Goal: Task Accomplishment & Management: Use online tool/utility

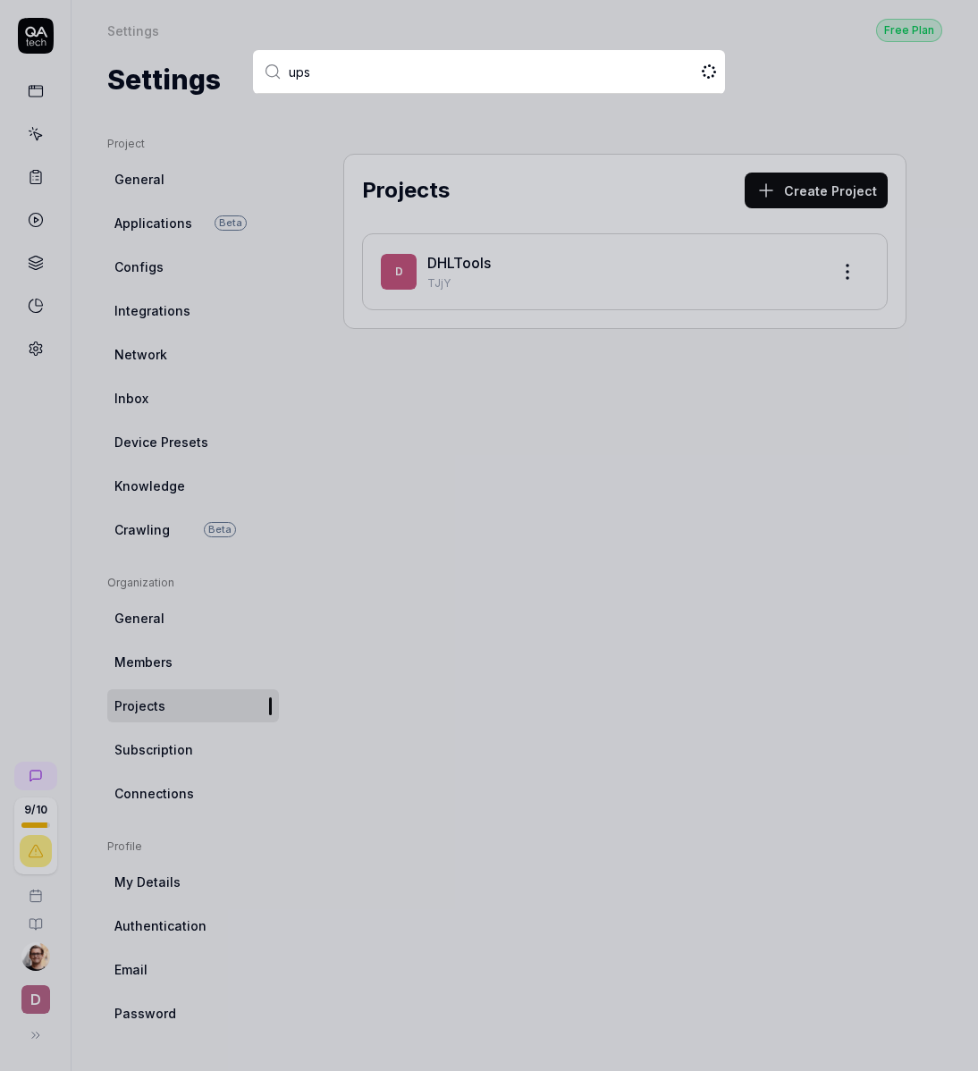
type input "upsa"
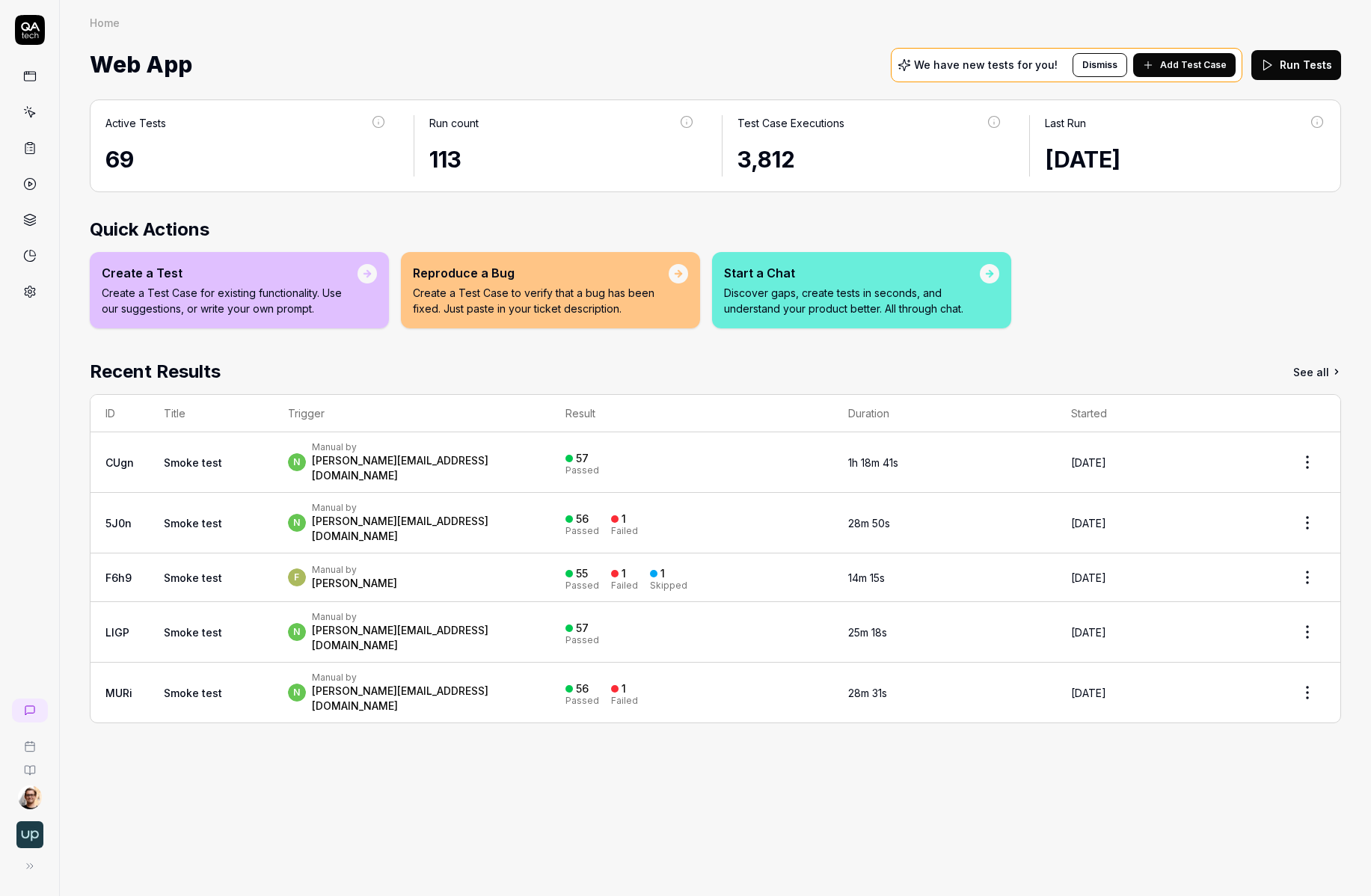
click at [473, 446] on div "n Manual by noam@upsales.com" at bounding box center [412, 462] width 248 height 42
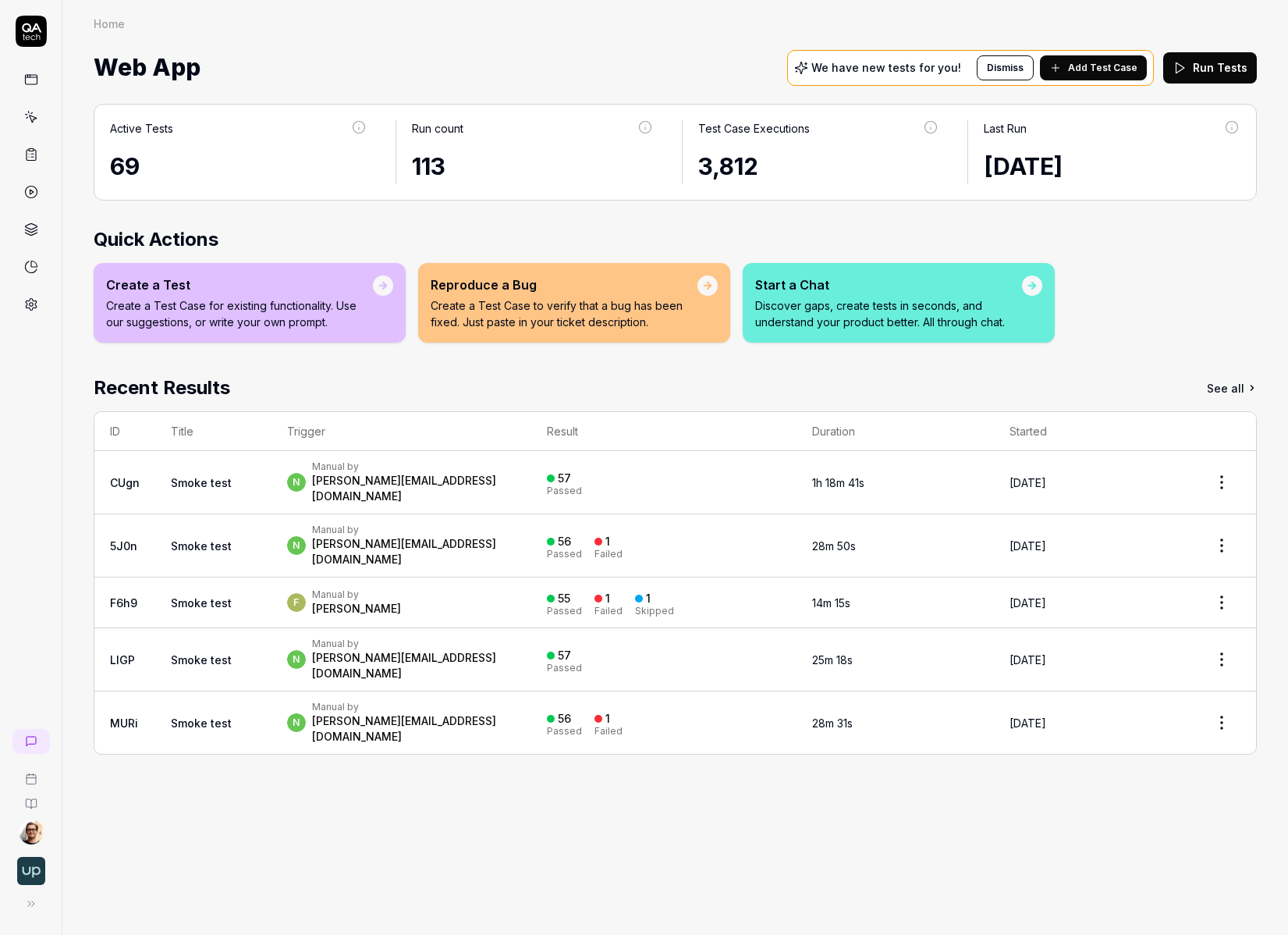
click at [458, 482] on div "n Manual by noam@upsales.com" at bounding box center [401, 482] width 229 height 44
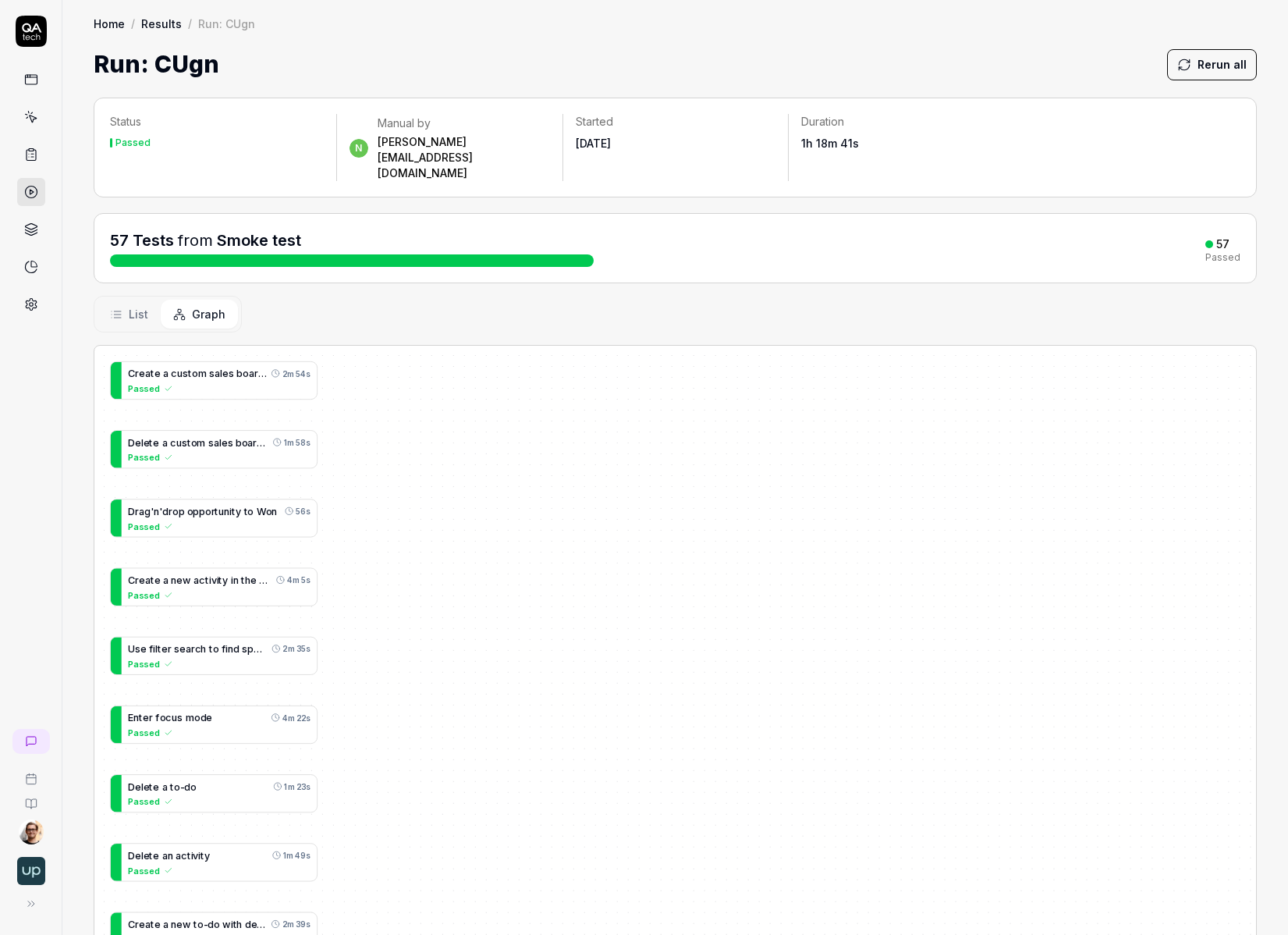
click at [131, 306] on span "List" at bounding box center [138, 313] width 19 height 17
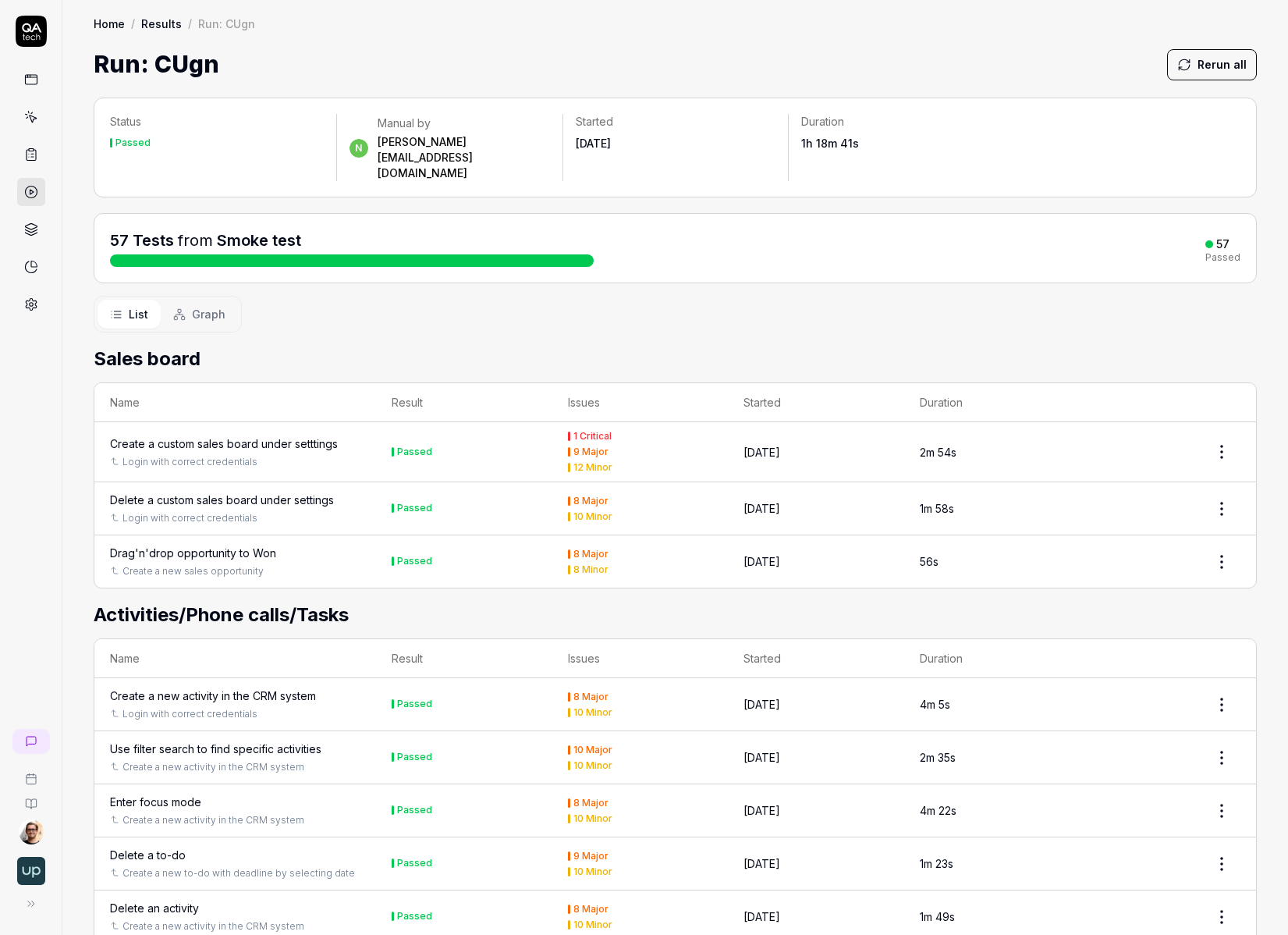
click at [184, 308] on icon at bounding box center [179, 314] width 12 height 12
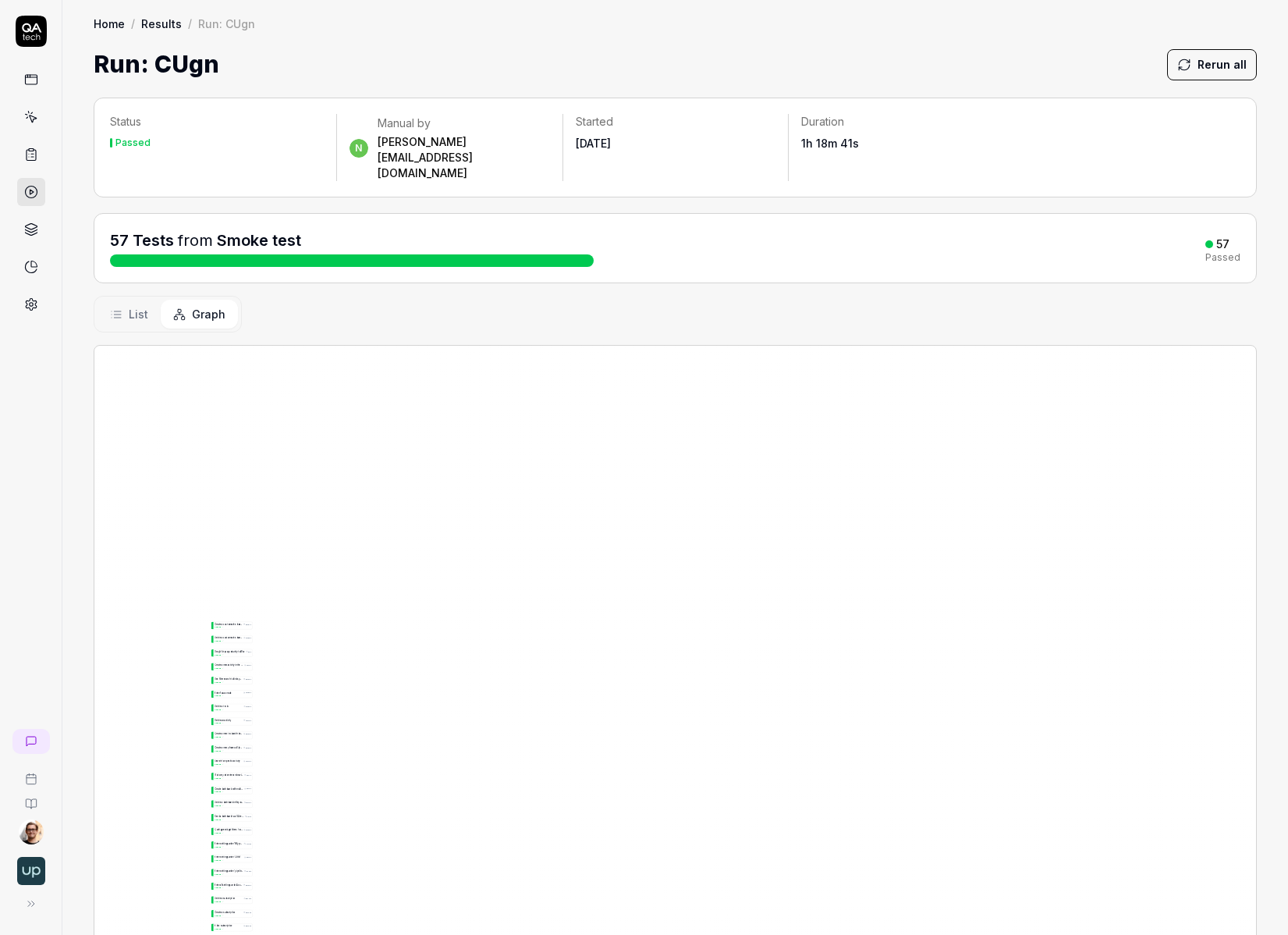
drag, startPoint x: 381, startPoint y: 794, endPoint x: 649, endPoint y: 469, distance: 421.2
click at [649, 469] on div "C r e a t e a c u s t o m s a l e s b o a r d u n d e r s e t t t i n g s 2m 54…" at bounding box center [675, 718] width 1161 height 746
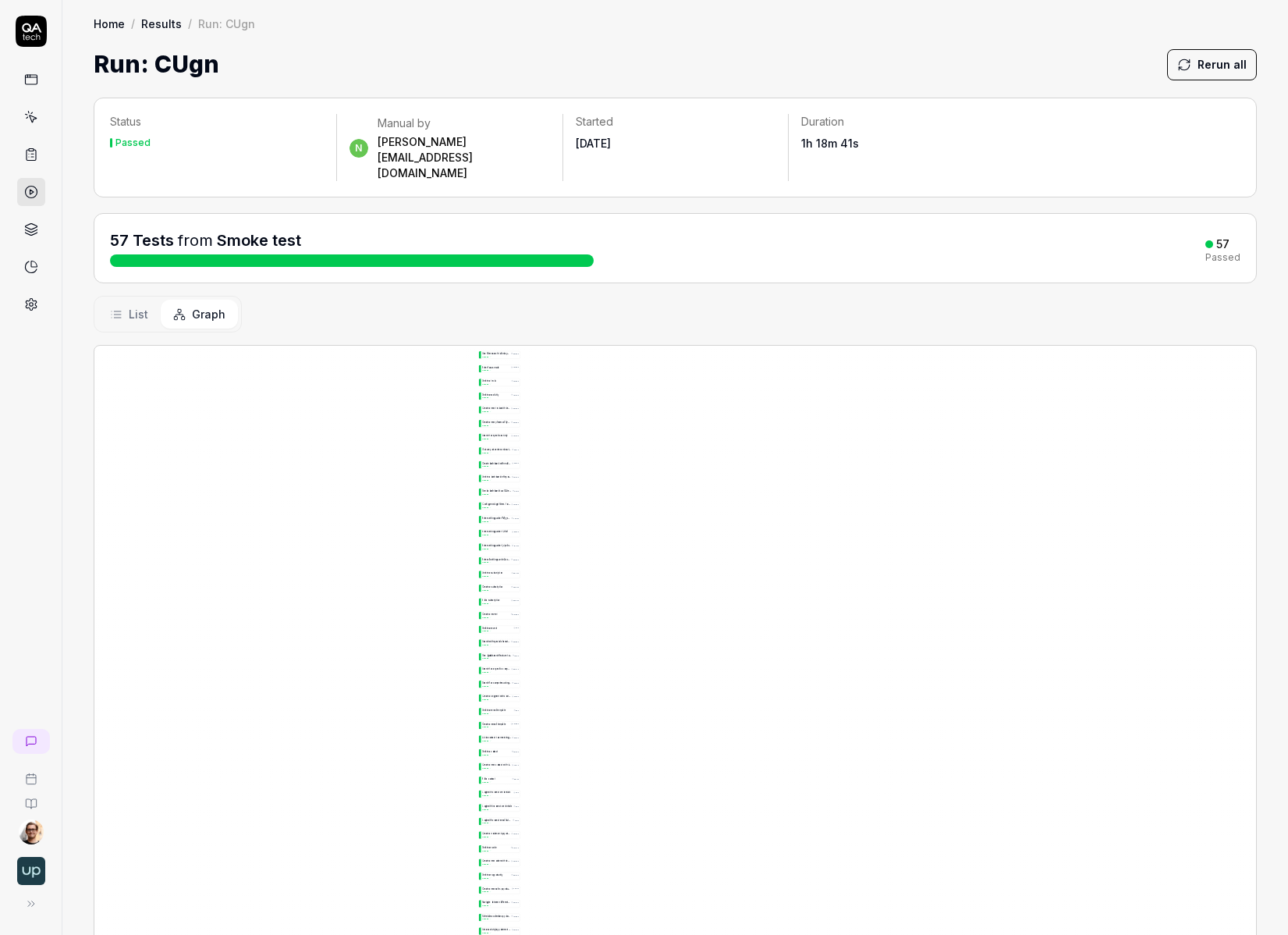
drag, startPoint x: 751, startPoint y: 227, endPoint x: 813, endPoint y: 158, distance: 92.8
click at [772, 197] on div "Status Passed n Manual by noam@upsales.com Started 6 days ago Duration 1h 18m 4…" at bounding box center [675, 602] width 1225 height 1042
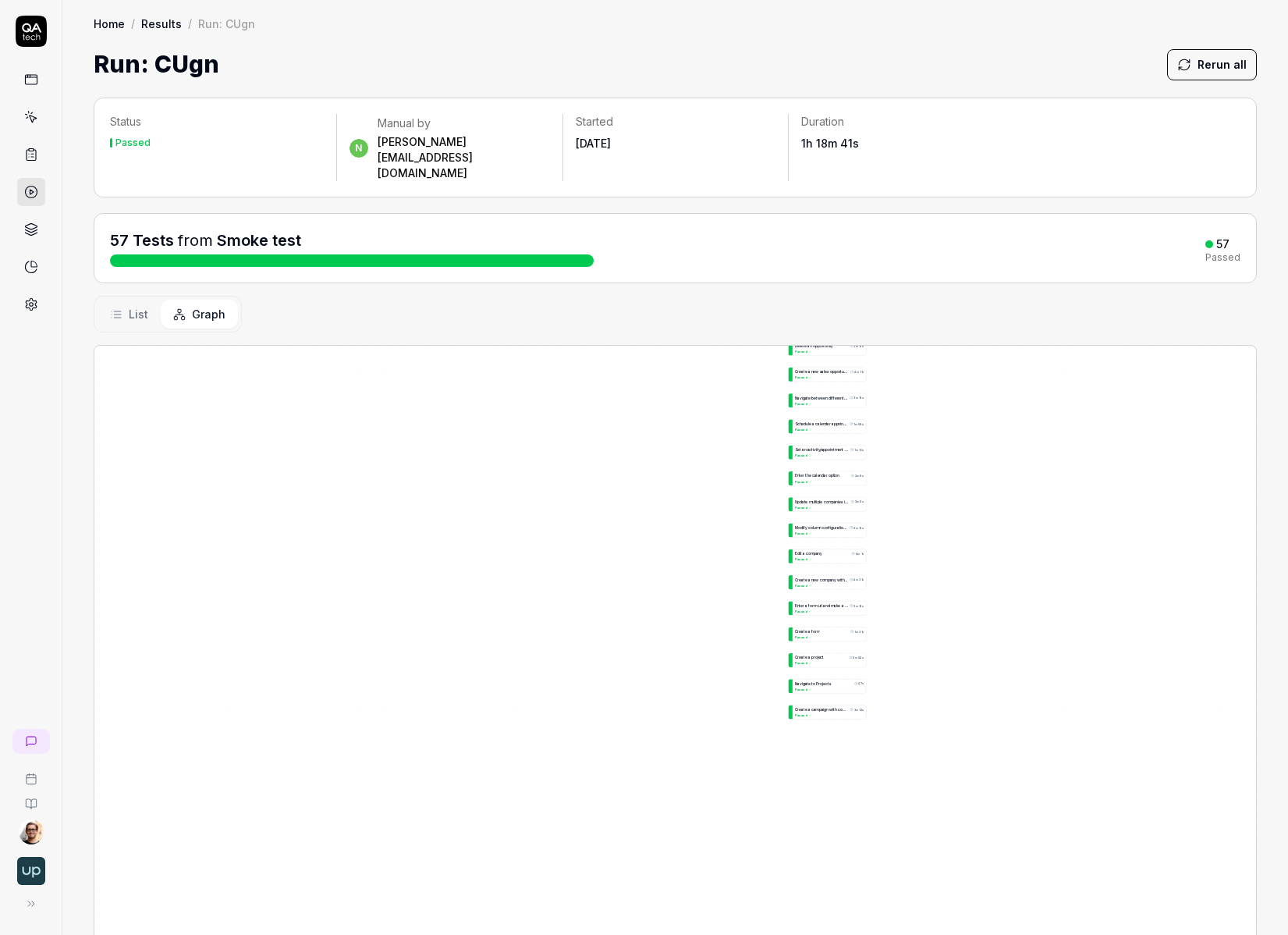
drag, startPoint x: 739, startPoint y: 436, endPoint x: 670, endPoint y: 578, distance: 157.9
click at [671, 576] on div "C r e a t e a c u s t o m s a l e s b o a r d u n d e r s e t t t i n g s 2m 54…" at bounding box center [675, 718] width 1161 height 746
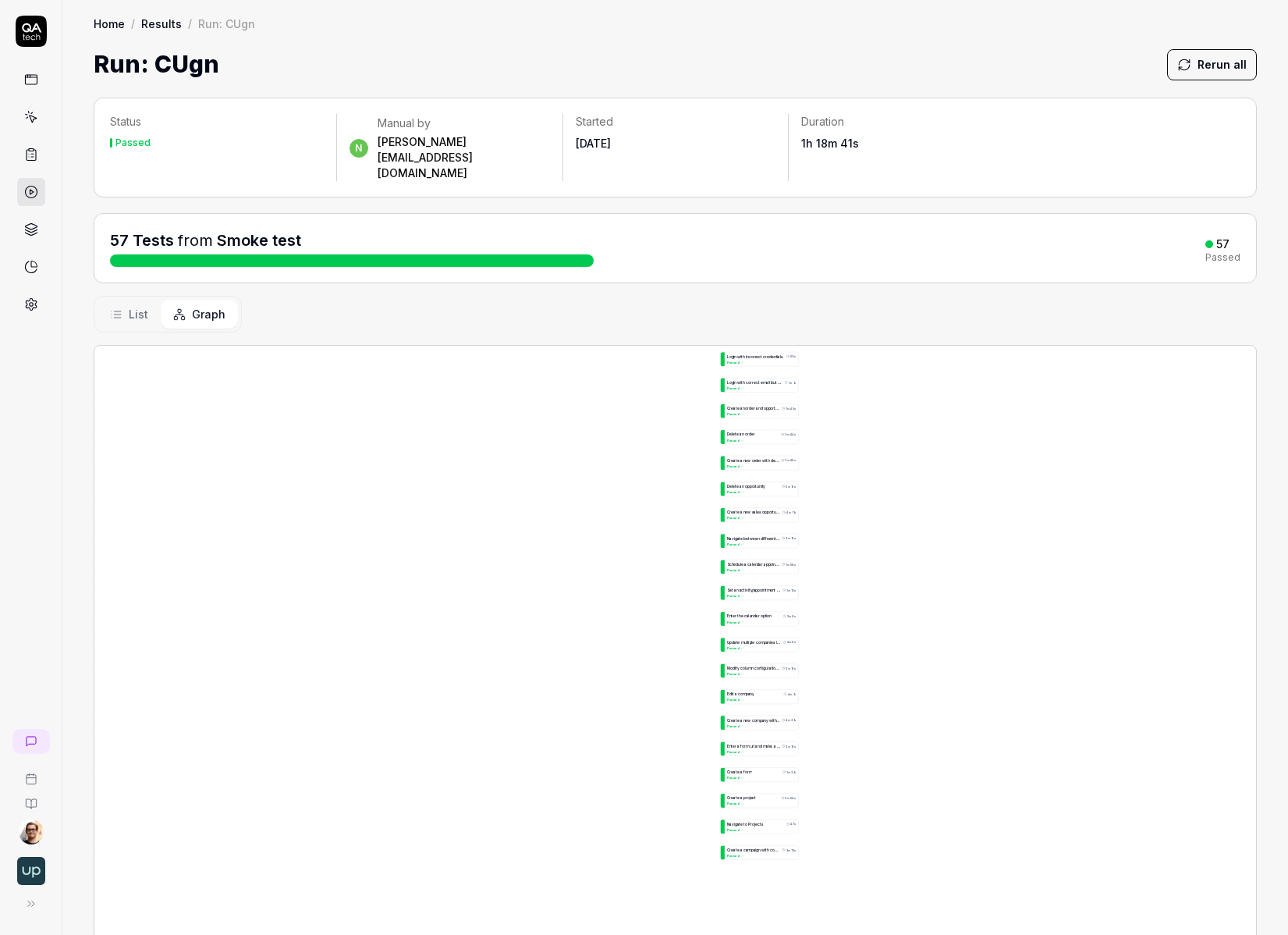
click at [154, 29] on link "Results" at bounding box center [161, 24] width 40 height 16
click at [136, 306] on span "List" at bounding box center [138, 313] width 19 height 17
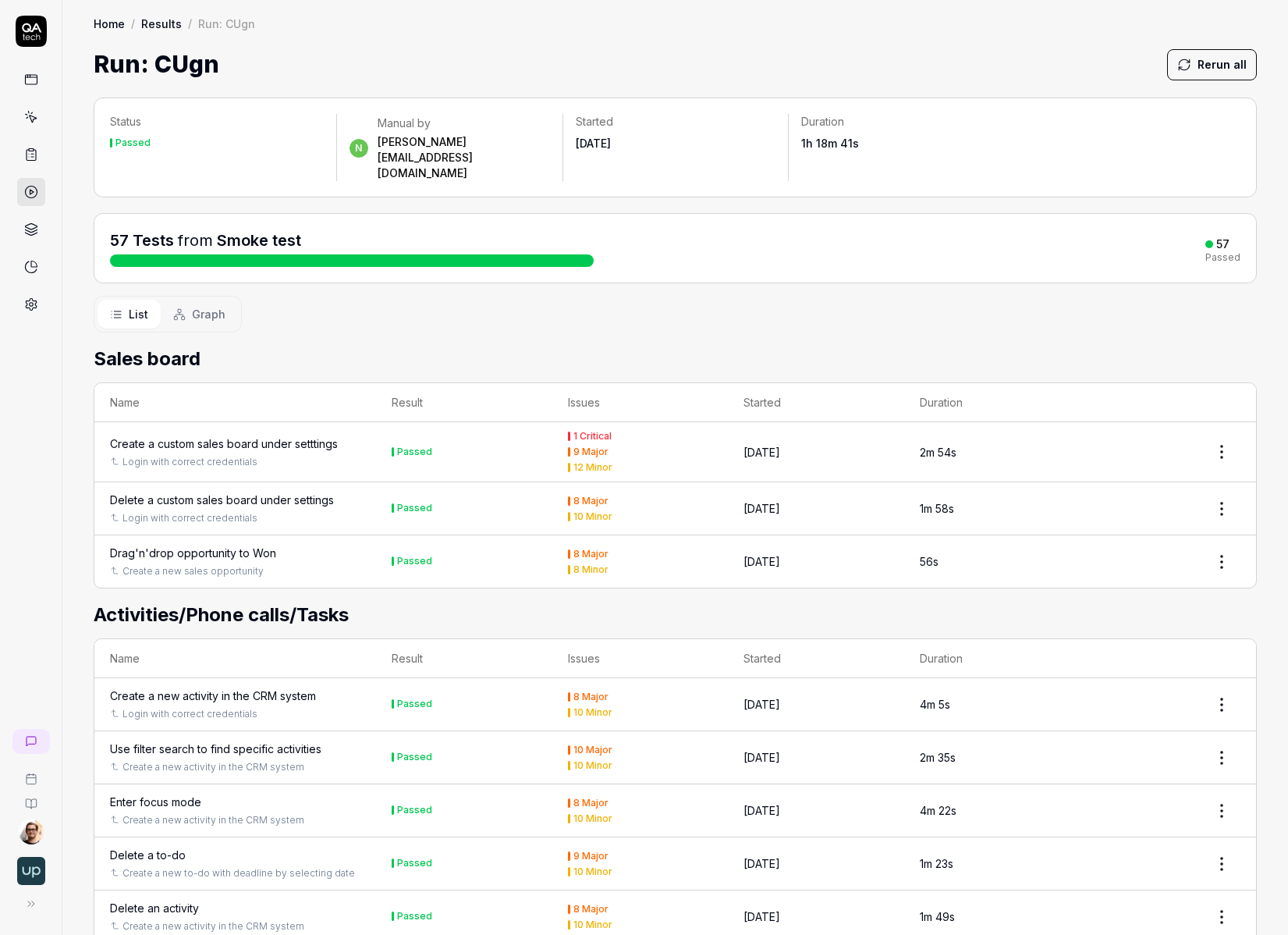
click at [334, 740] on div "Use filter search to find specific activities" at bounding box center [235, 748] width 250 height 17
click at [325, 740] on div "Use filter search to find specific activities" at bounding box center [235, 748] width 250 height 17
click at [306, 740] on div "Use filter search to find specific activities" at bounding box center [216, 748] width 211 height 17
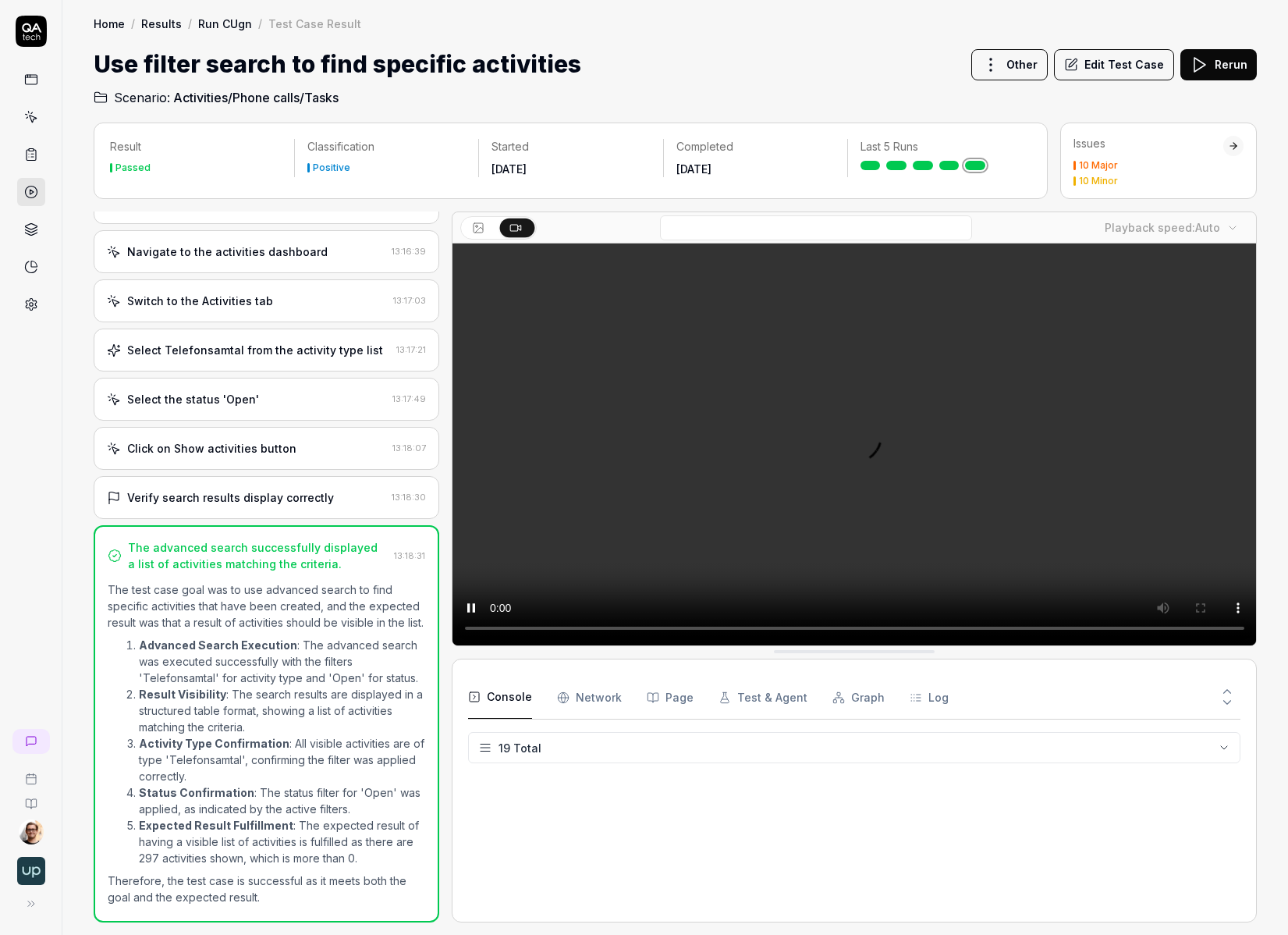
scroll to position [525, 0]
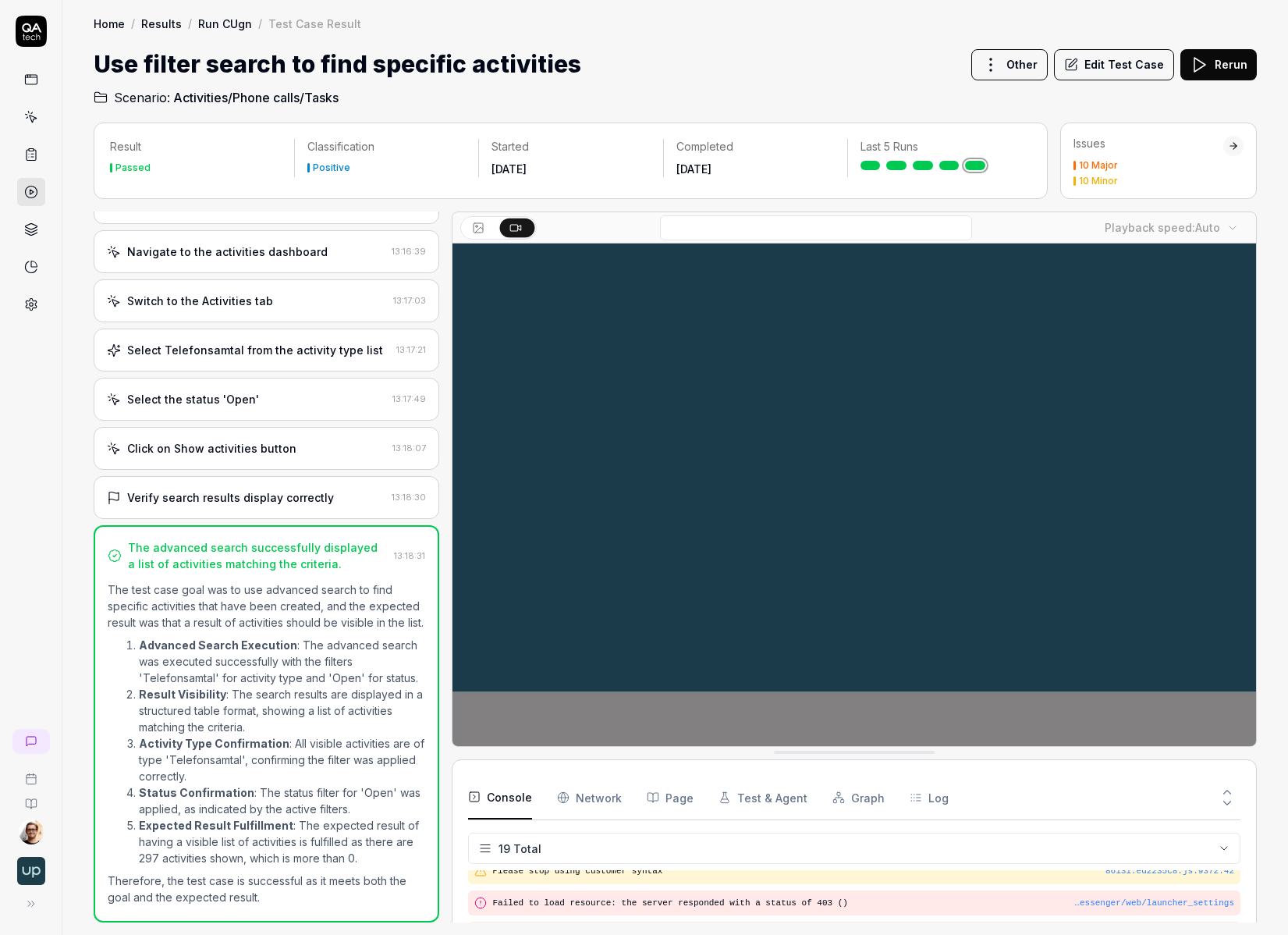
click at [317, 292] on div "Switch to the Activities tab" at bounding box center [246, 300] width 280 height 17
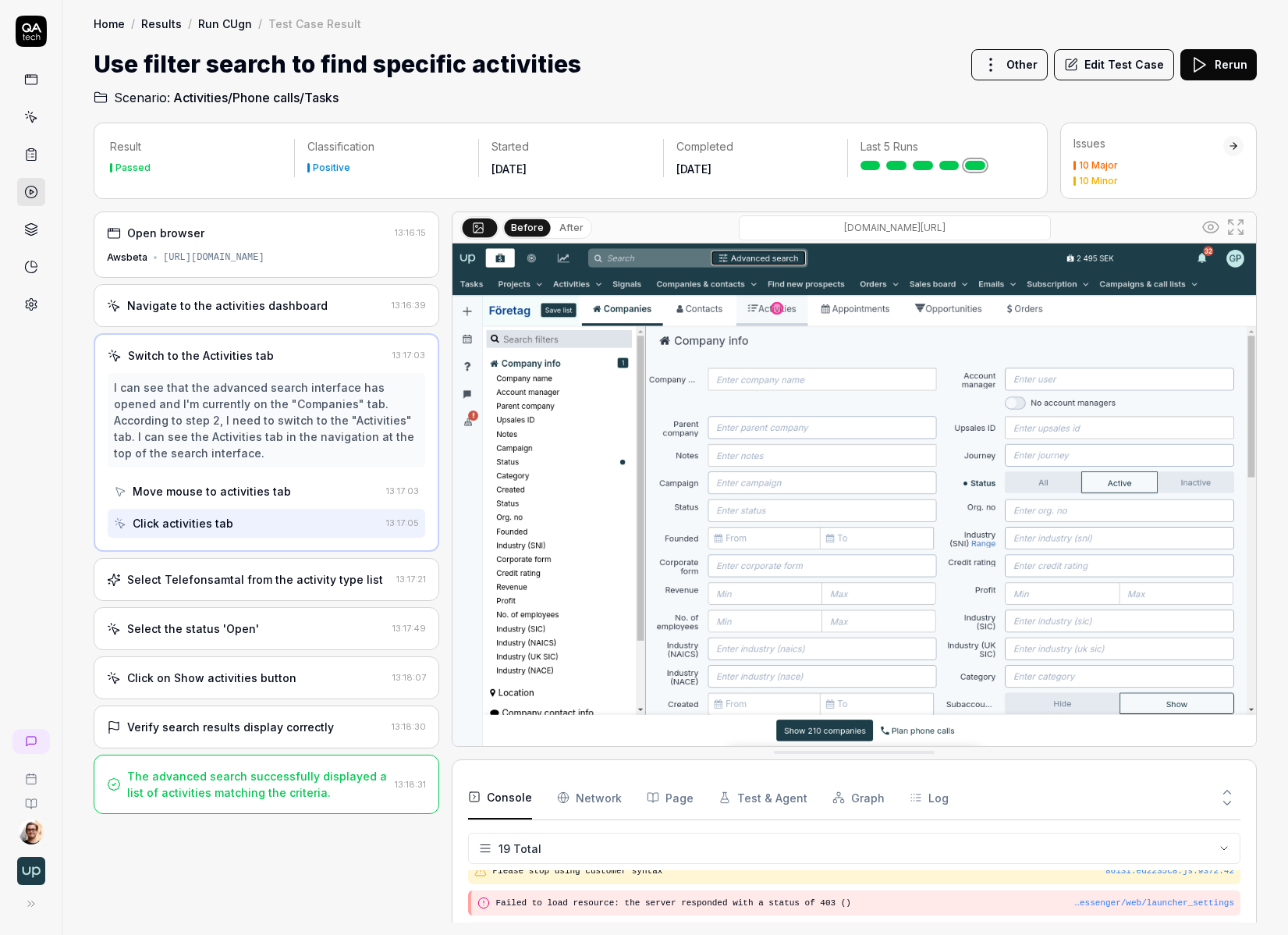
click at [853, 230] on icon at bounding box center [1210, 226] width 18 height 18
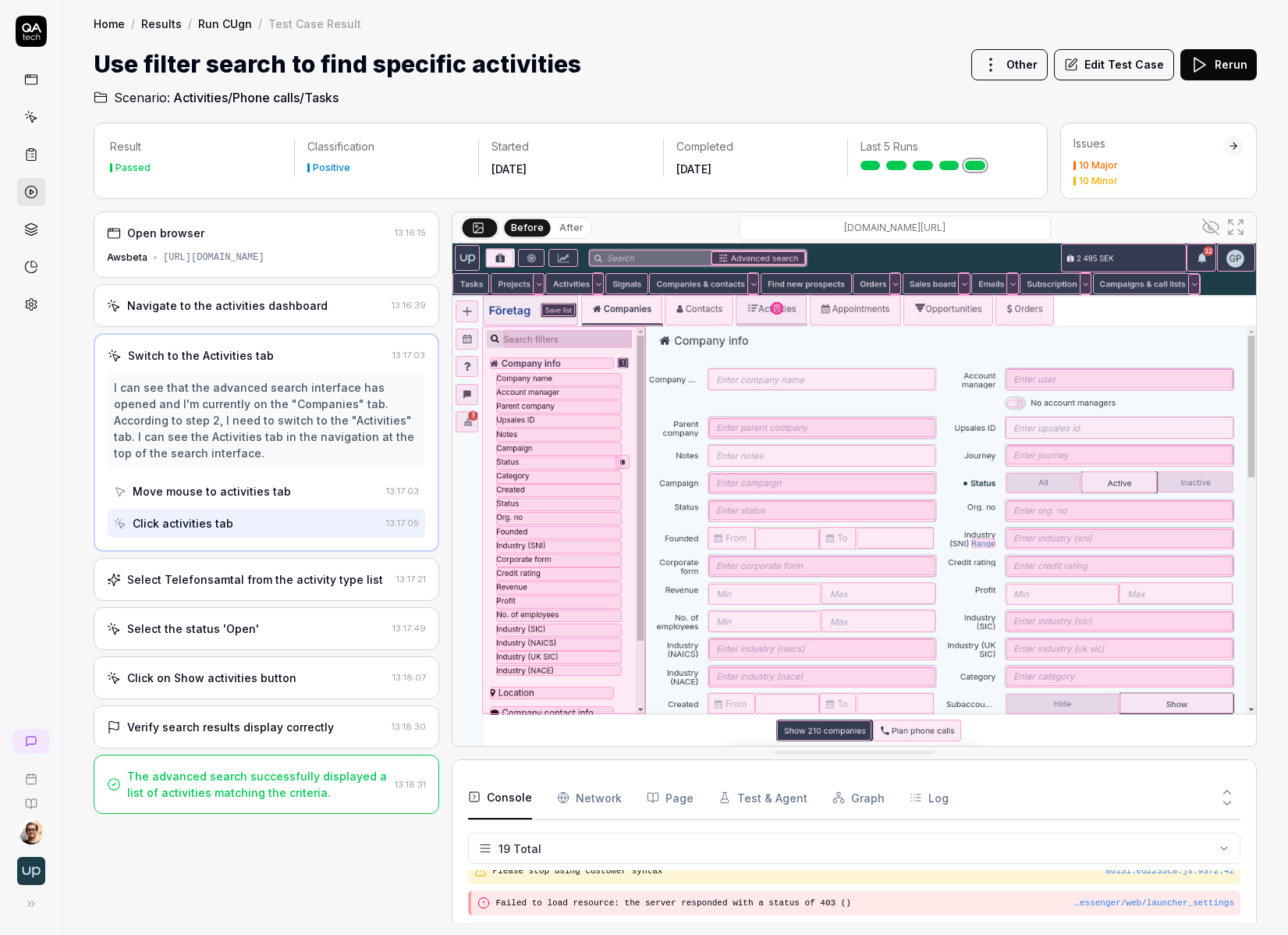
click at [219, 496] on div "Move mouse to activities tab" at bounding box center [211, 491] width 158 height 17
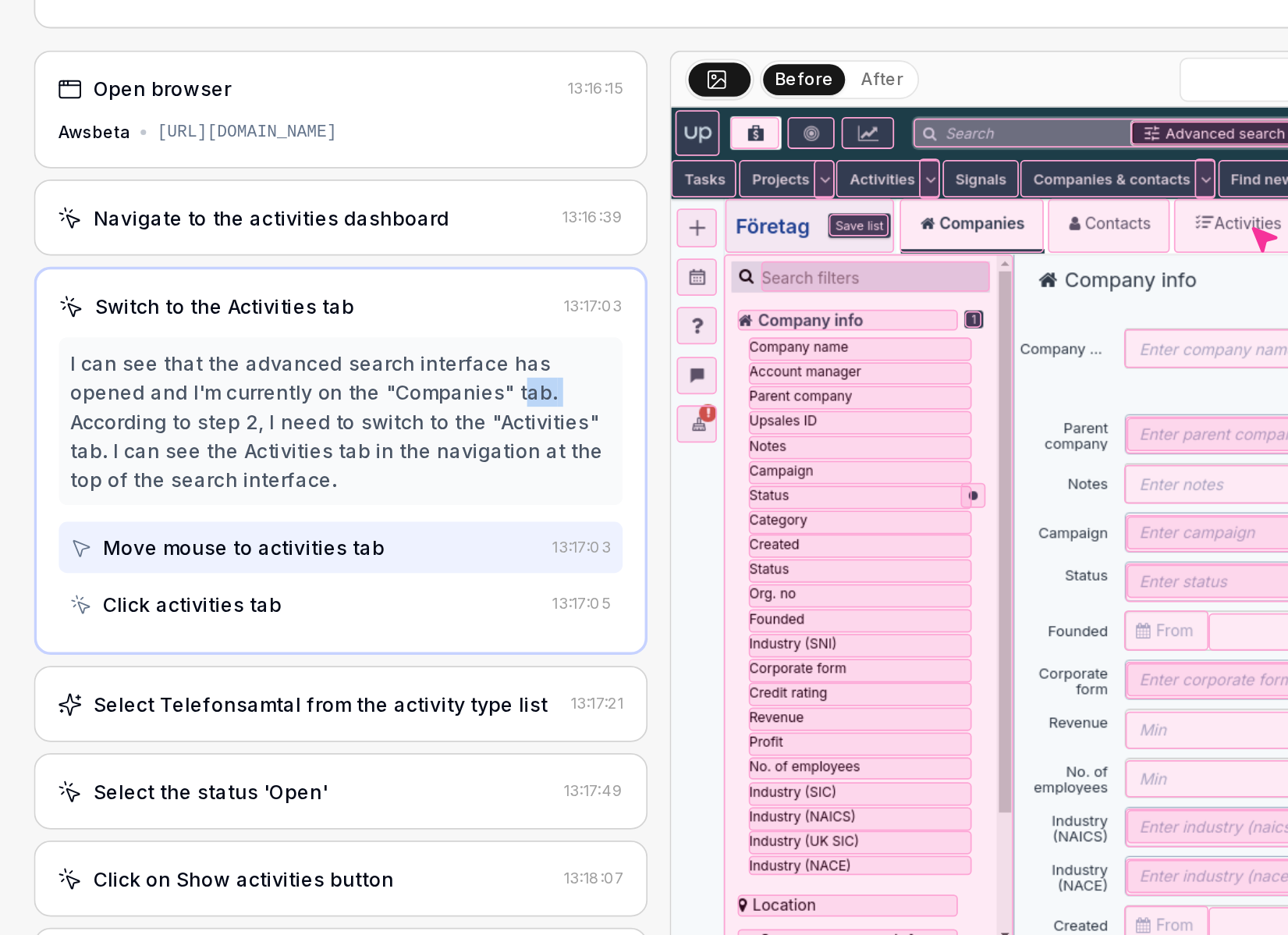
drag, startPoint x: 334, startPoint y: 403, endPoint x: 288, endPoint y: 402, distance: 46.0
click at [301, 403] on div "I can see that the advanced search interface has opened and I'm currently on th…" at bounding box center [267, 420] width 305 height 82
click at [190, 429] on div "I can see that the advanced search interface has opened and I'm currently on th…" at bounding box center [267, 420] width 305 height 82
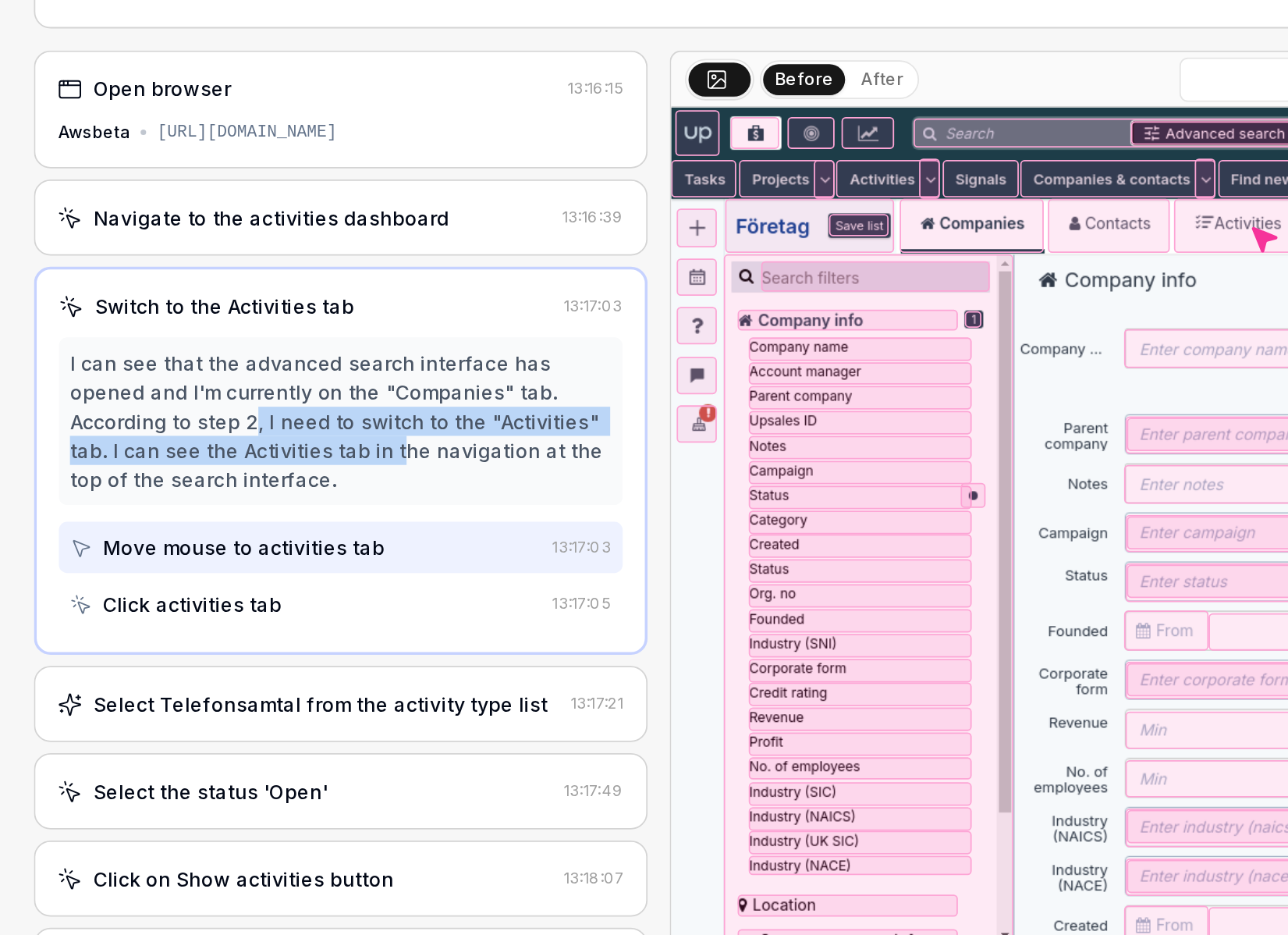
drag, startPoint x: 163, startPoint y: 420, endPoint x: 225, endPoint y: 437, distance: 64.3
click at [224, 436] on div "I can see that the advanced search interface has opened and I'm currently on th…" at bounding box center [267, 420] width 305 height 82
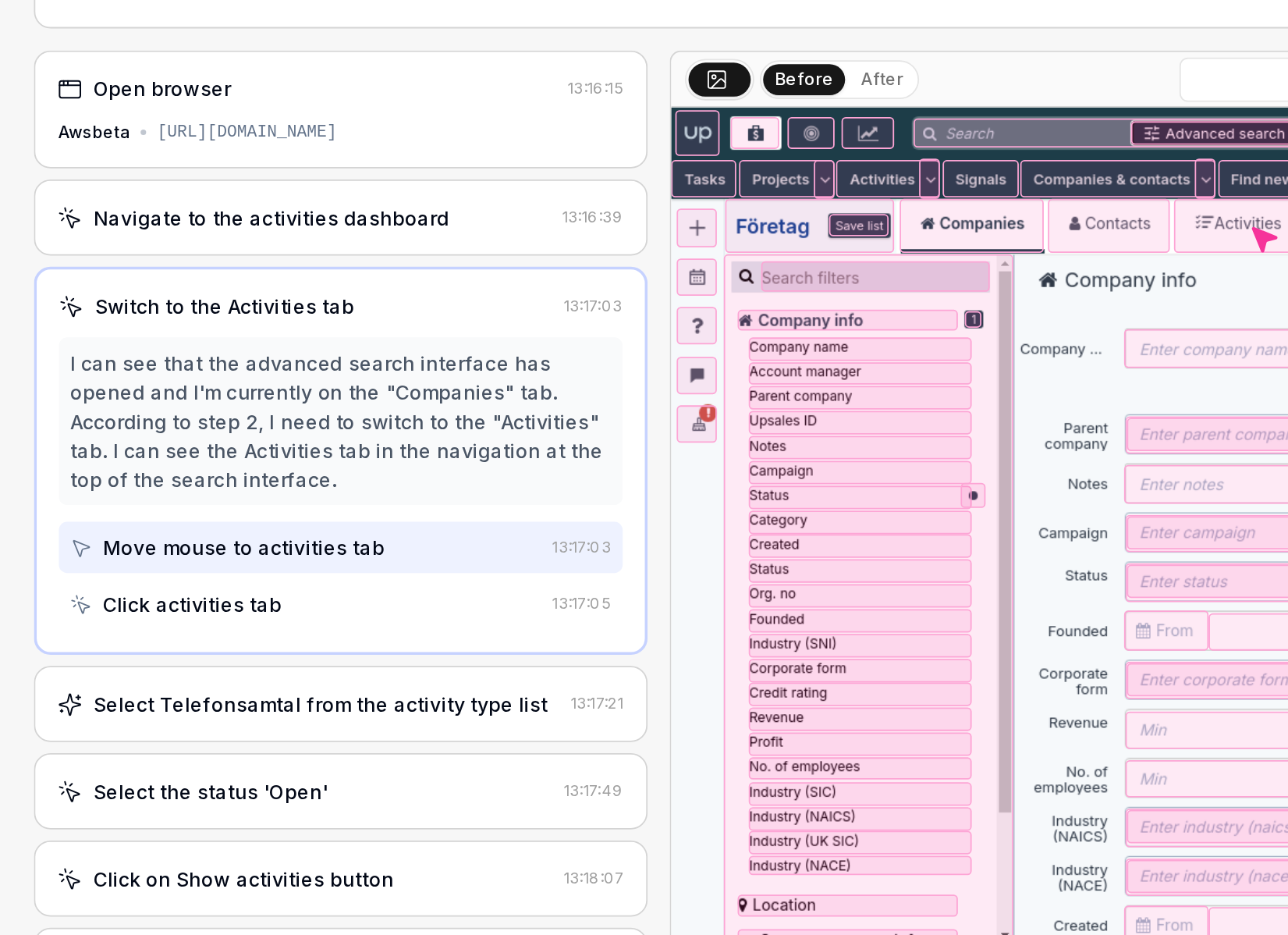
click at [314, 409] on div "I can see that the advanced search interface has opened and I'm currently on th…" at bounding box center [267, 420] width 305 height 82
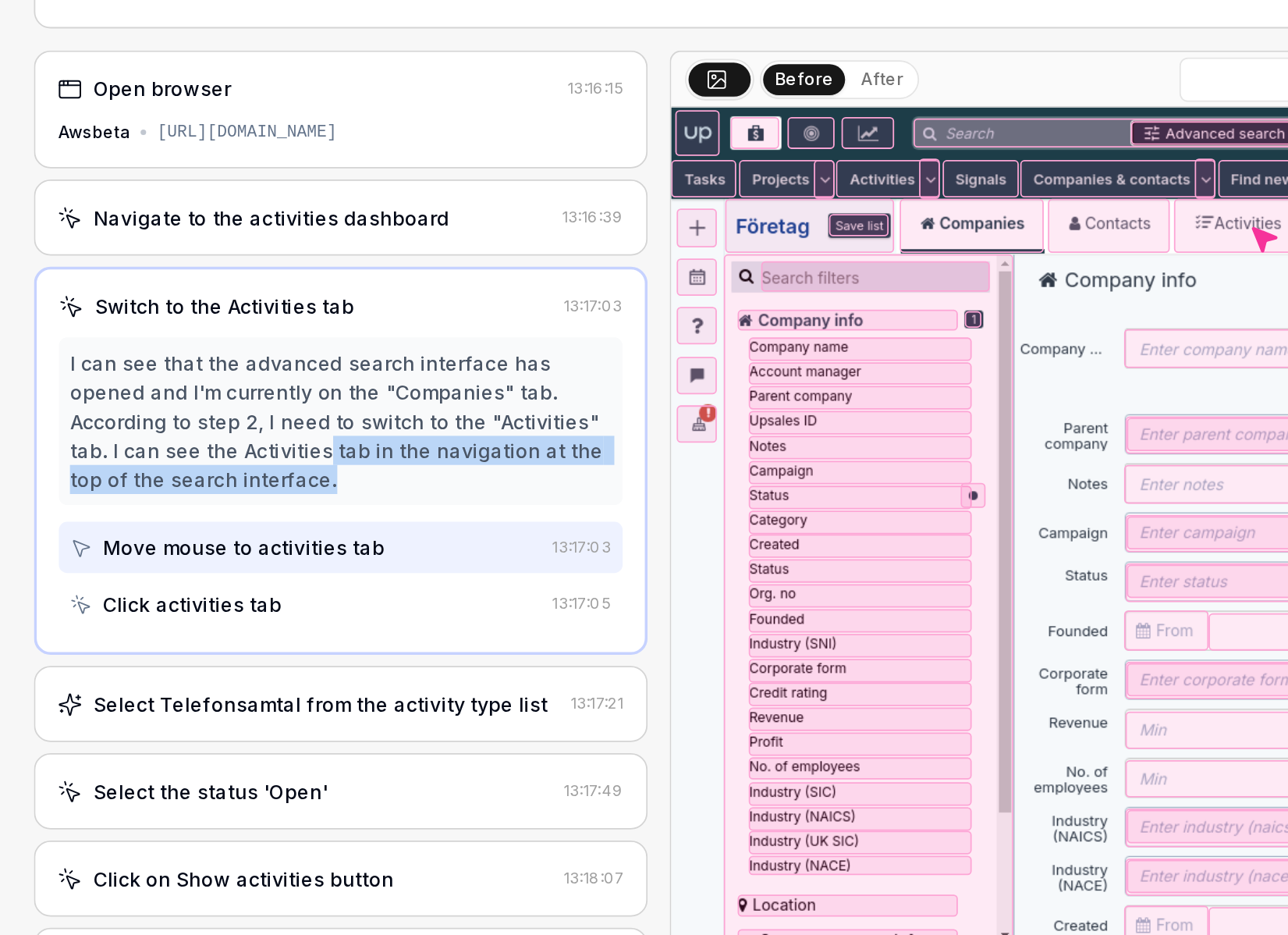
drag, startPoint x: 181, startPoint y: 438, endPoint x: 222, endPoint y: 455, distance: 44.4
click at [222, 455] on div "I can see that the advanced search interface has opened and I'm currently on th…" at bounding box center [267, 420] width 305 height 82
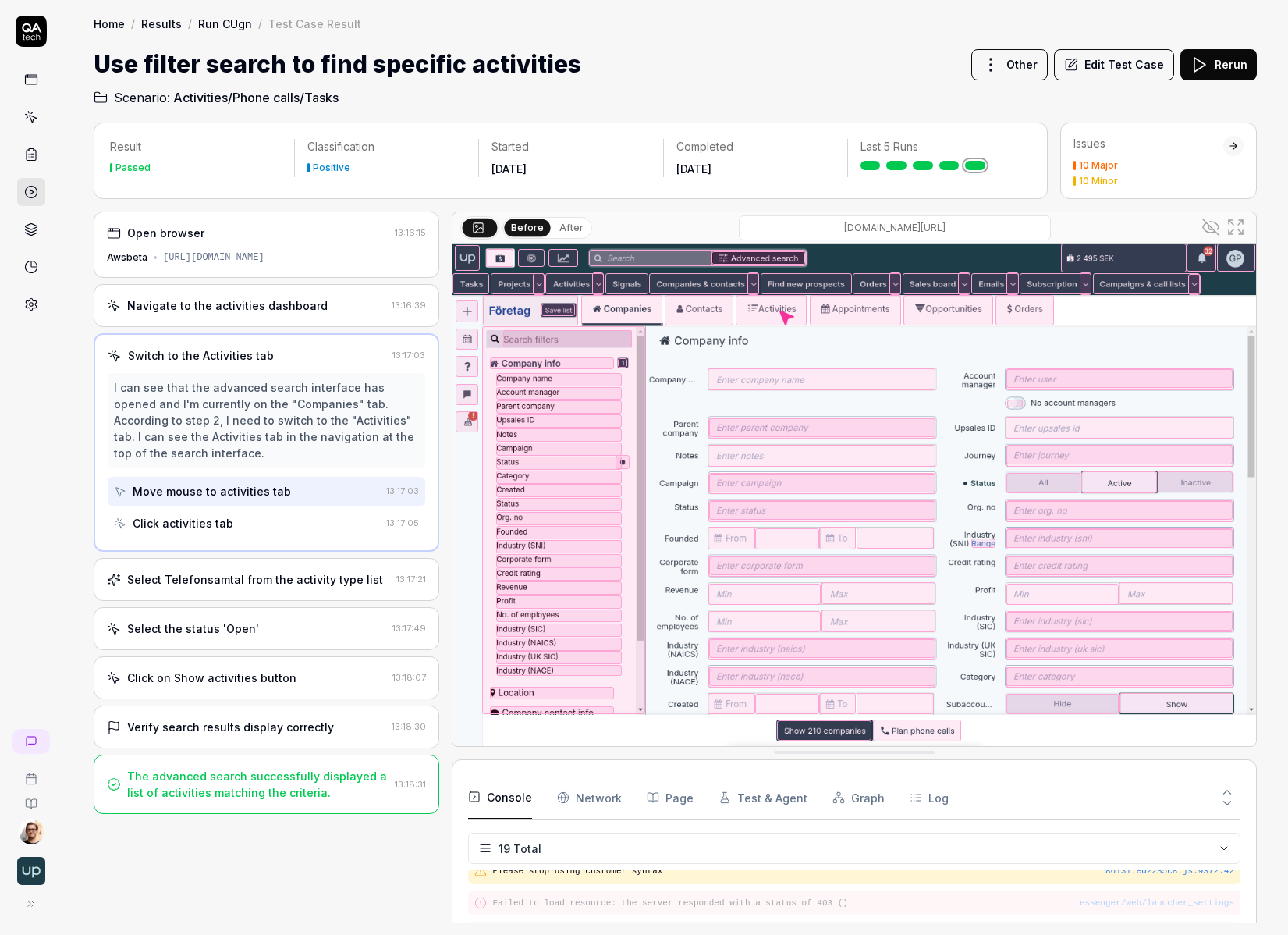
click at [853, 227] on icon at bounding box center [1210, 226] width 18 height 18
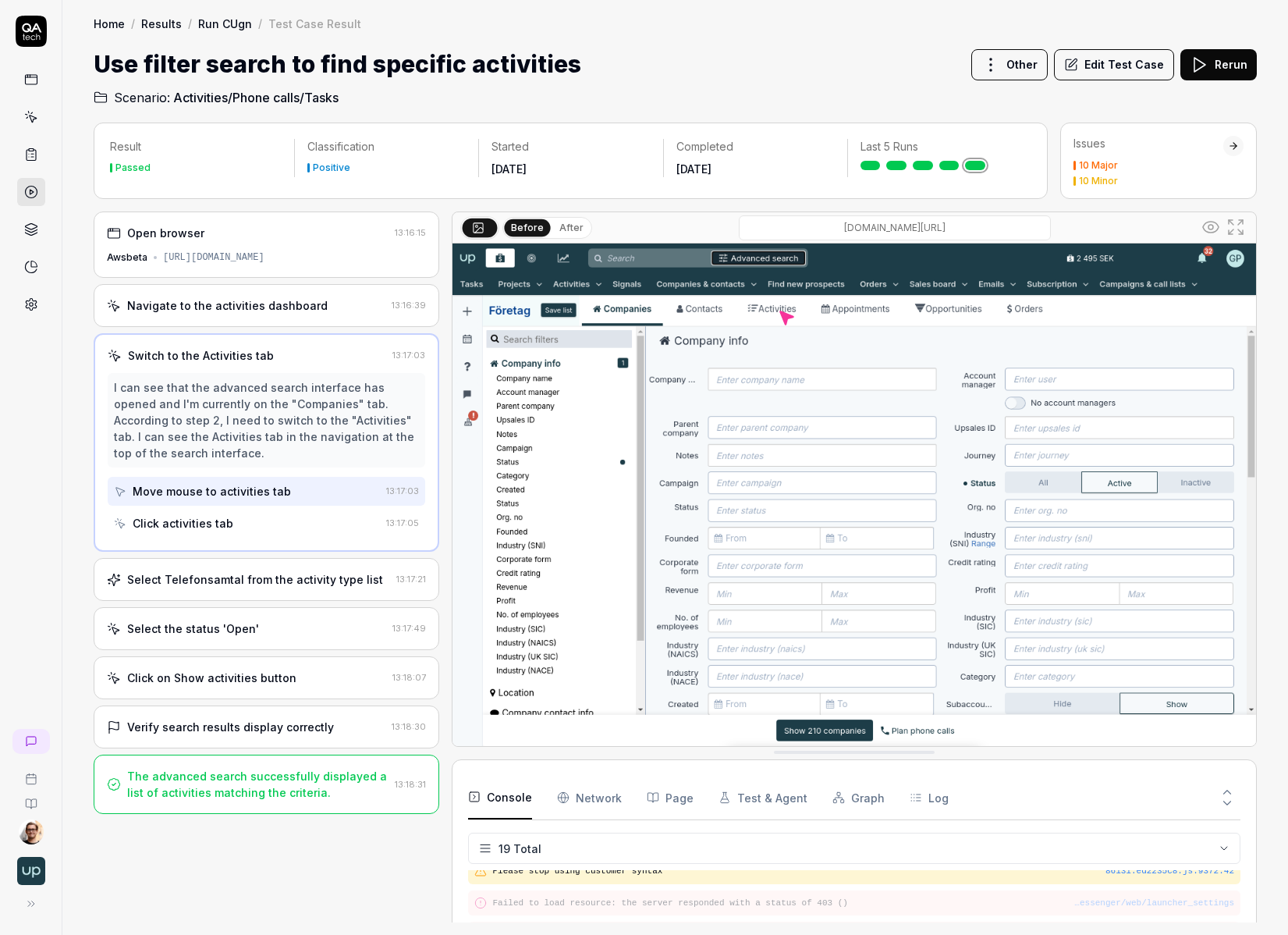
click at [274, 524] on div "Click activities tab" at bounding box center [247, 523] width 266 height 29
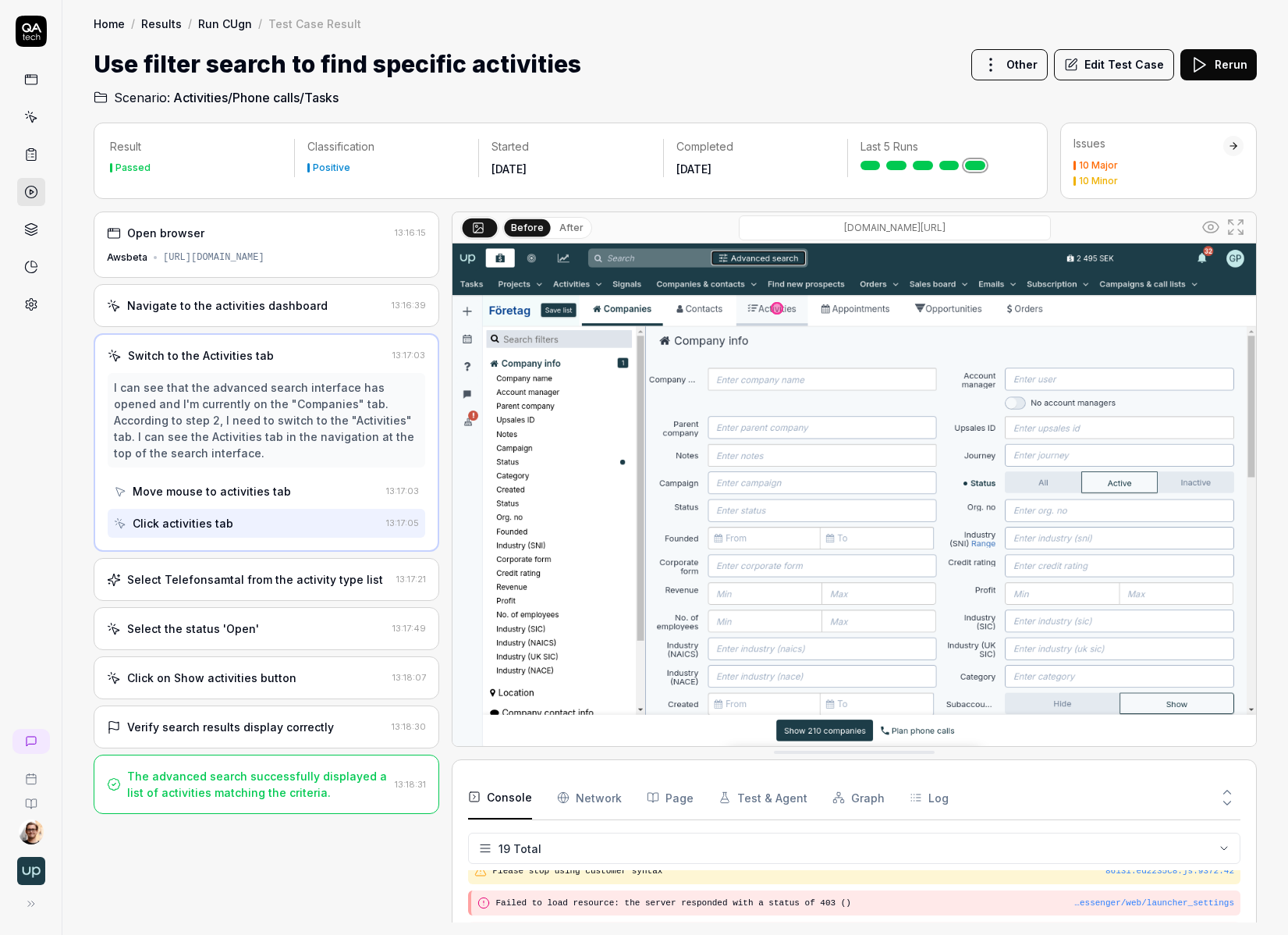
click at [242, 578] on div "Select Telefonsamtal from the activity type list" at bounding box center [255, 579] width 256 height 17
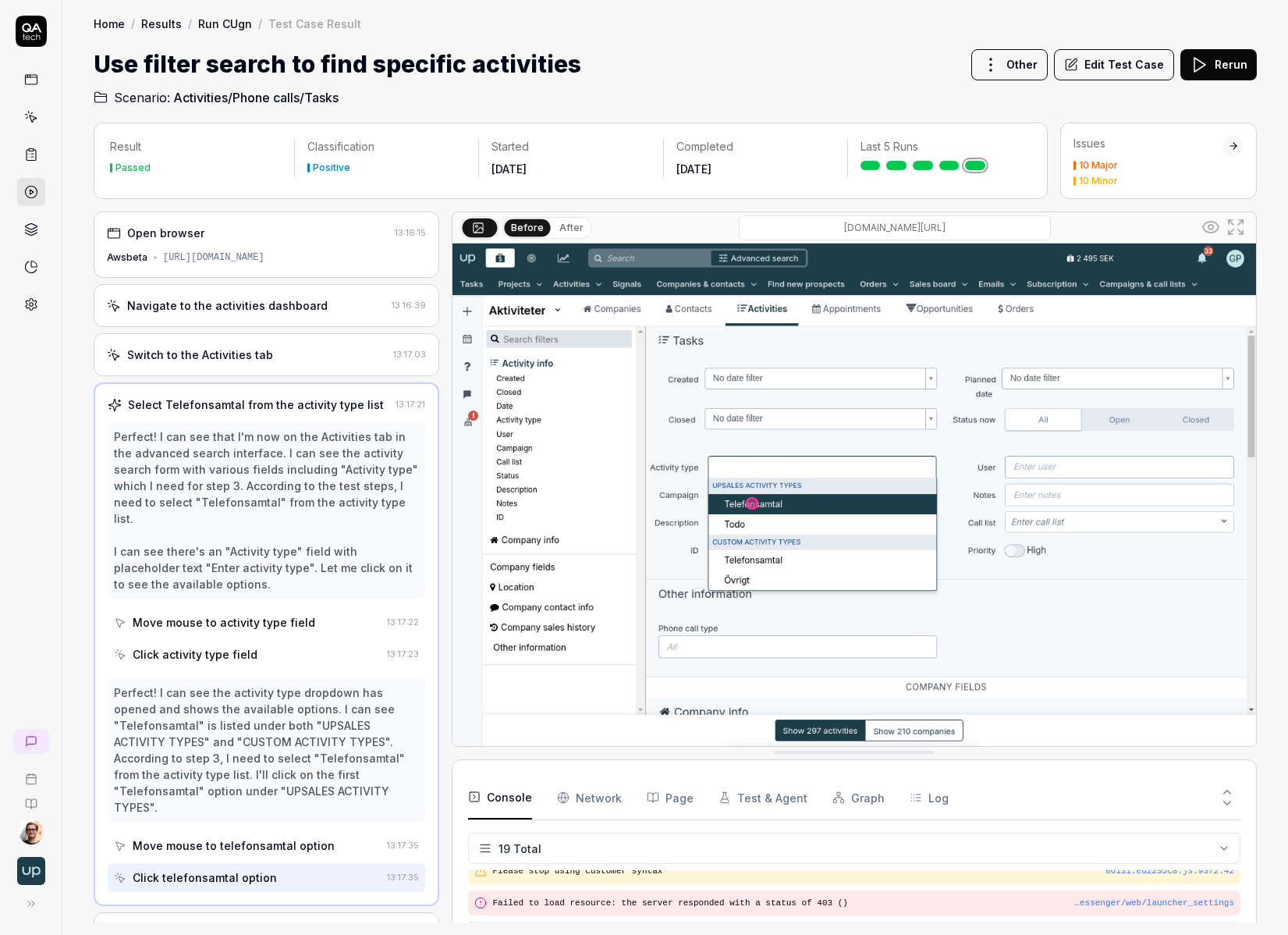
click at [853, 79] on button "Edit Test Case" at bounding box center [1114, 65] width 120 height 31
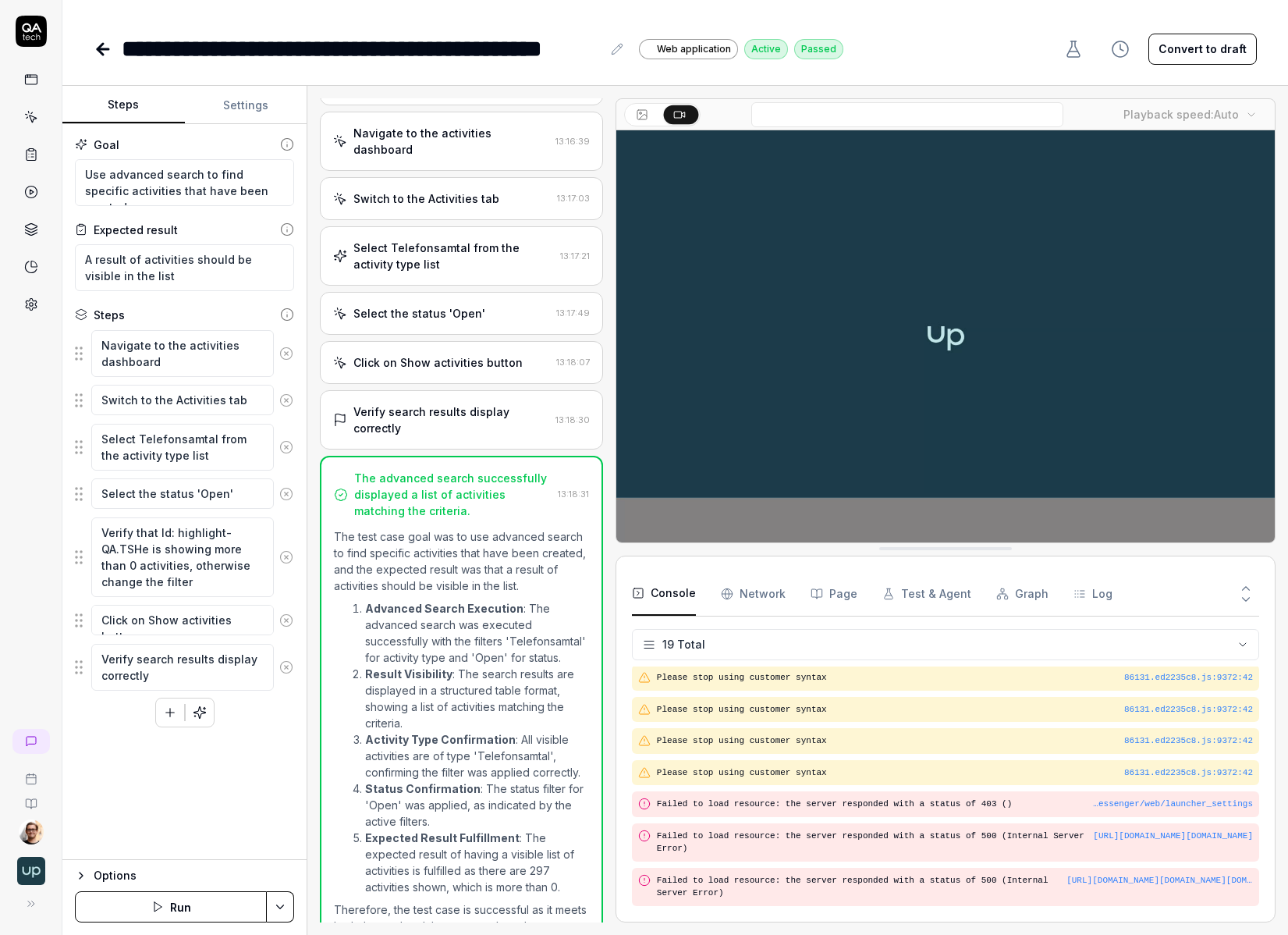
scroll to position [55, 0]
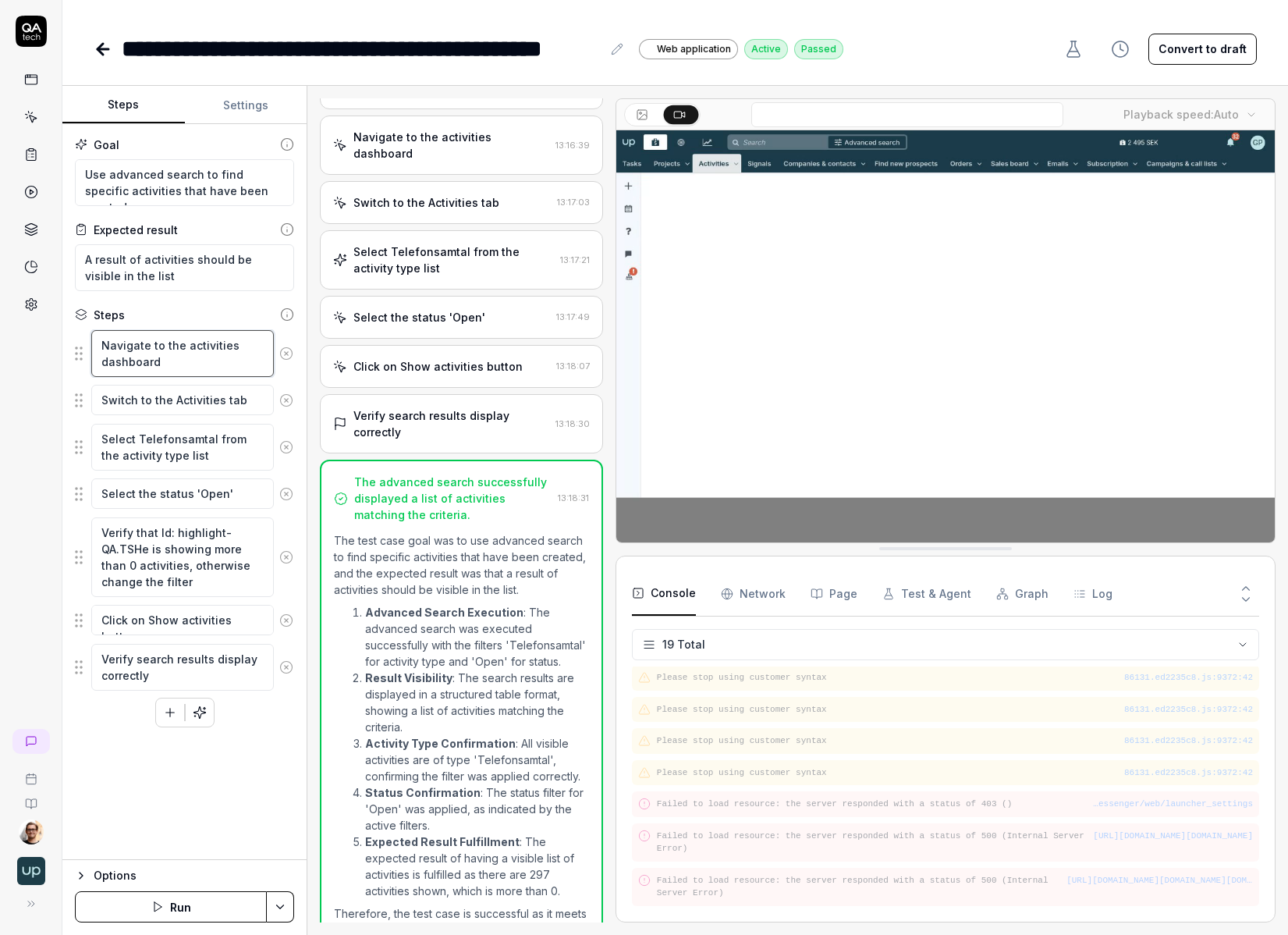
click at [176, 371] on textarea "Navigate to the activities dashboard" at bounding box center [182, 354] width 182 height 47
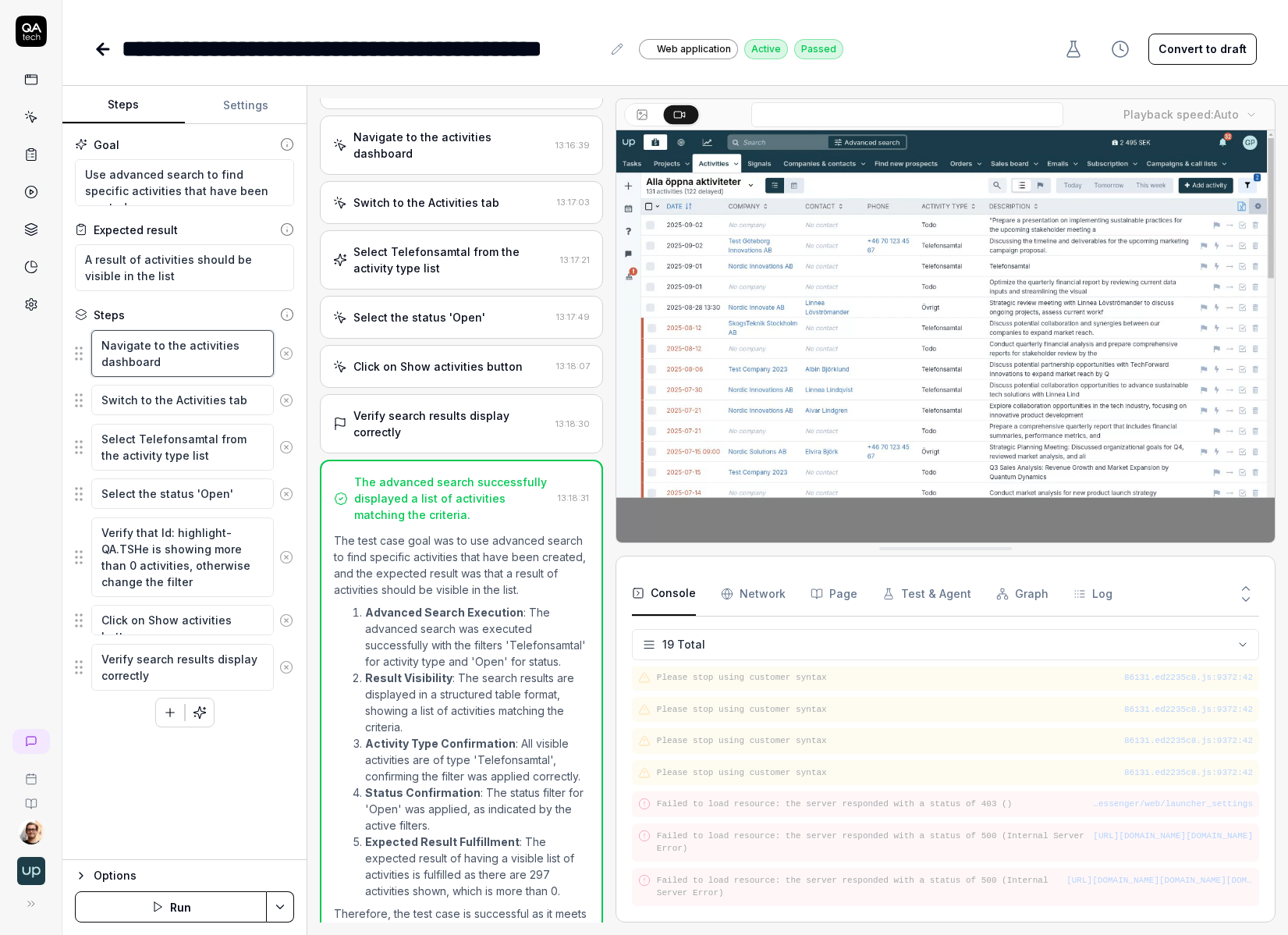
scroll to position [0, 0]
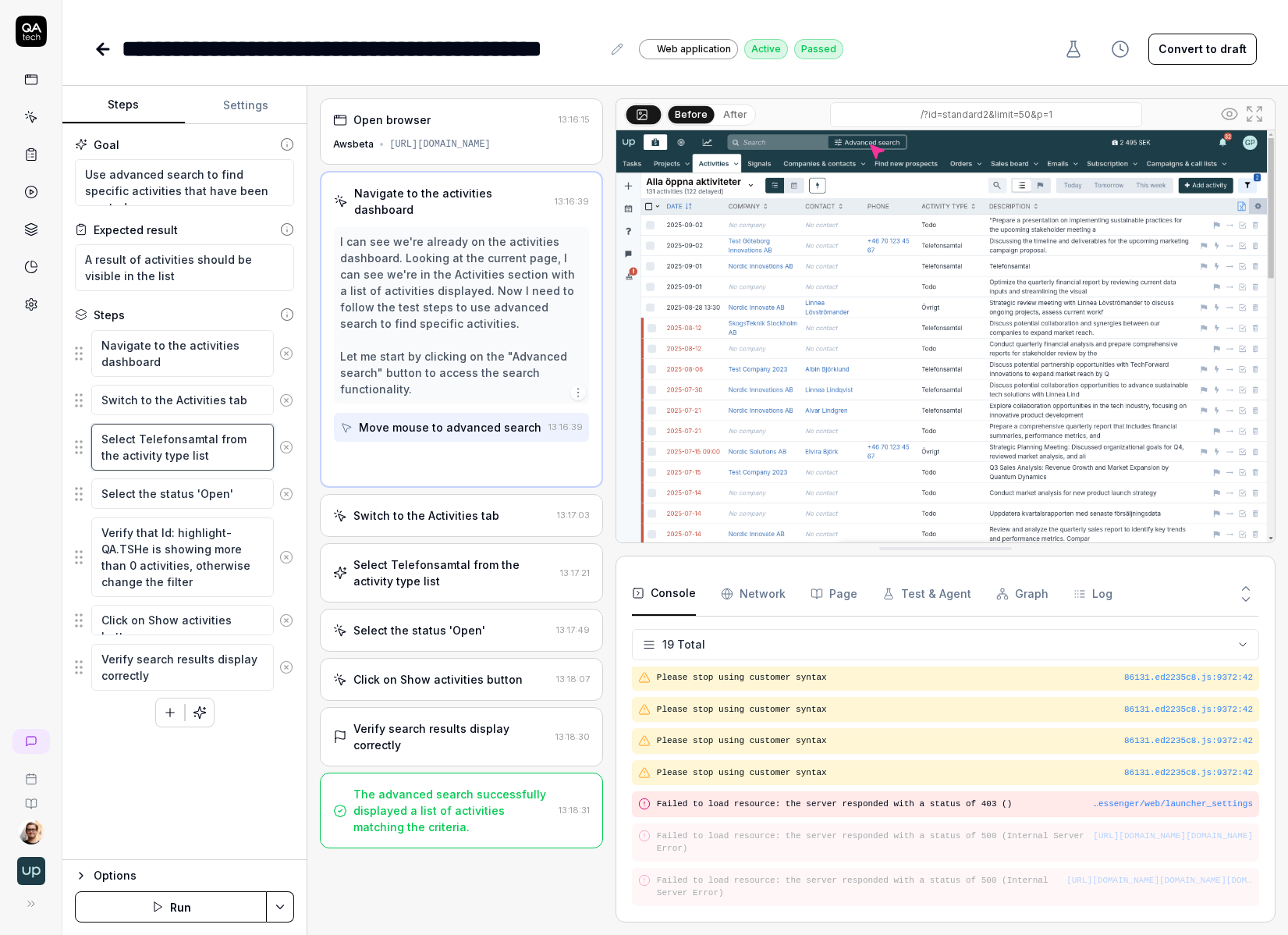
click at [173, 425] on textarea "Select Telefonsamtal from the activity type list" at bounding box center [182, 447] width 182 height 47
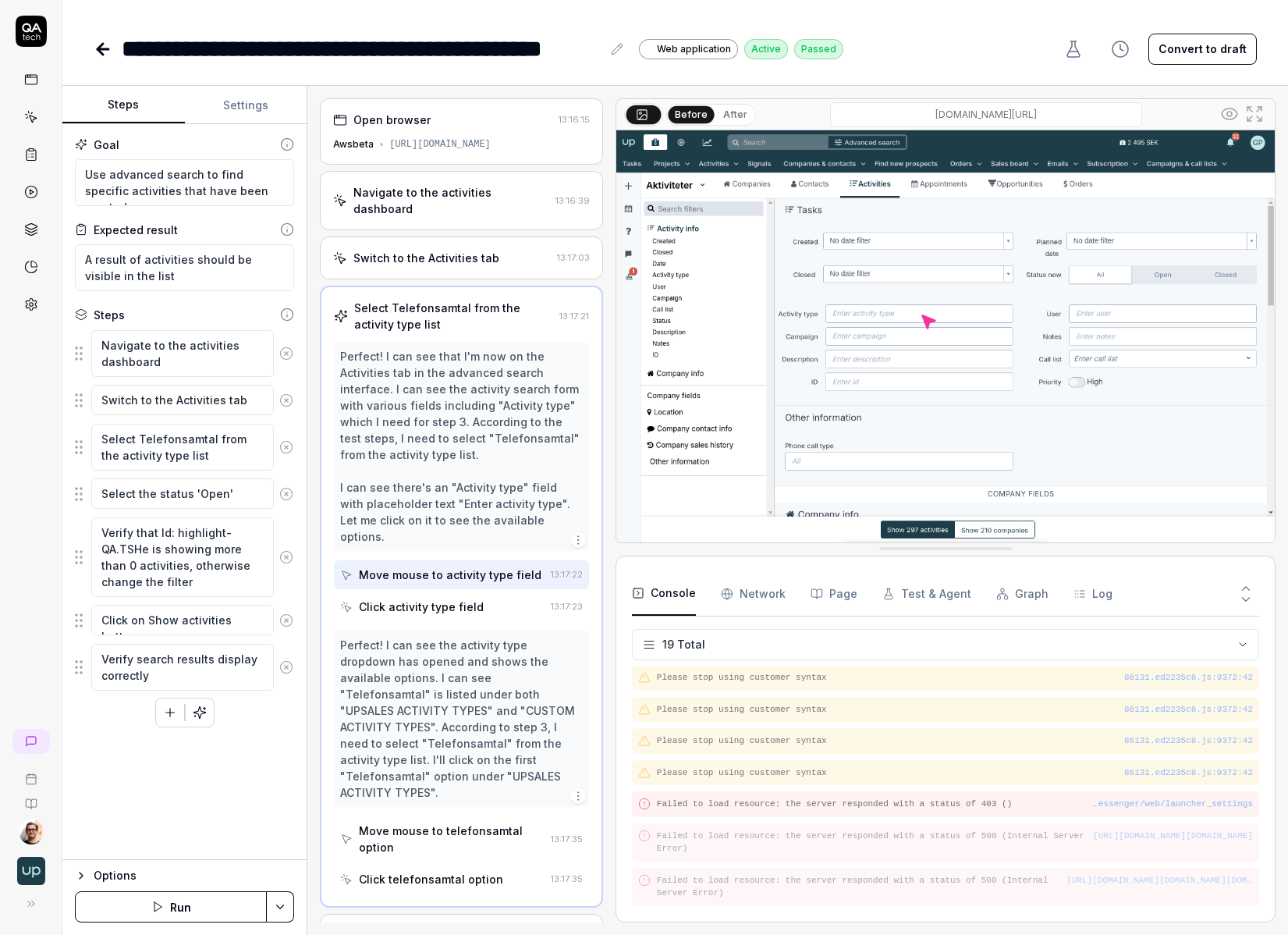
click at [160, 517] on div "Verify that Id: highlight-QA.TSHe is showing more than 0 activities, otherwise …" at bounding box center [184, 557] width 219 height 81
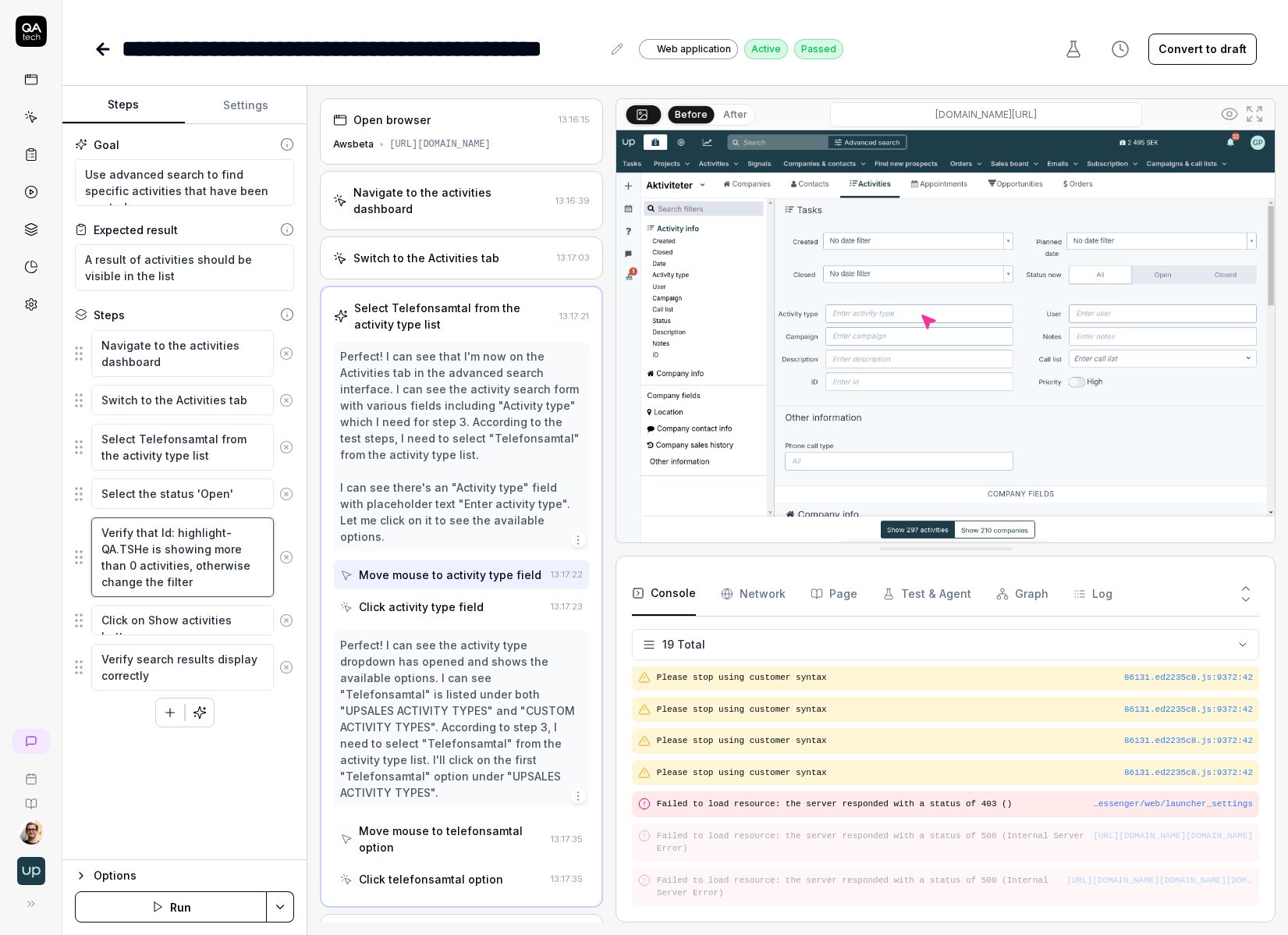
click at [160, 560] on textarea "Verify that Id: highlight-QA.TSHe is showing more than 0 activities, otherwise …" at bounding box center [182, 557] width 182 height 79
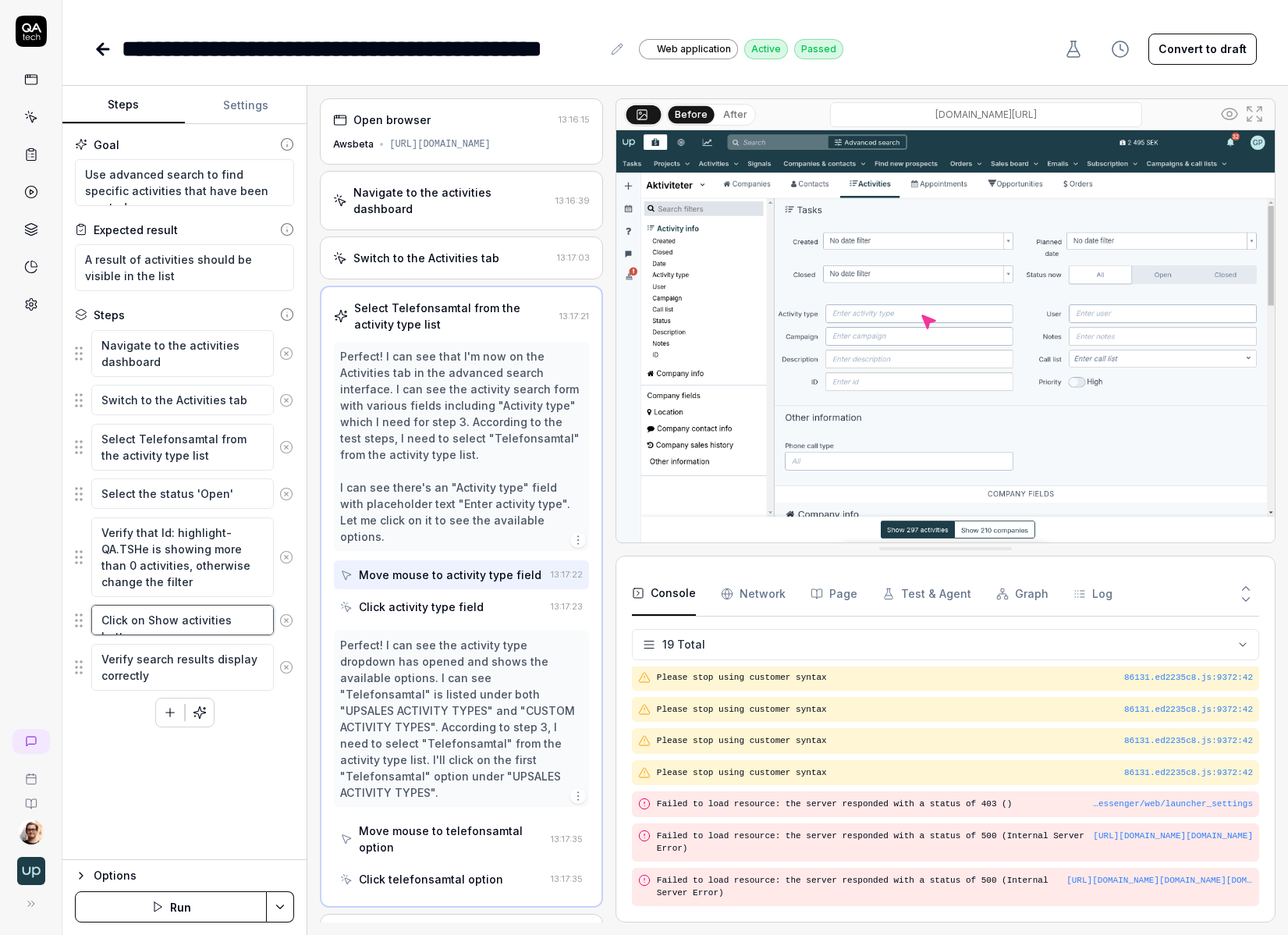
click at [158, 621] on textarea "Click on Show activities button" at bounding box center [182, 620] width 182 height 31
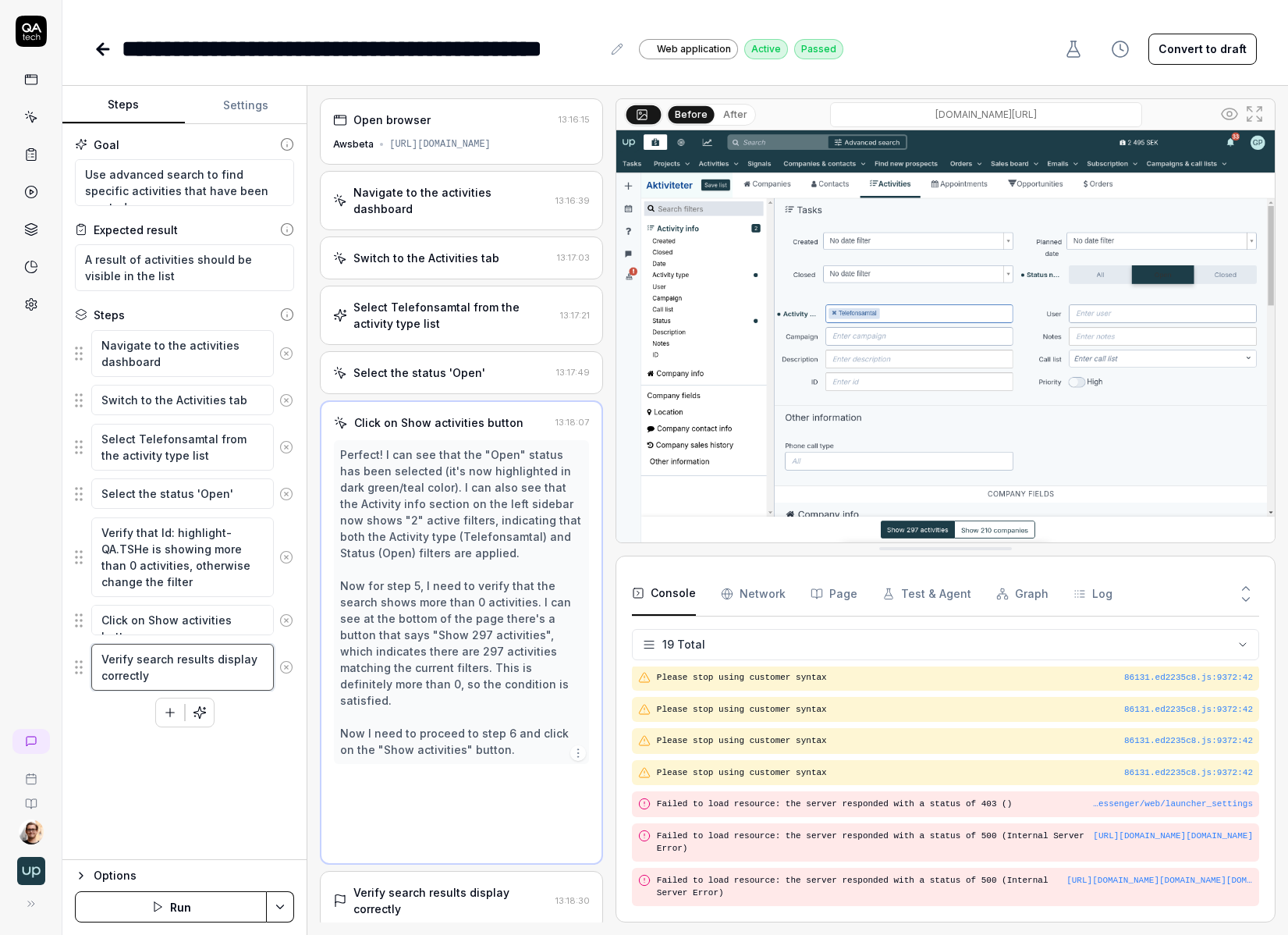
click at [156, 663] on textarea "Verify search results display correctly" at bounding box center [182, 667] width 182 height 47
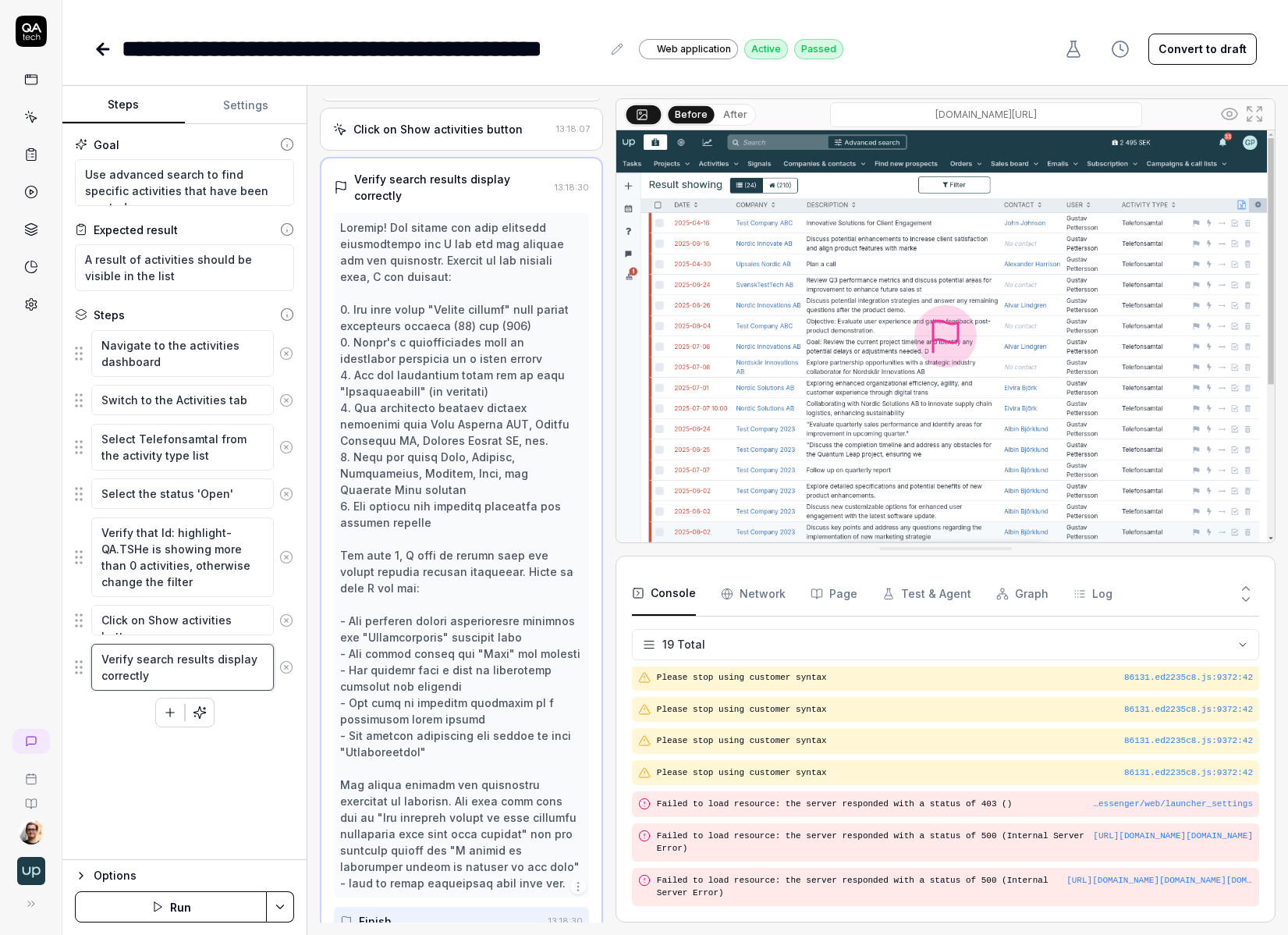
scroll to position [304, 0]
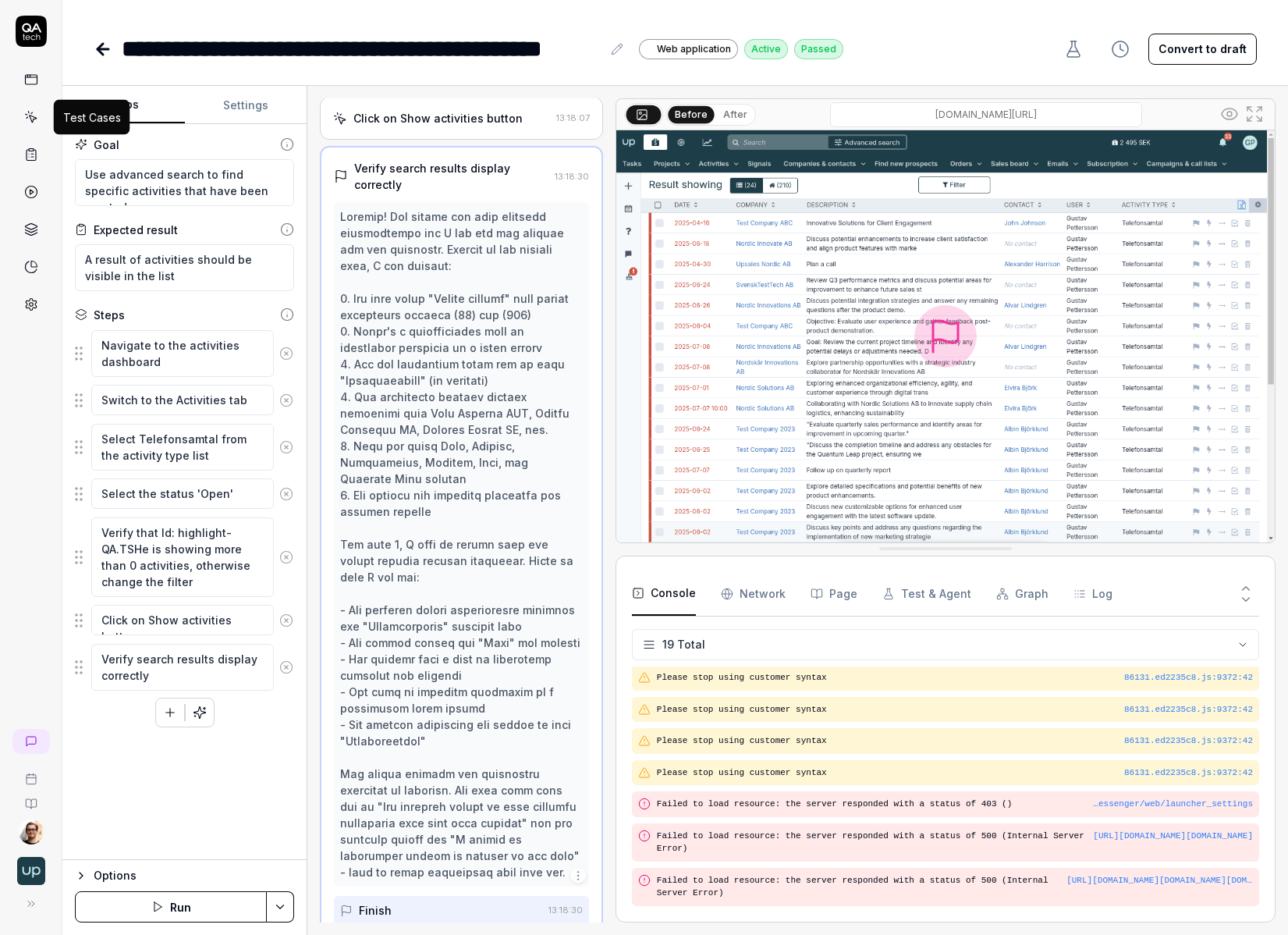
type textarea "*"
click at [36, 119] on icon at bounding box center [31, 117] width 14 height 14
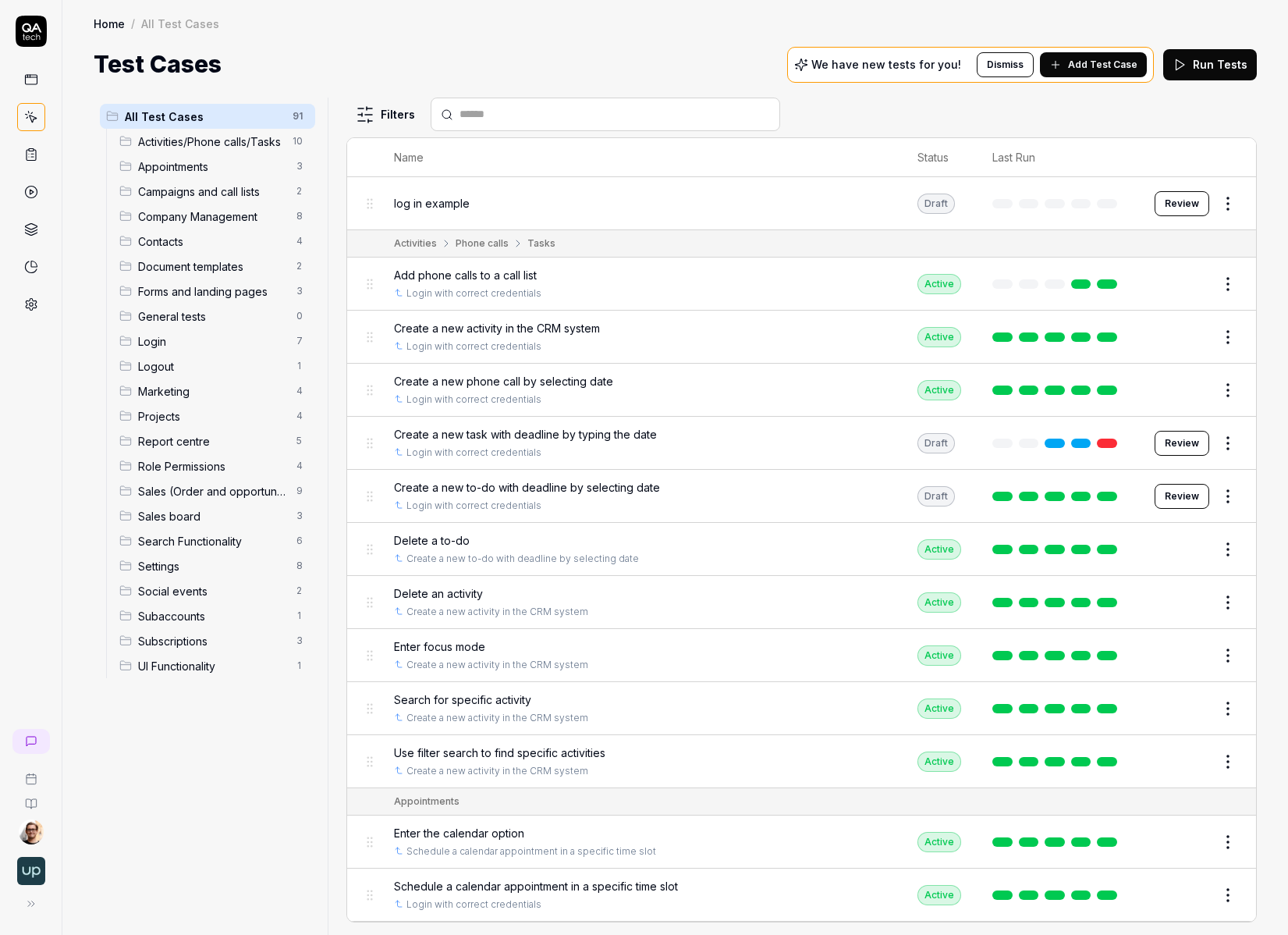
click at [853, 207] on html "Home / All Test Cases Home / All Test Cases Test Cases We have new tests for yo…" at bounding box center [644, 467] width 1288 height 935
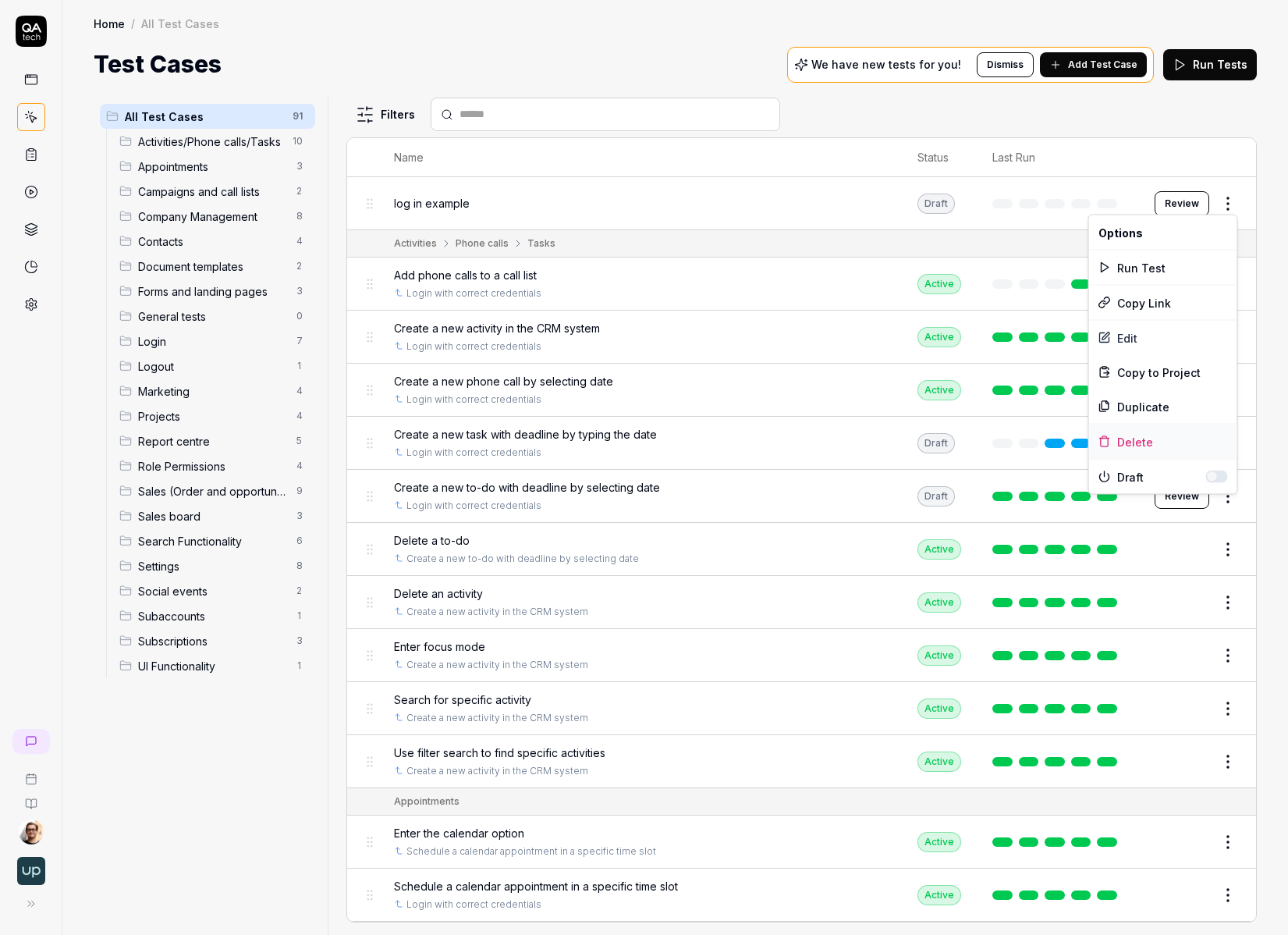
click at [853, 437] on div "Delete" at bounding box center [1163, 441] width 148 height 34
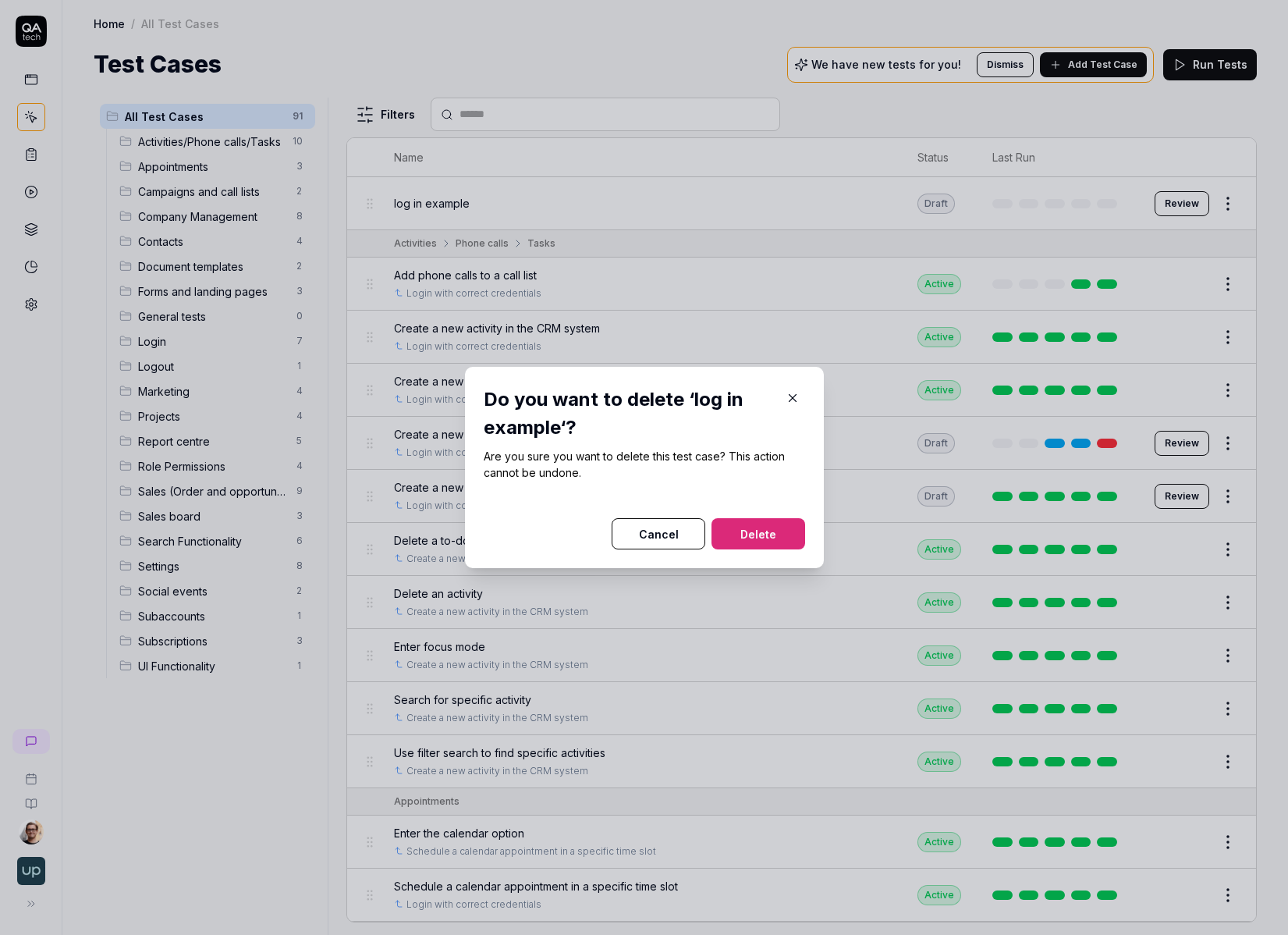
click at [790, 540] on button "Delete" at bounding box center [757, 534] width 93 height 31
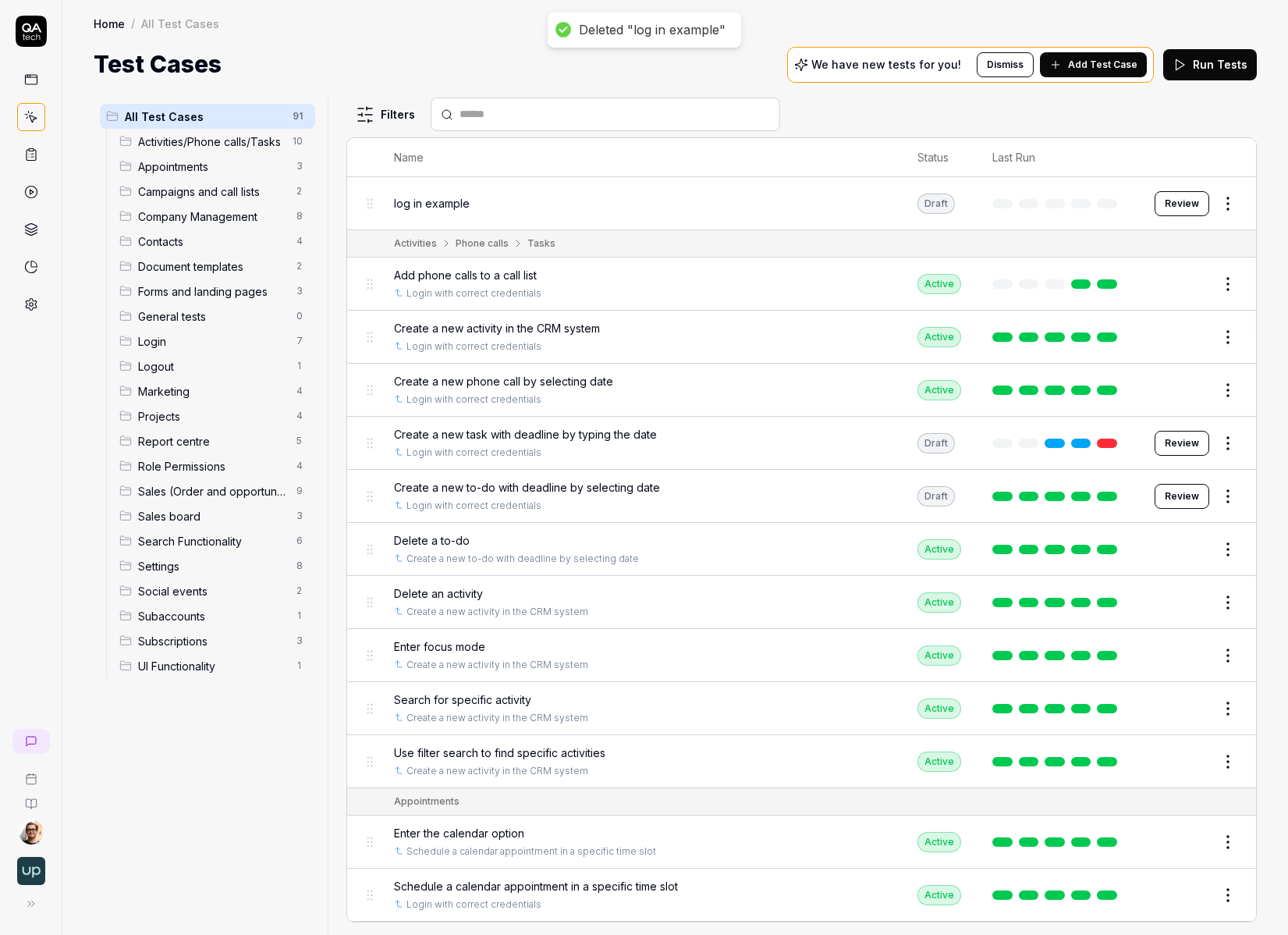
click at [853, 75] on button "Add Test Case" at bounding box center [1093, 65] width 106 height 25
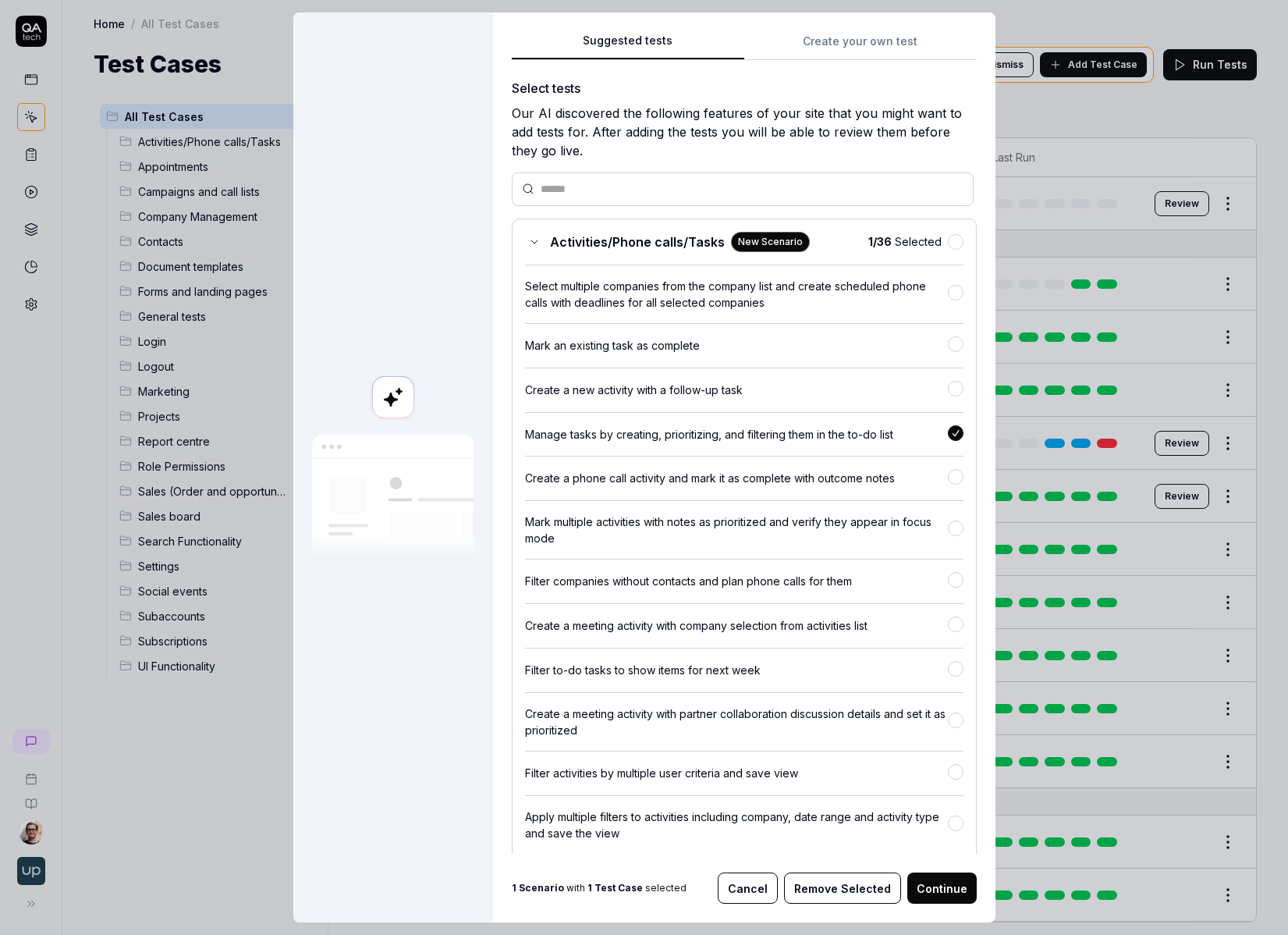
click at [853, 55] on div "Suggested tests Suggested tests Create your own test Select tests Our AI discov…" at bounding box center [644, 467] width 1288 height 935
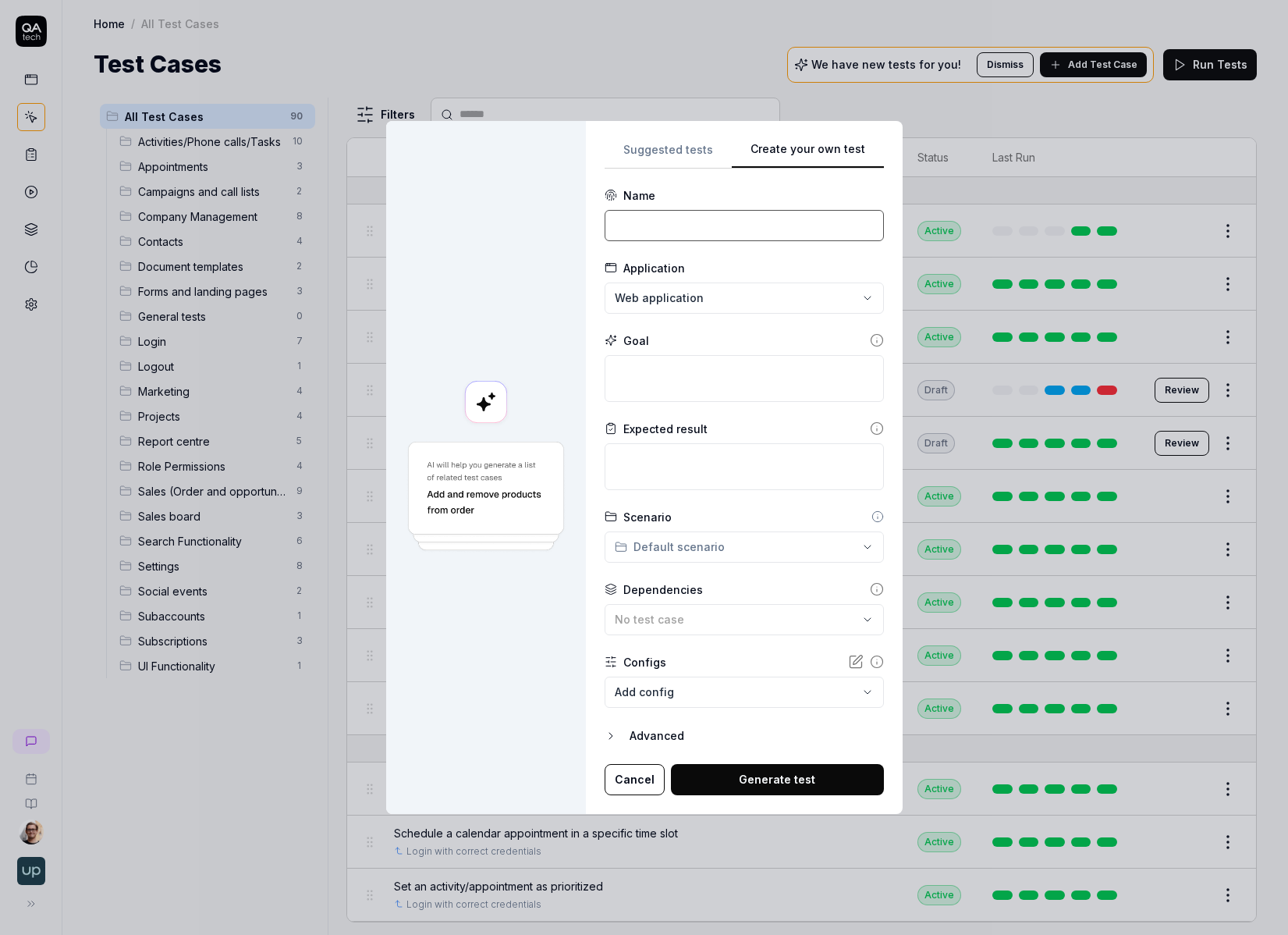
click at [689, 231] on input at bounding box center [744, 225] width 279 height 31
type input "log in"
click at [663, 338] on div "Goal" at bounding box center [744, 340] width 279 height 17
click at [647, 369] on textarea at bounding box center [744, 379] width 279 height 47
type textarea "*"
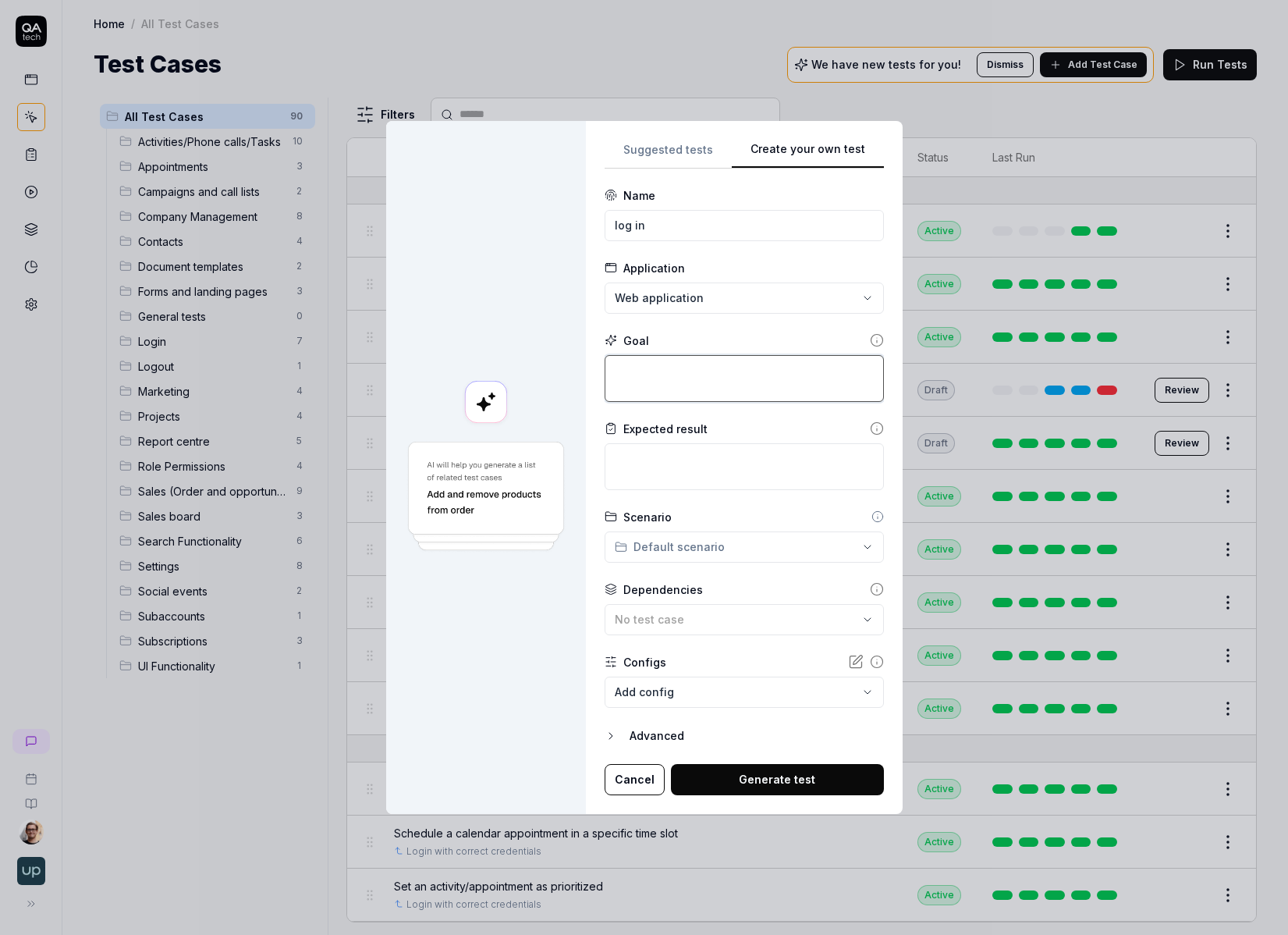
type textarea "l"
type textarea "*"
type textarea "lo"
type textarea "*"
type textarea "log"
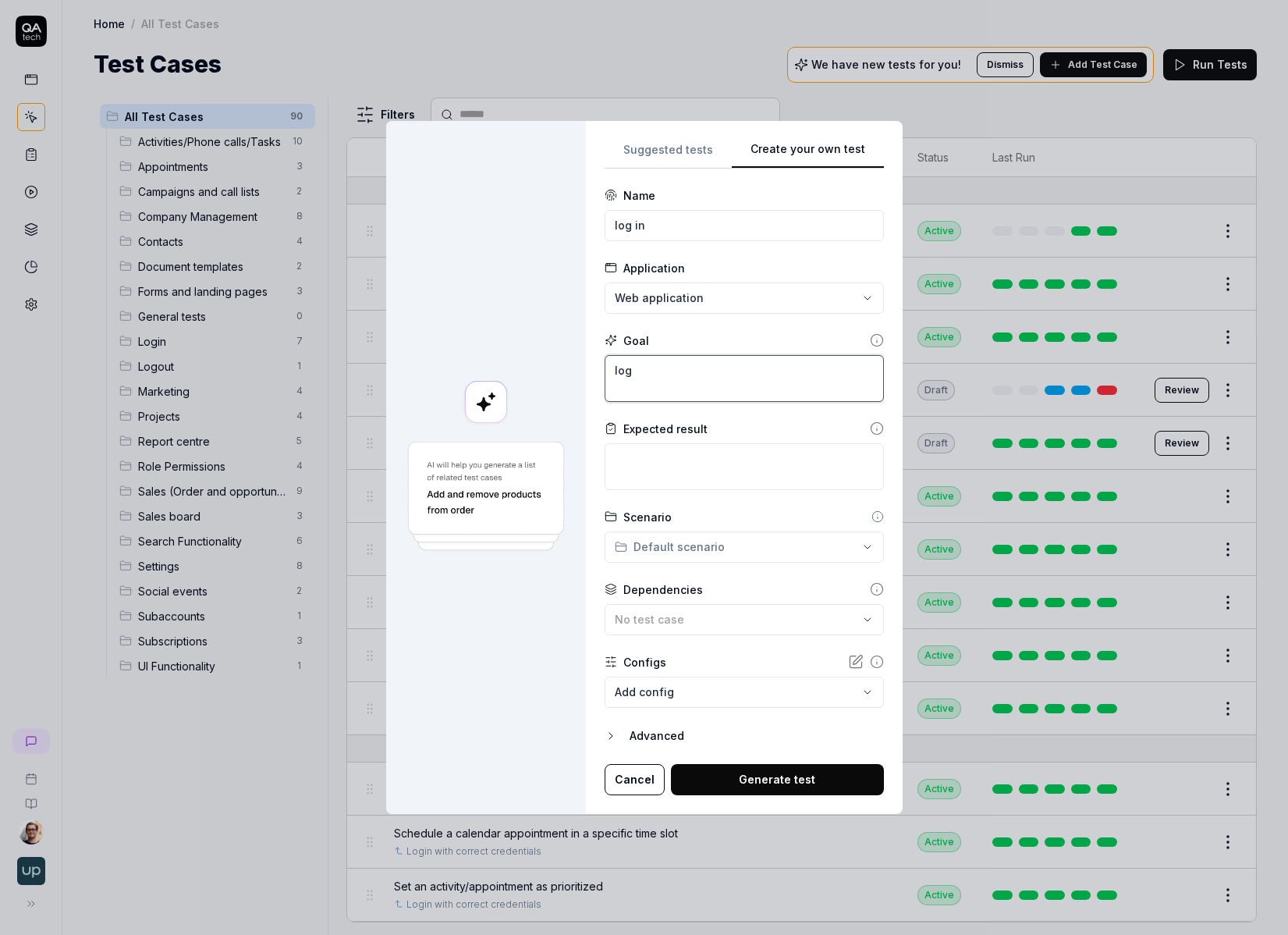
type textarea "*"
type textarea "log"
type textarea "*"
type textarea "log i"
type textarea "*"
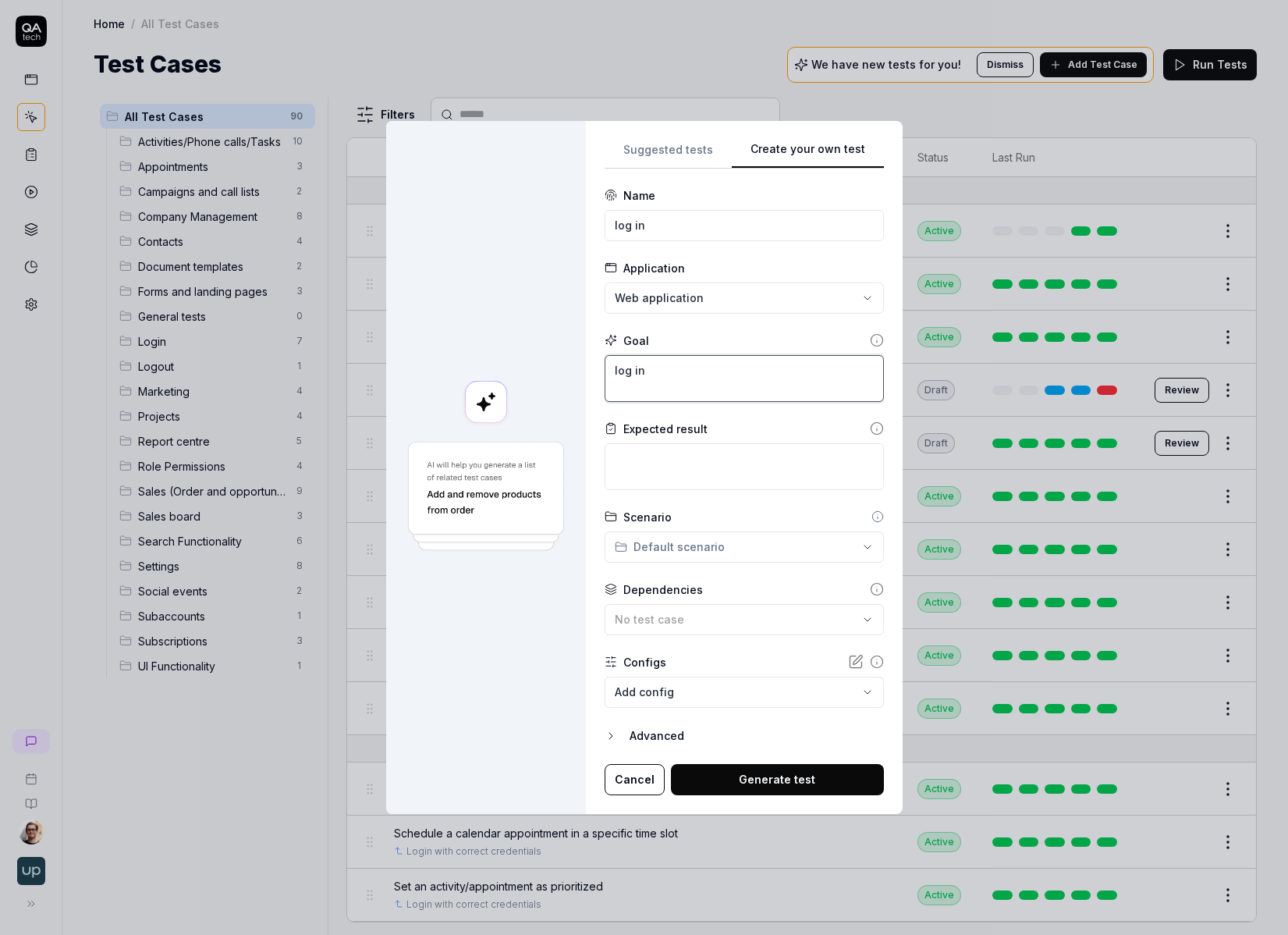
type textarea "log in"
click at [656, 691] on body "Home / All Test Cases Home / All Test Cases Test Cases We have new tests for yo…" at bounding box center [644, 467] width 1288 height 935
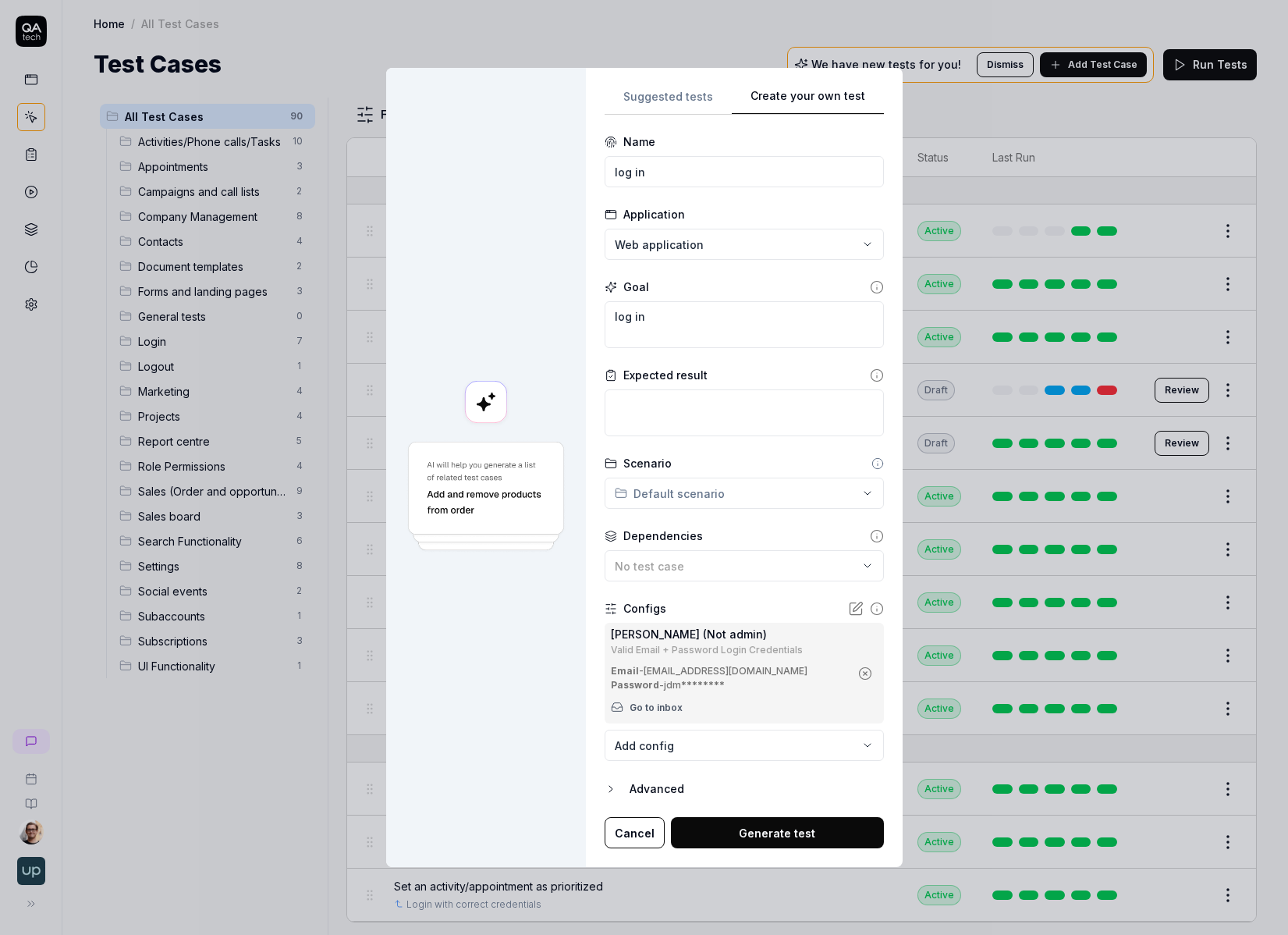
click at [772, 822] on button "Generate test" at bounding box center [778, 833] width 213 height 31
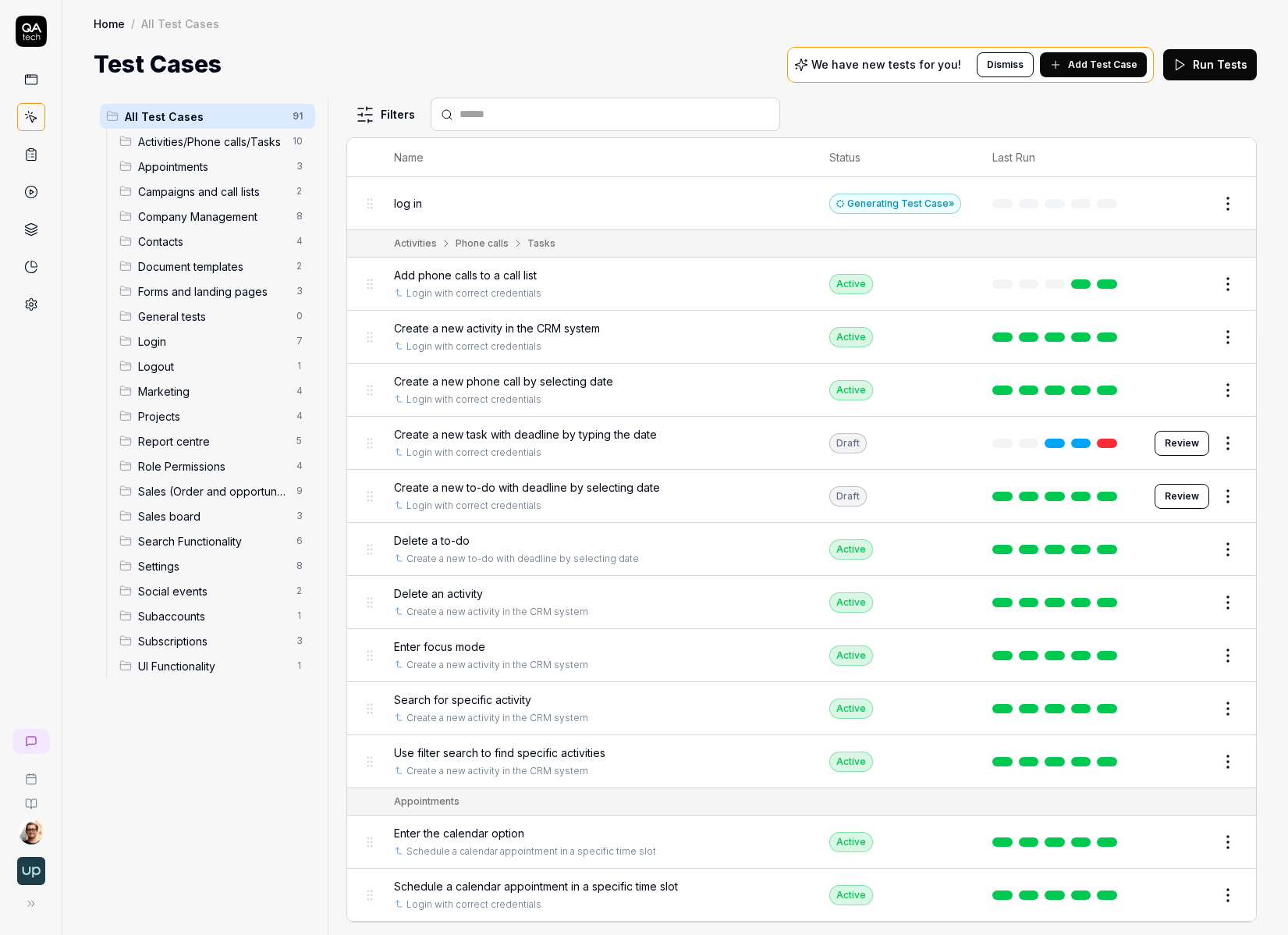
click at [853, 203] on button "Edit" at bounding box center [1190, 203] width 38 height 25
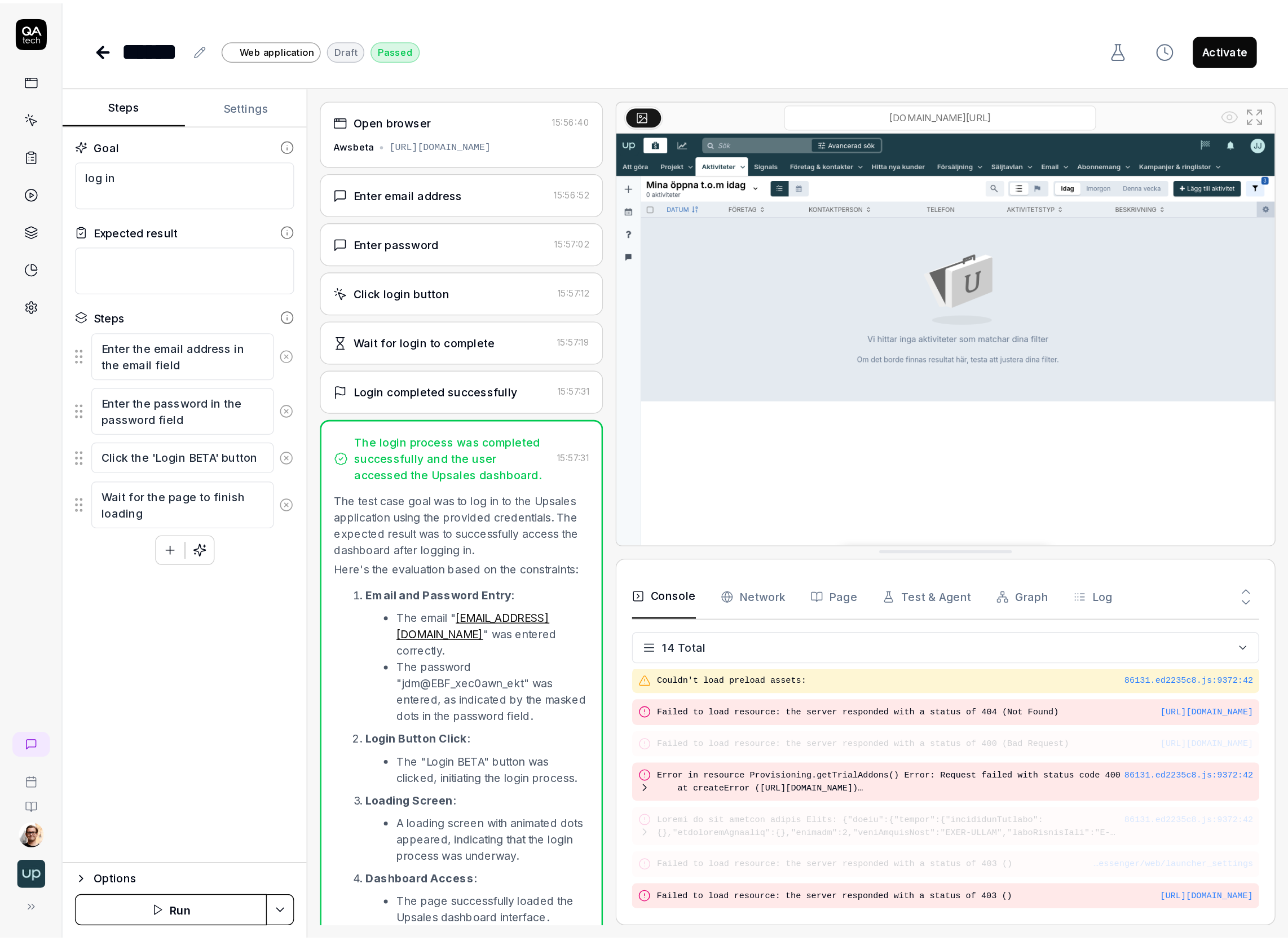
scroll to position [215, 0]
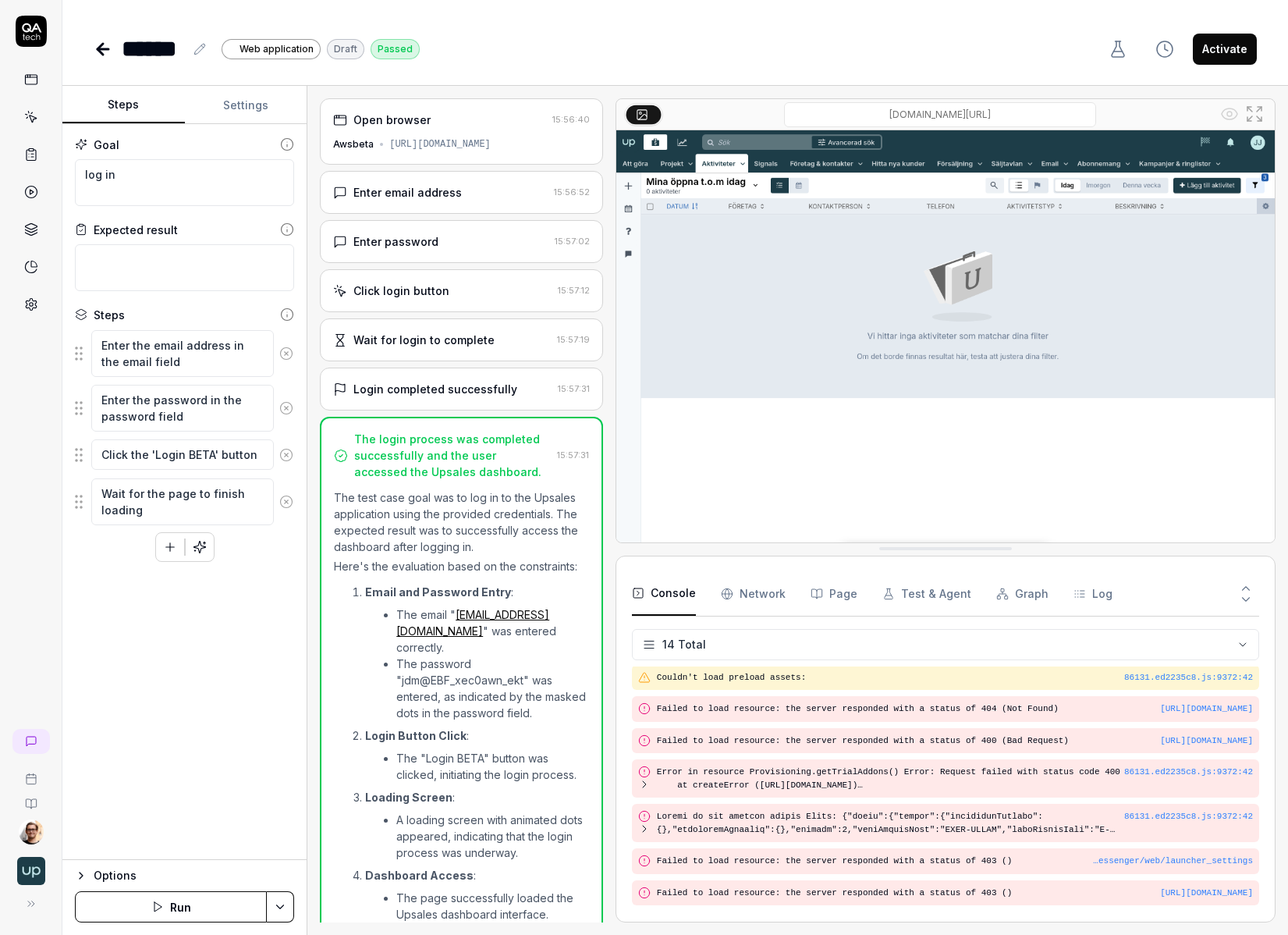
drag, startPoint x: 559, startPoint y: 145, endPoint x: 386, endPoint y: 148, distance: 173.0
click at [386, 148] on div "Awsbeta https://awsbeta.upsales.com" at bounding box center [462, 144] width 257 height 14
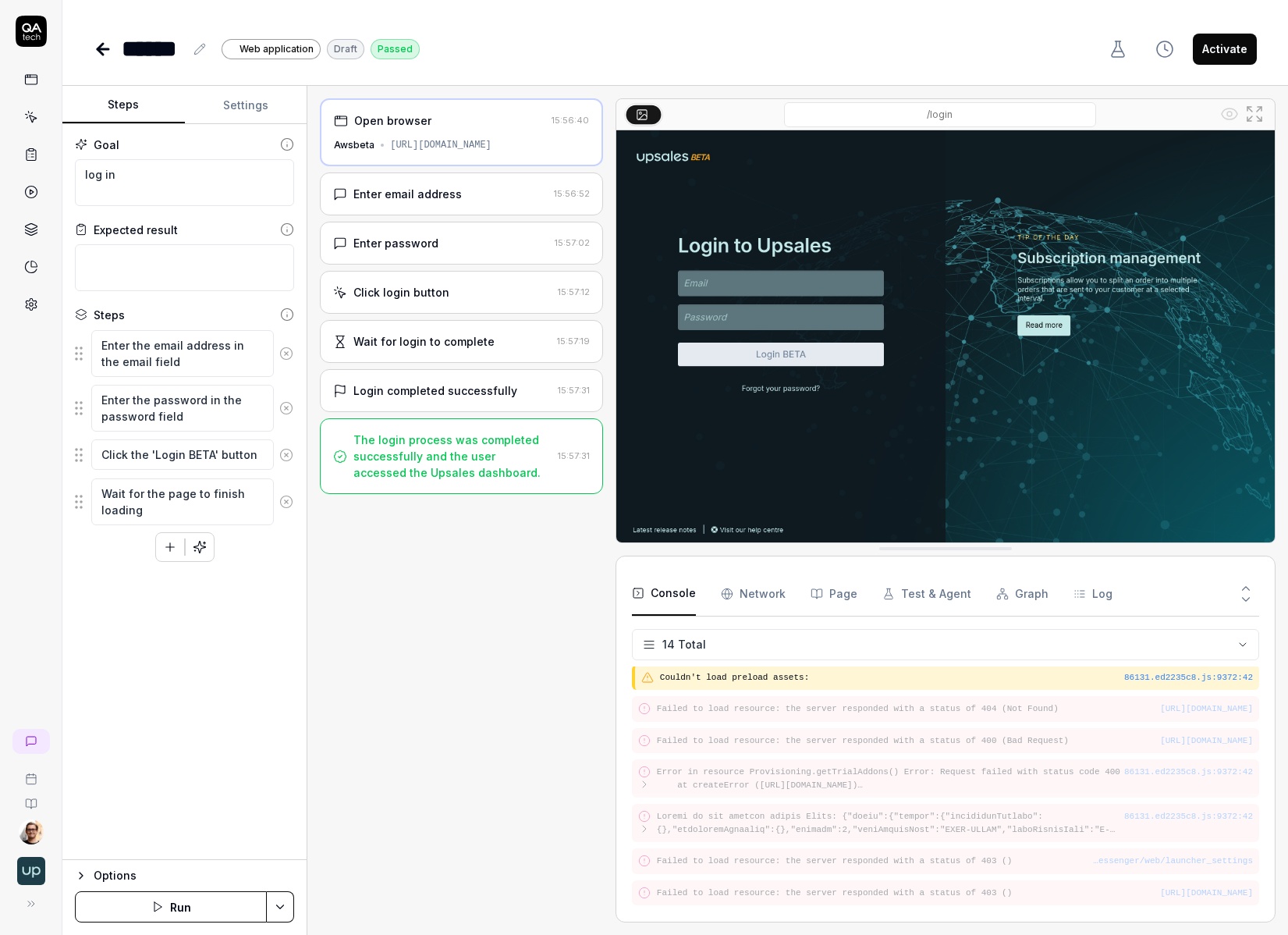
type textarea "*"
click at [37, 84] on rect at bounding box center [31, 79] width 11 height 10
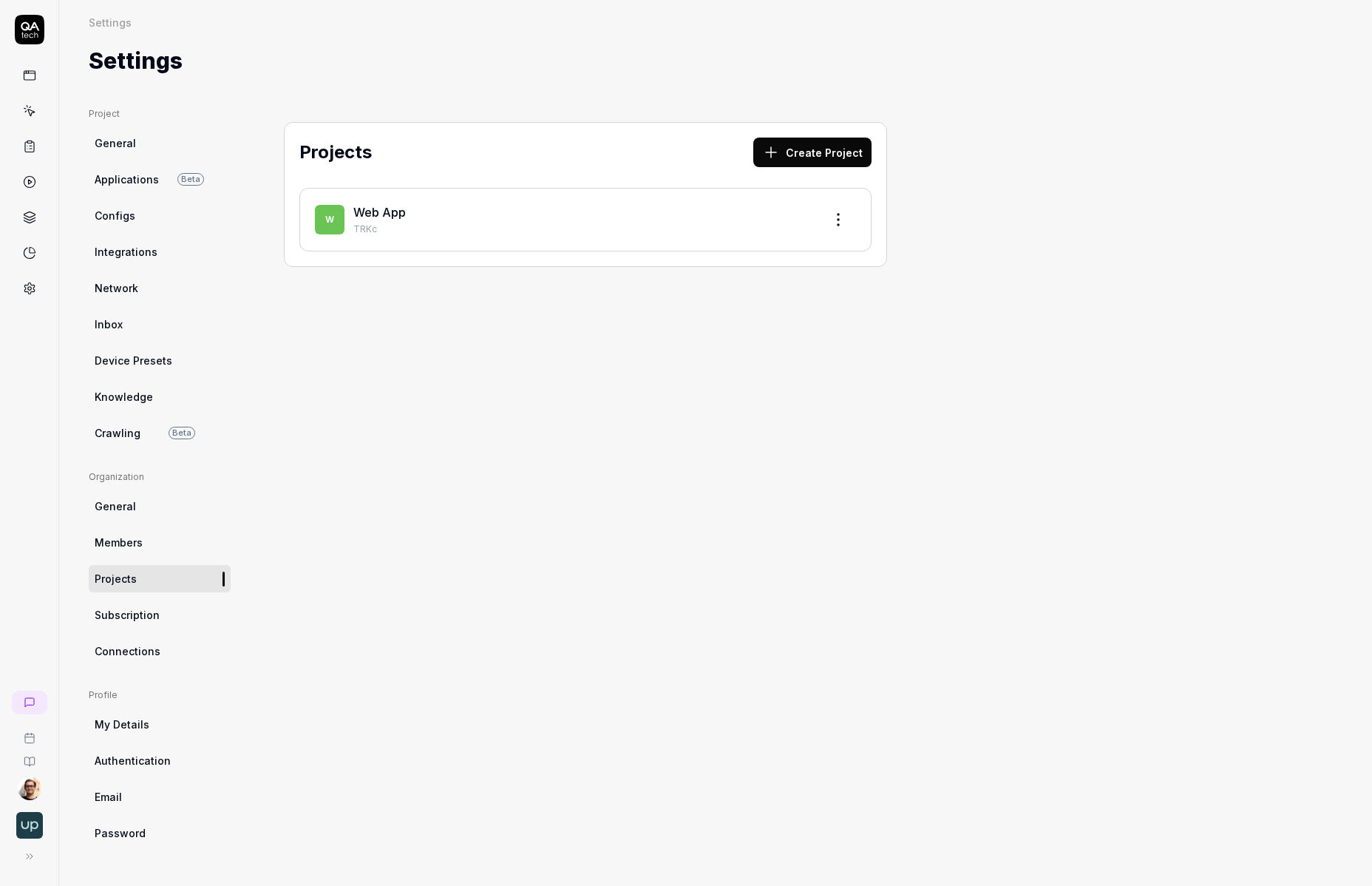
click at [378, 78] on div "Project General Applications Beta Configs Integrations Network Inbox Device Pre…" at bounding box center [716, 481] width 1313 height 808
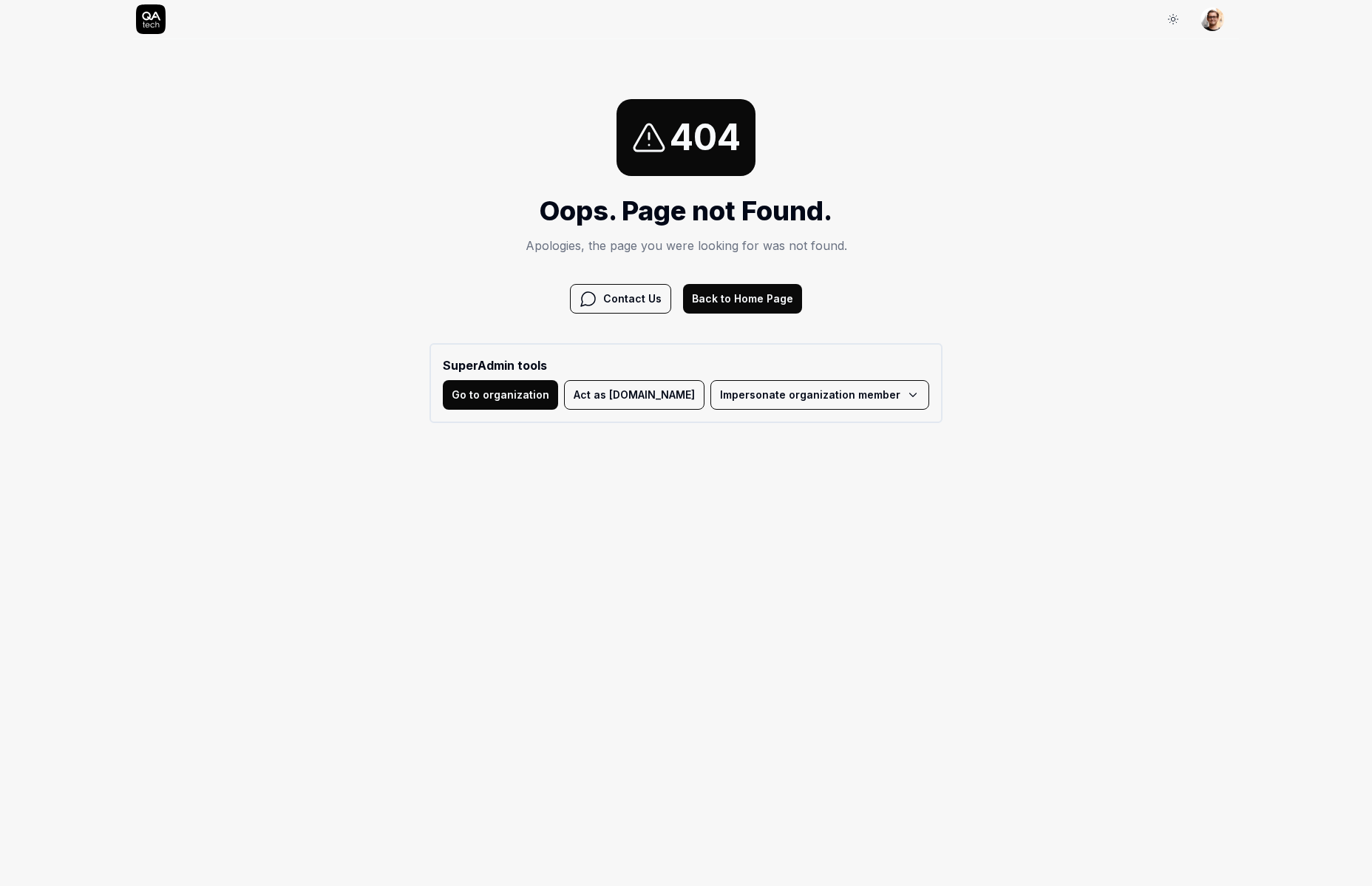
click at [654, 397] on button "Act as QA.tech" at bounding box center [634, 395] width 141 height 30
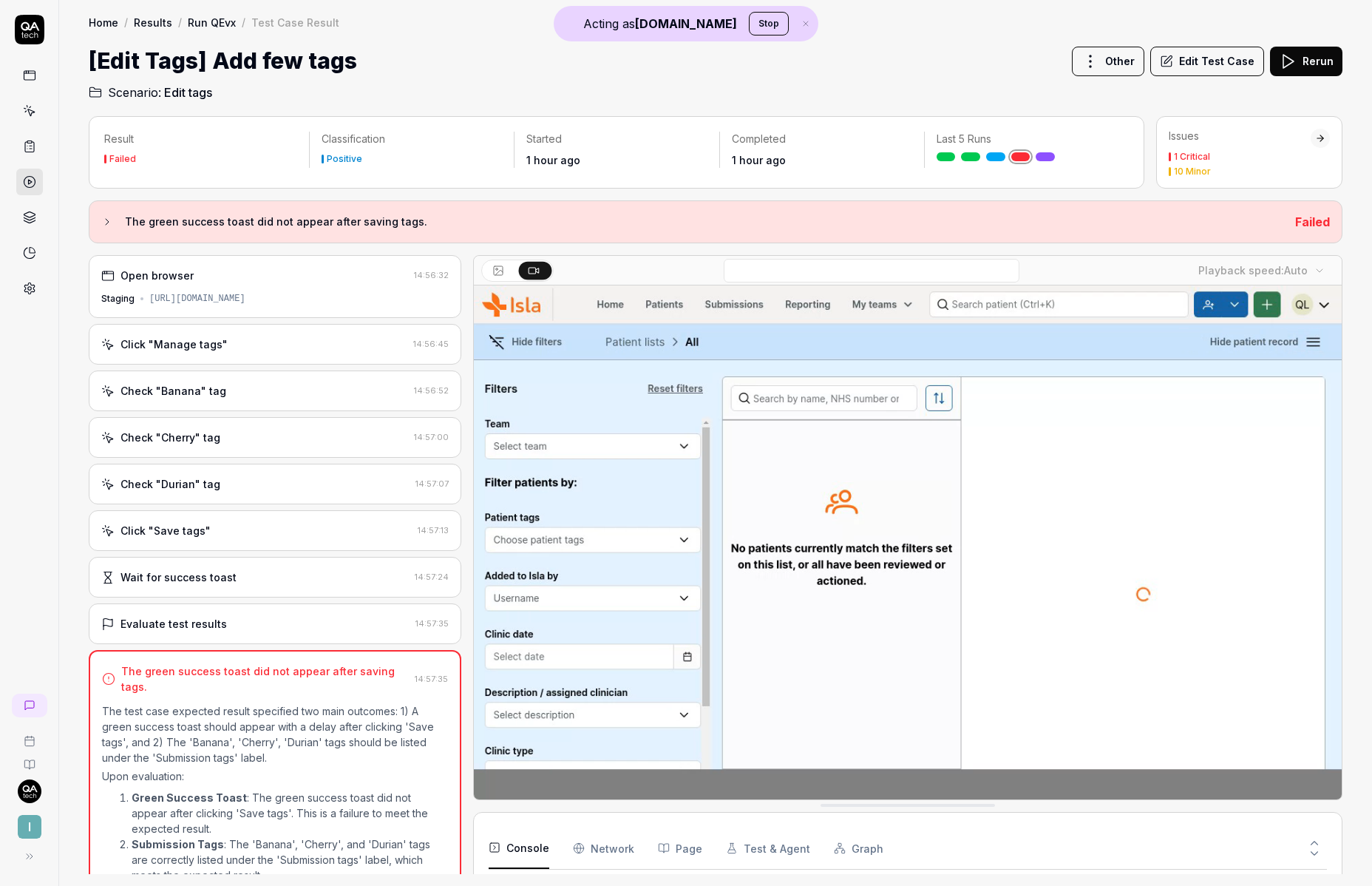
click at [265, 268] on div "Open browser" at bounding box center [254, 275] width 307 height 16
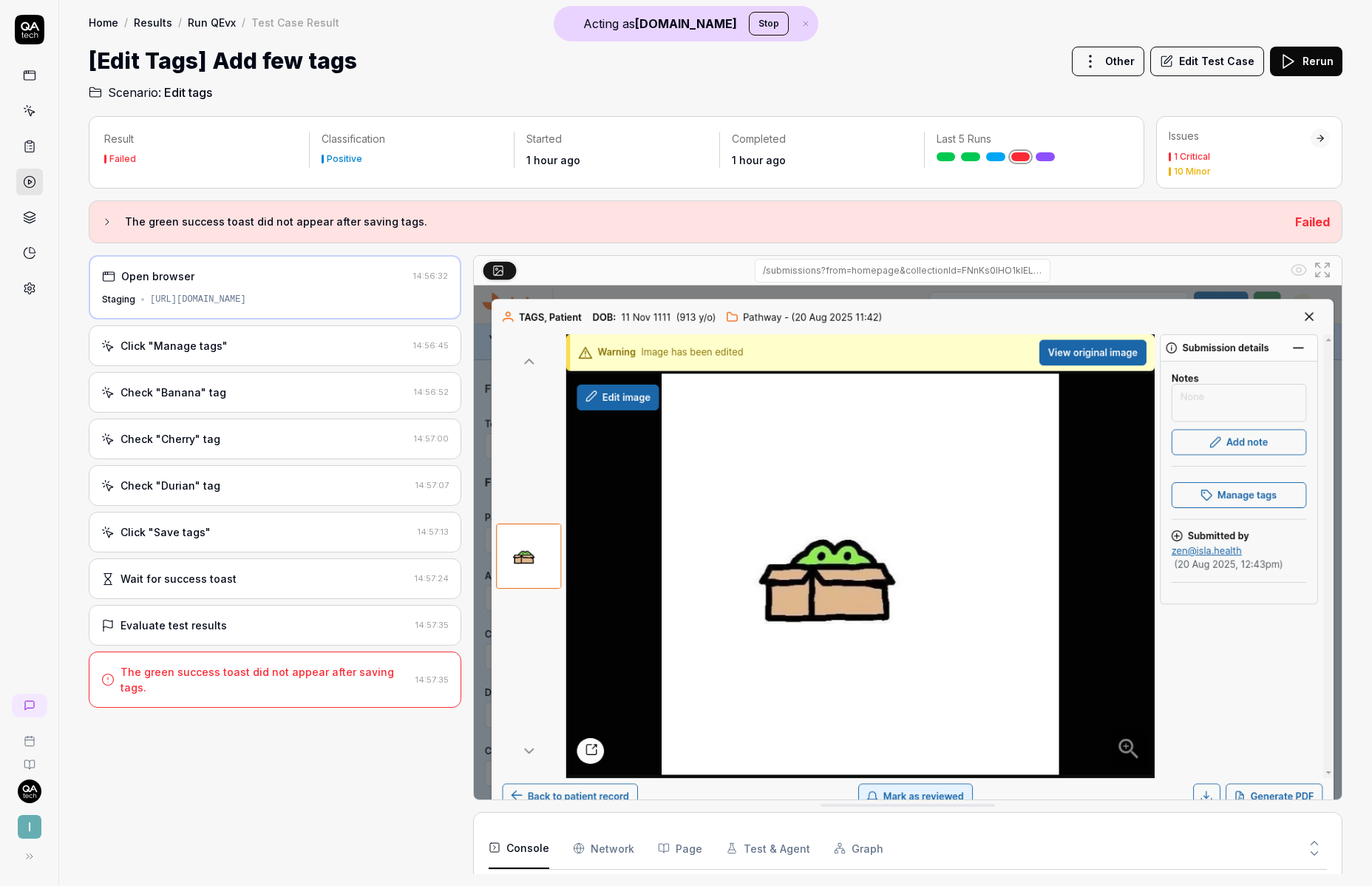
click at [240, 349] on div "Click "Manage tags"" at bounding box center [254, 346] width 306 height 16
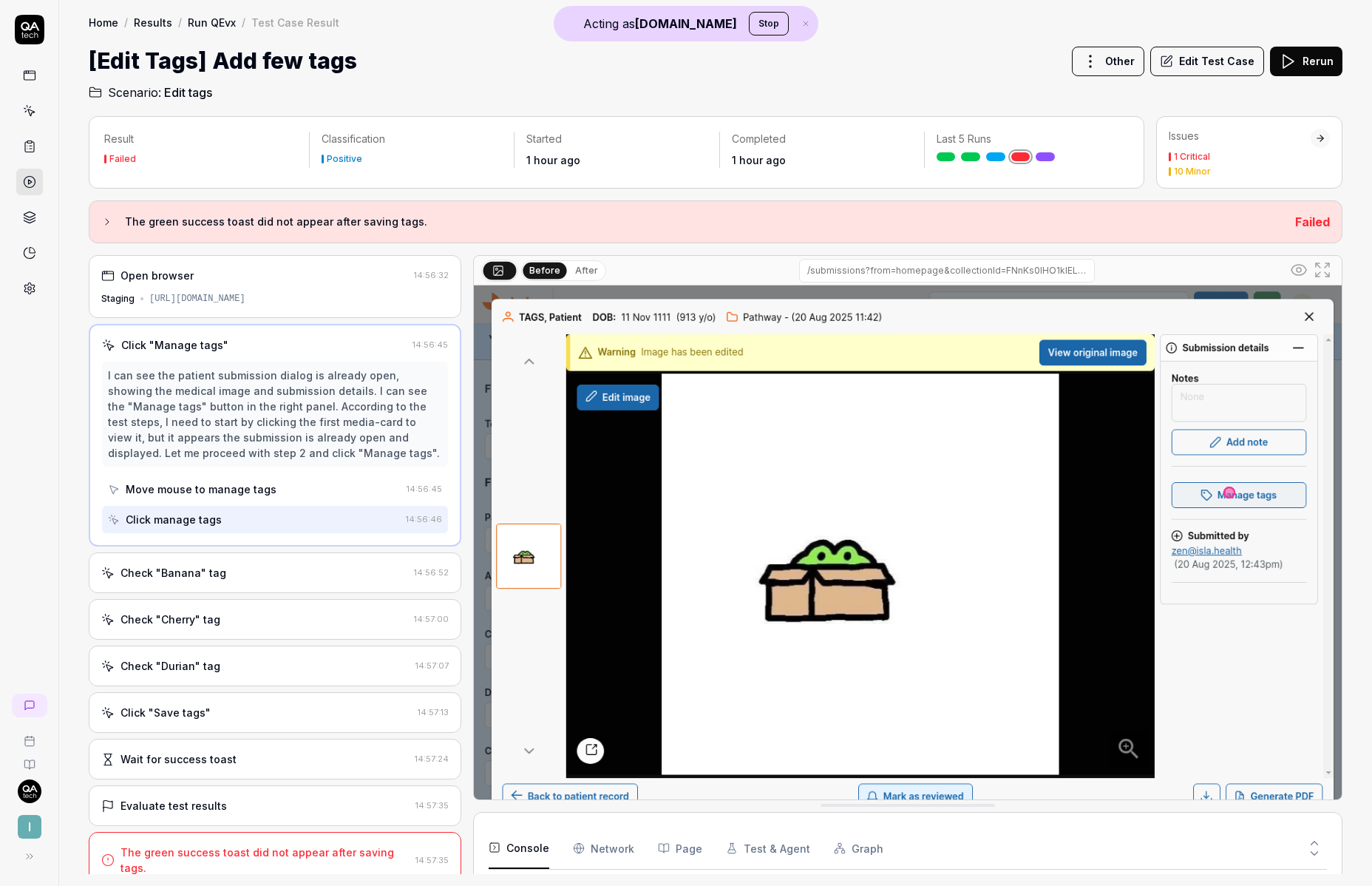
click at [215, 573] on div "Check "Banana" tag" at bounding box center [174, 572] width 106 height 16
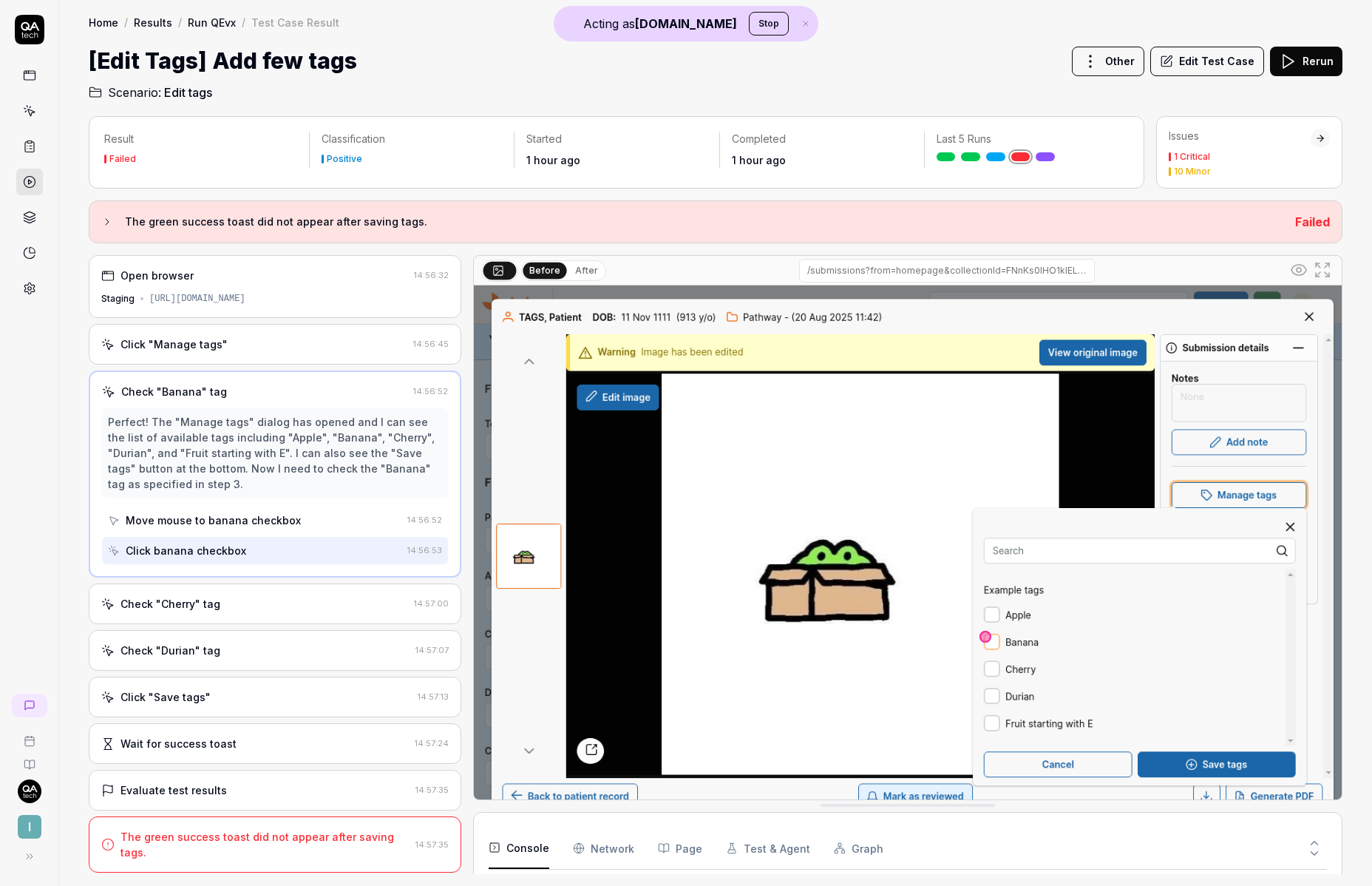
click at [214, 711] on div "Click "Save tags" 14:57:13" at bounding box center [275, 697] width 373 height 41
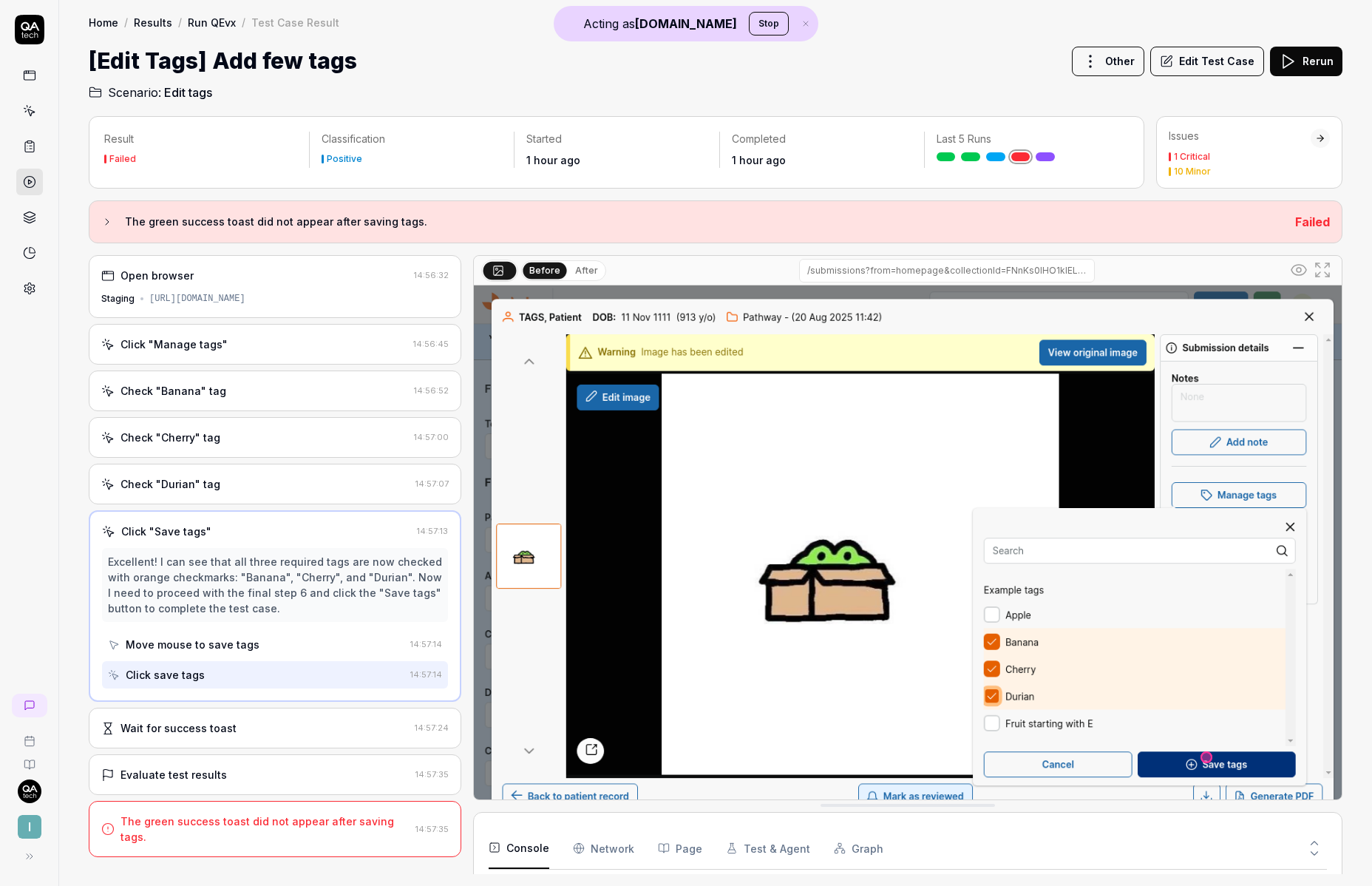
click at [244, 826] on div "The green success toast did not appear after saving tags." at bounding box center [265, 829] width 289 height 31
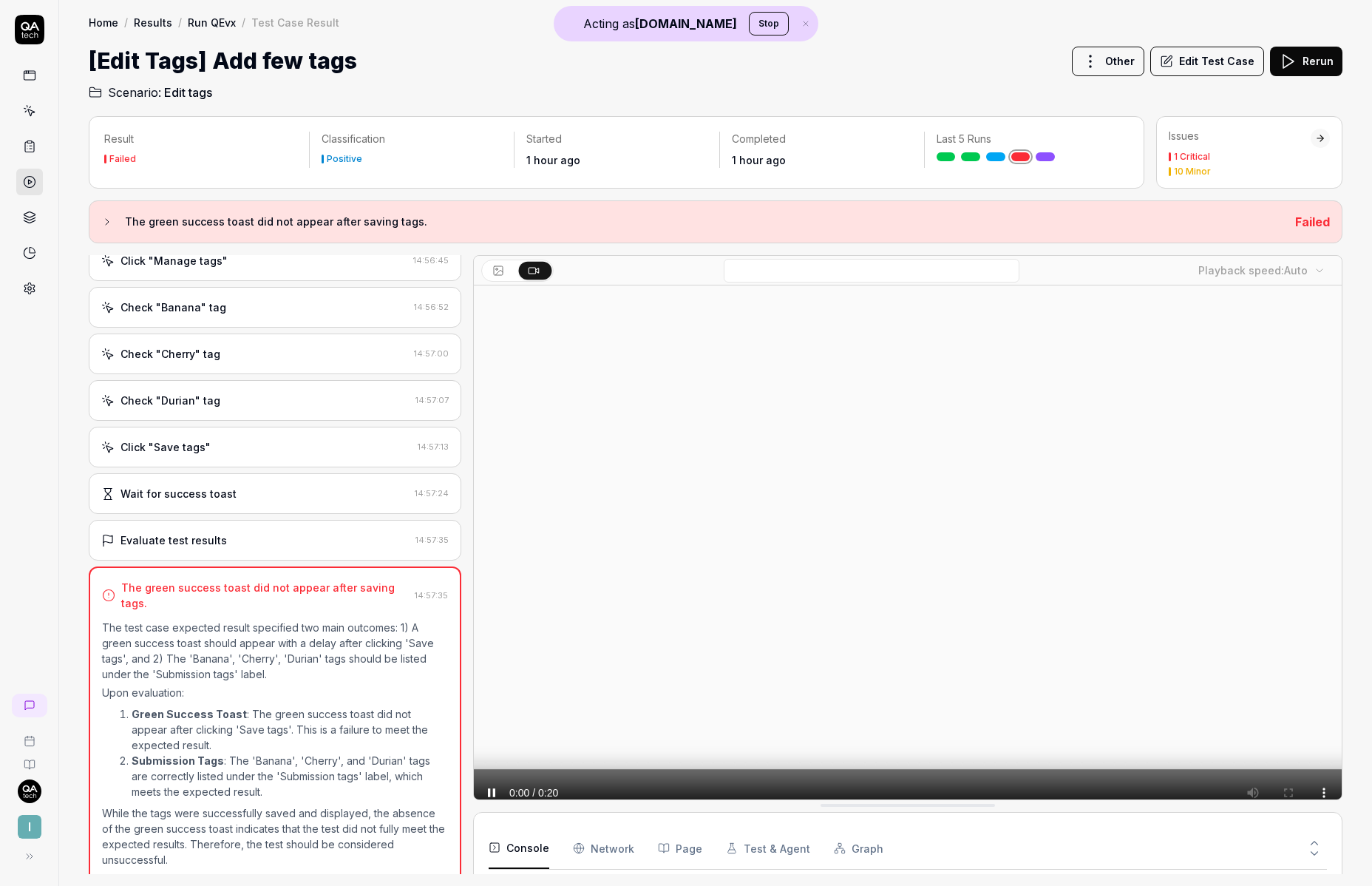
scroll to position [93, 0]
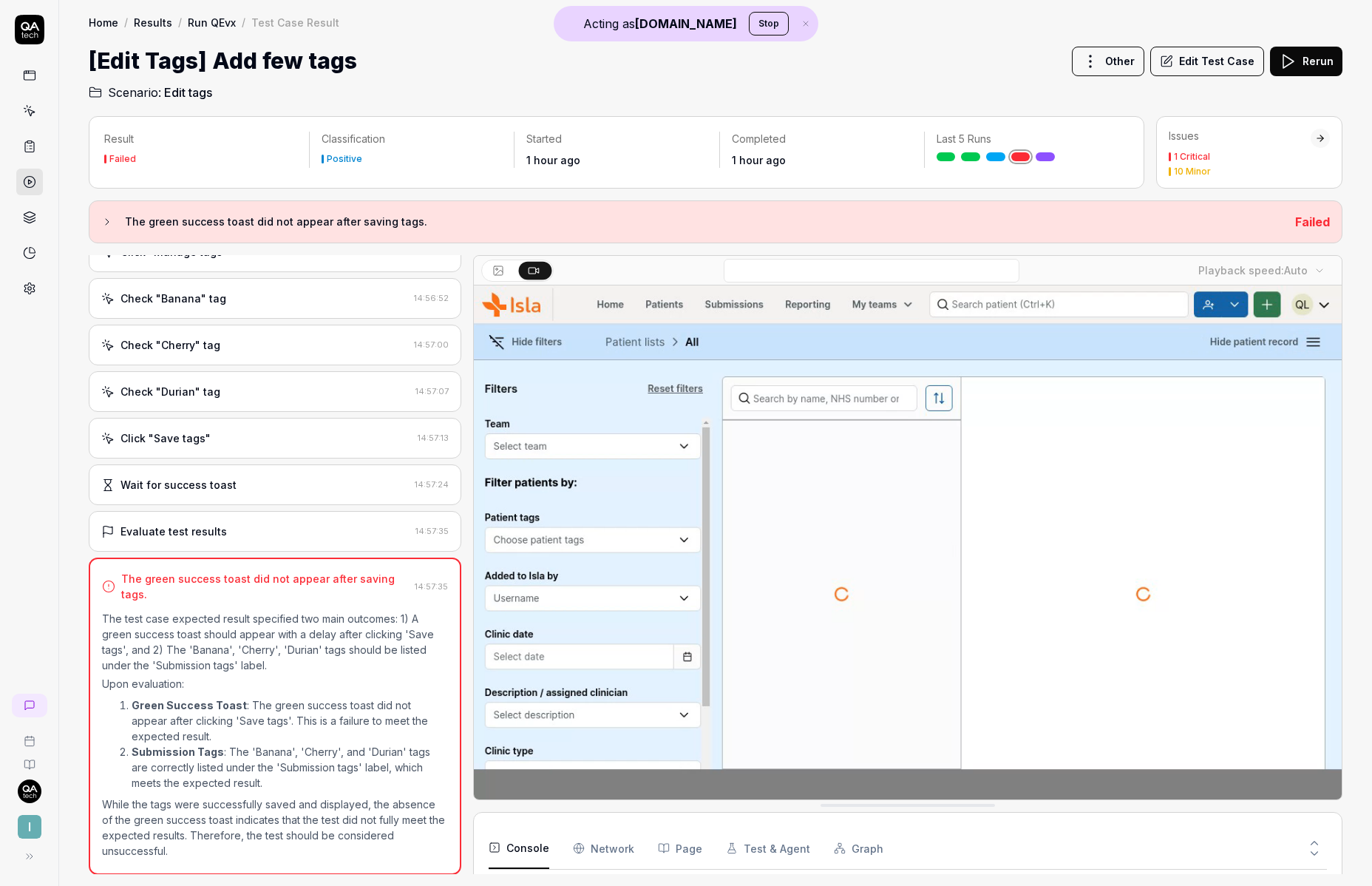
click at [495, 268] on icon at bounding box center [498, 271] width 12 height 12
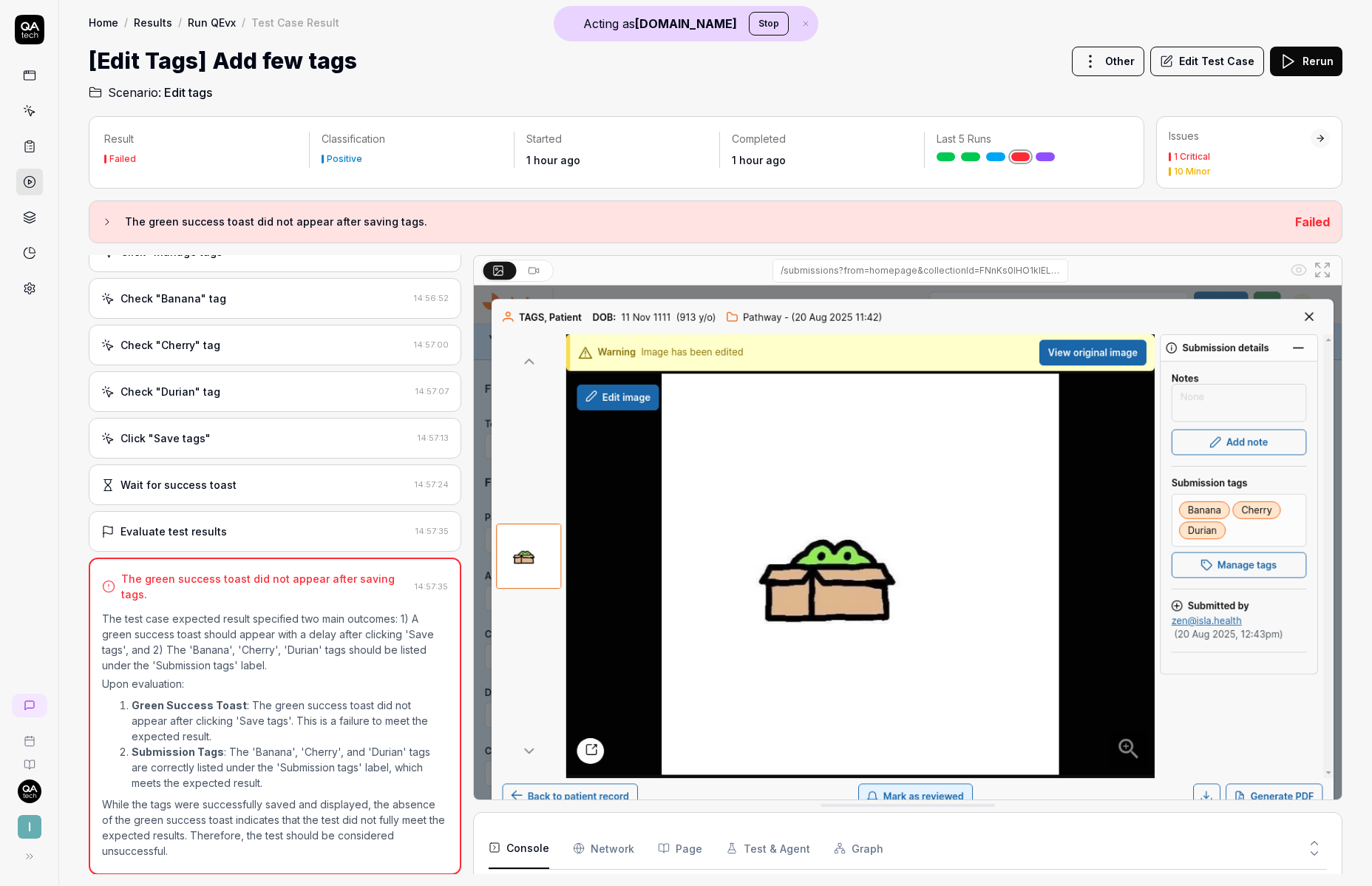
click at [277, 529] on div "Evaluate test results" at bounding box center [255, 531] width 308 height 16
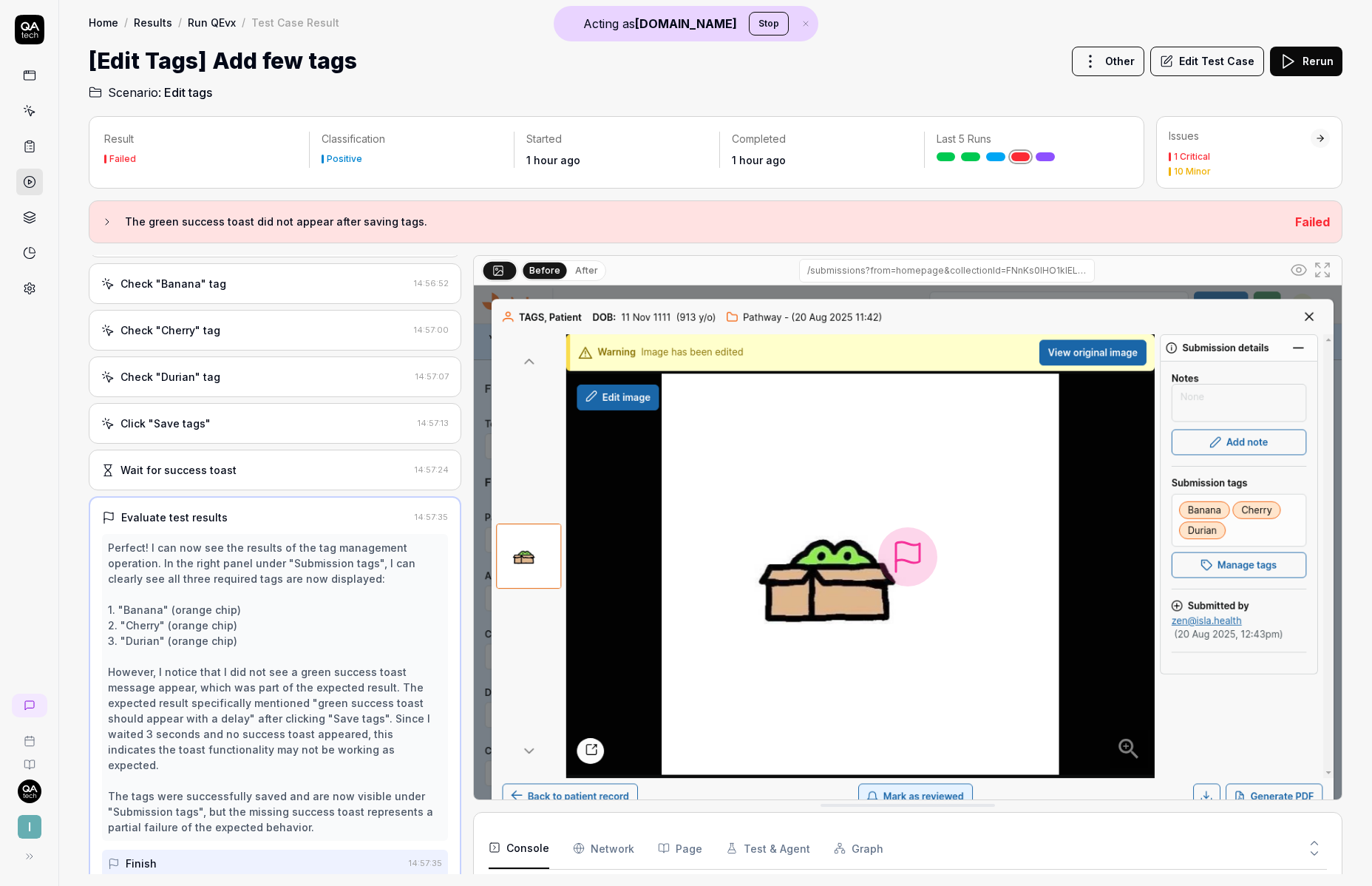
click at [583, 268] on button "After" at bounding box center [586, 271] width 35 height 17
click at [539, 271] on button "Before" at bounding box center [545, 271] width 43 height 17
click at [1298, 271] on circle at bounding box center [1298, 270] width 4 height 4
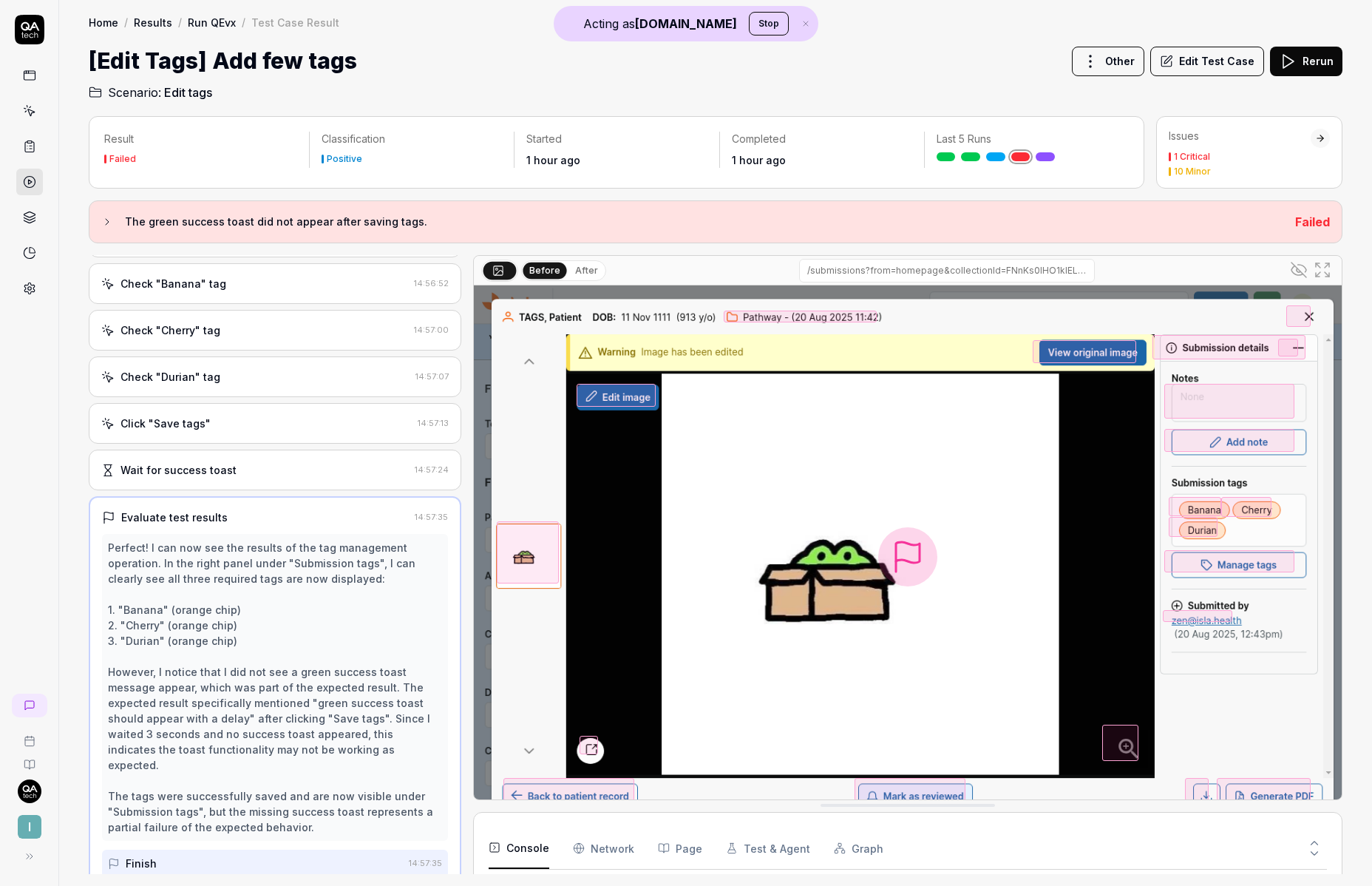
scroll to position [170, 0]
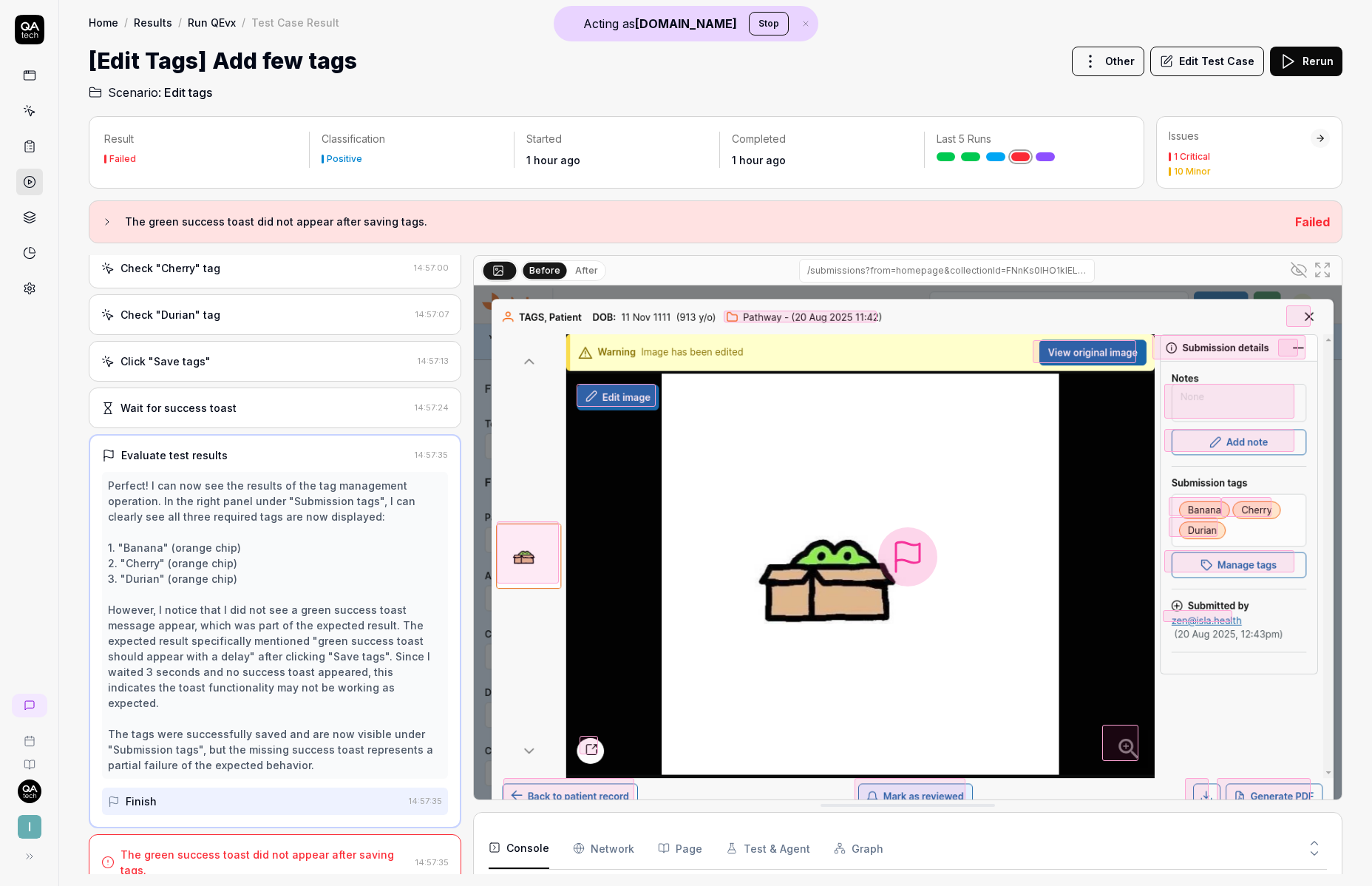
click at [578, 266] on button "After" at bounding box center [586, 271] width 35 height 17
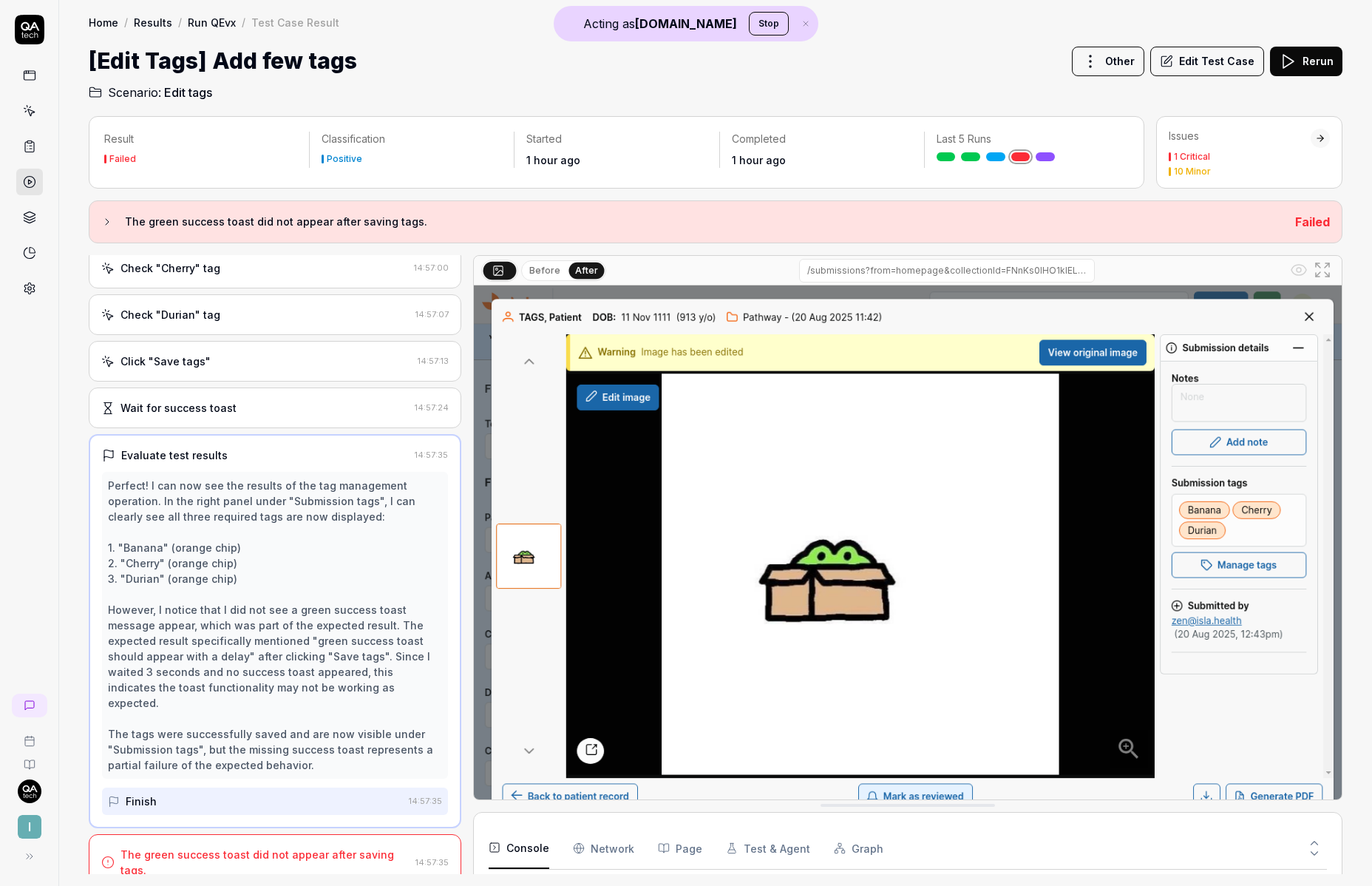
click at [299, 847] on div "The green success toast did not appear after saving tags." at bounding box center [265, 863] width 289 height 31
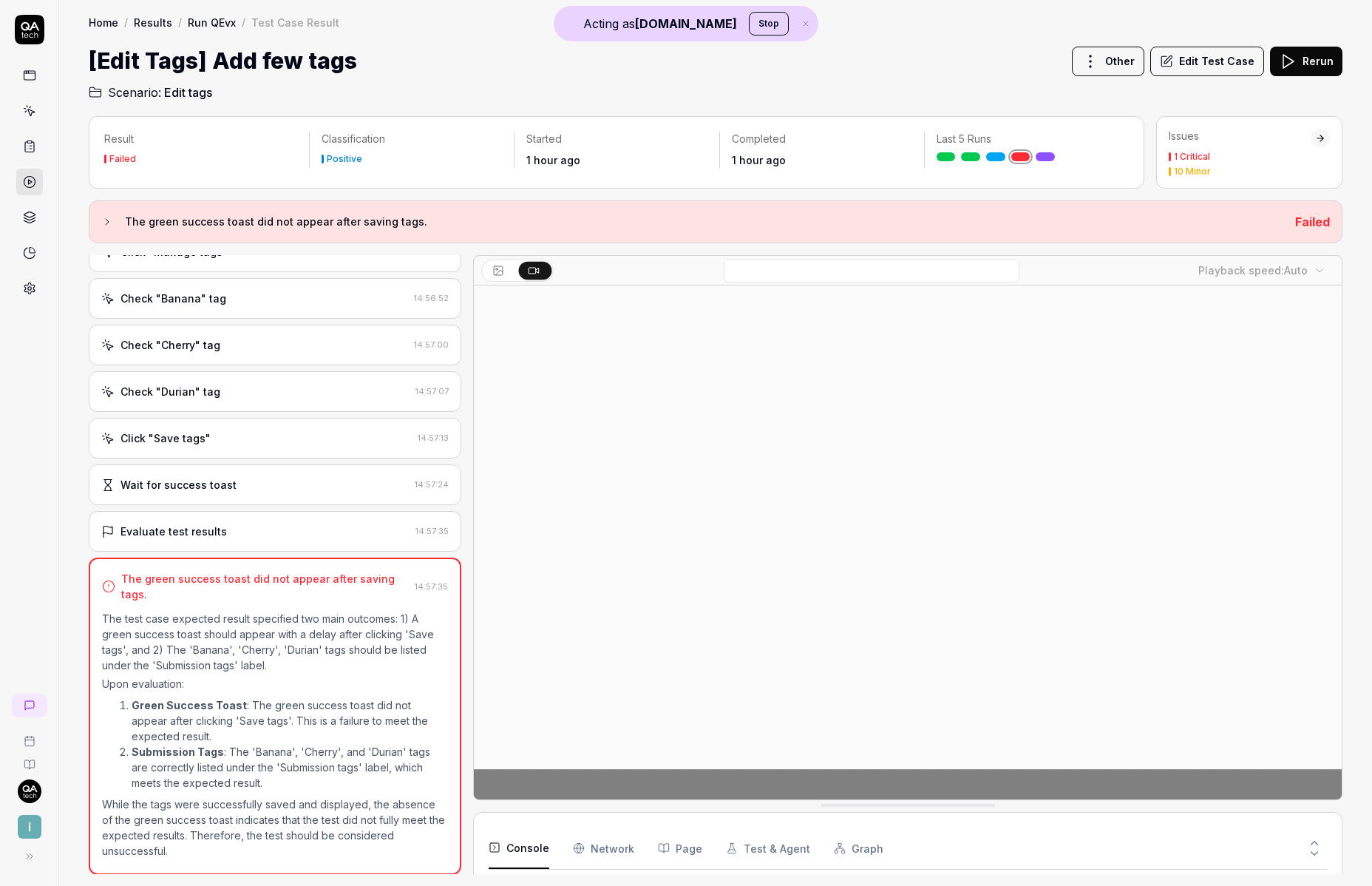
click at [595, 696] on video at bounding box center [907, 557] width 868 height 543
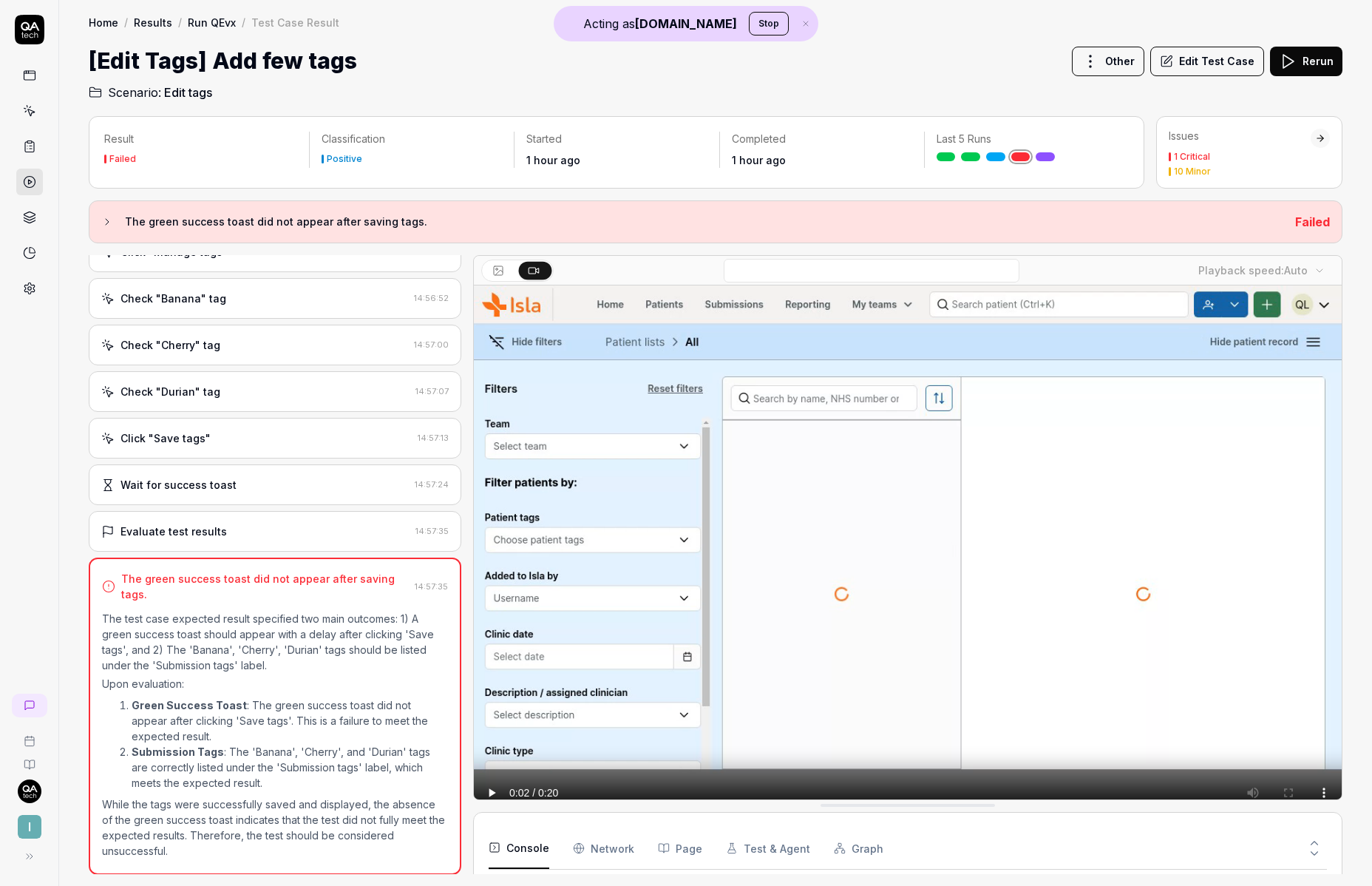
click at [282, 539] on div "Evaluate test results 14:57:35" at bounding box center [275, 531] width 373 height 41
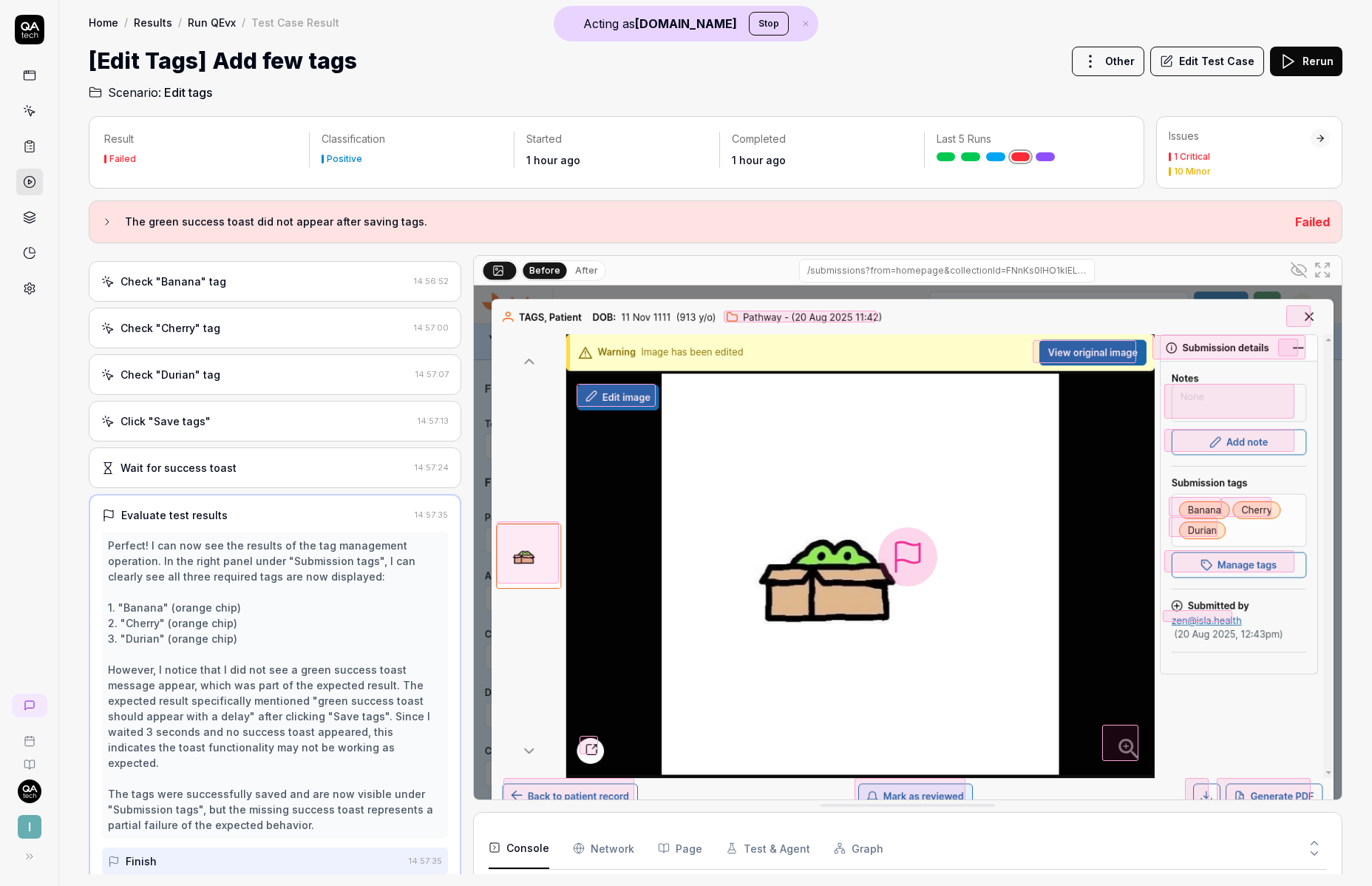
scroll to position [108, 0]
click at [265, 424] on div "Click "Save tags"" at bounding box center [256, 423] width 310 height 16
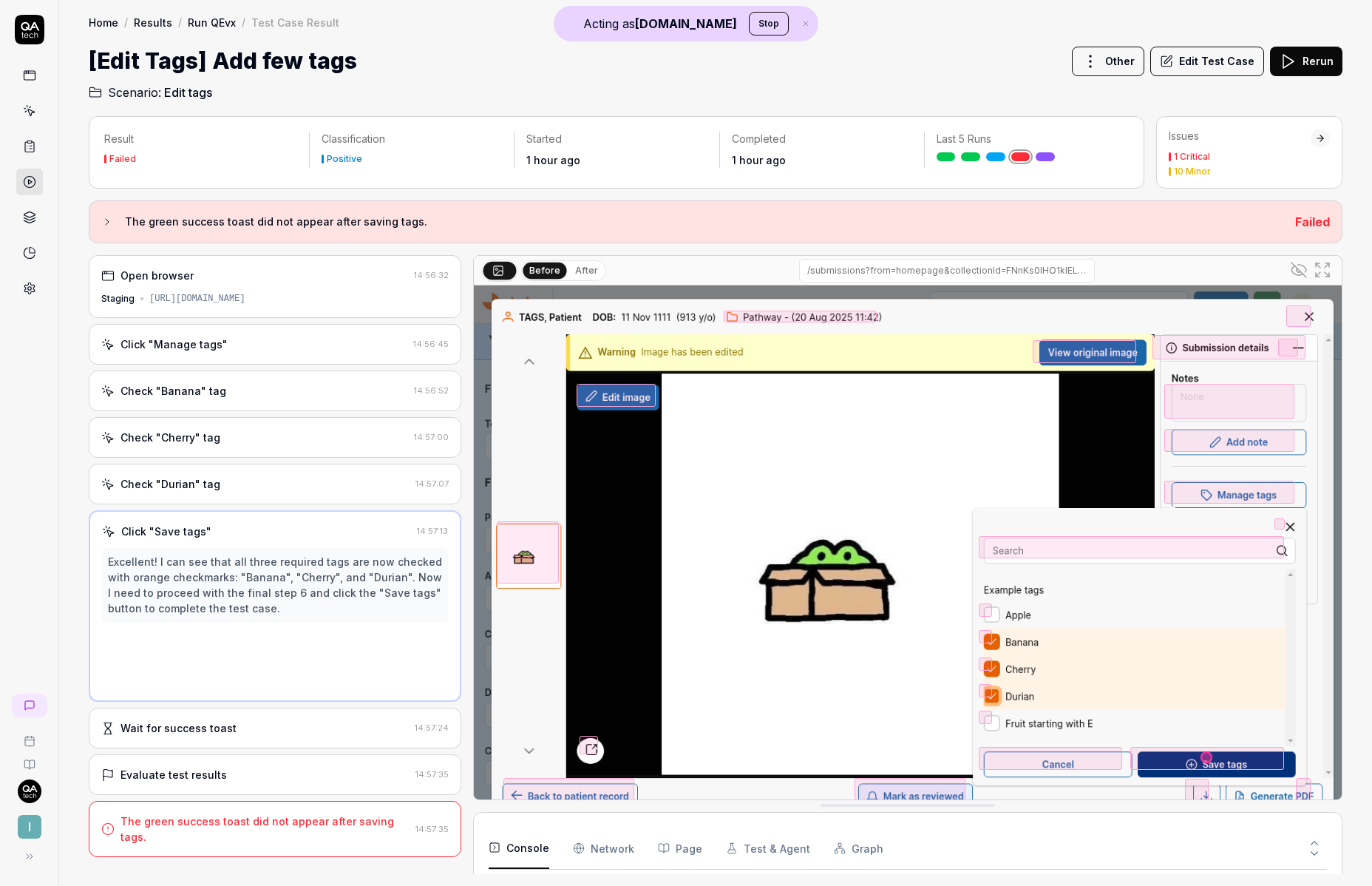
scroll to position [0, 0]
click at [569, 267] on button "After" at bounding box center [586, 271] width 35 height 17
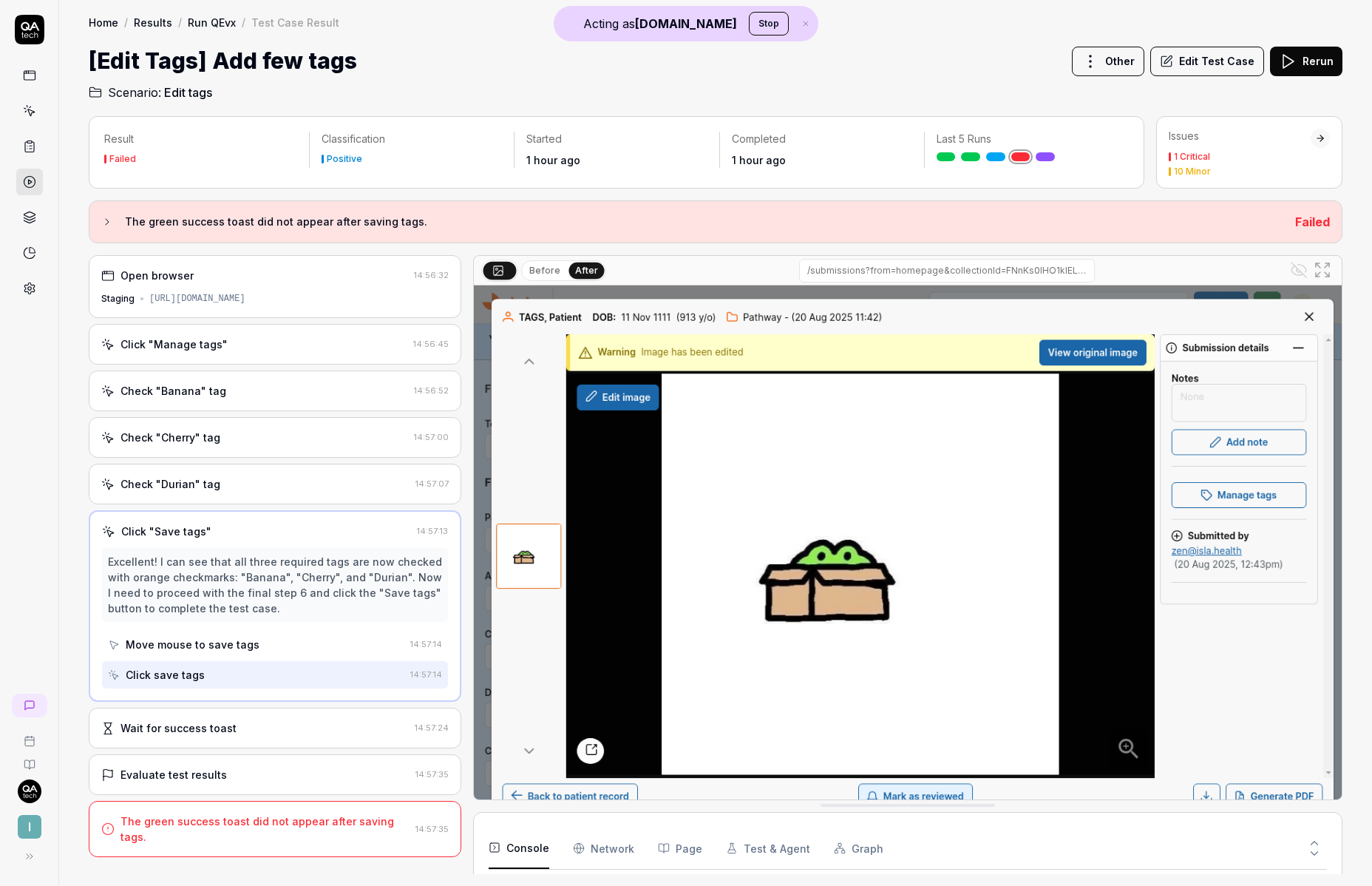
click at [296, 725] on div "Wait for success toast" at bounding box center [255, 728] width 308 height 16
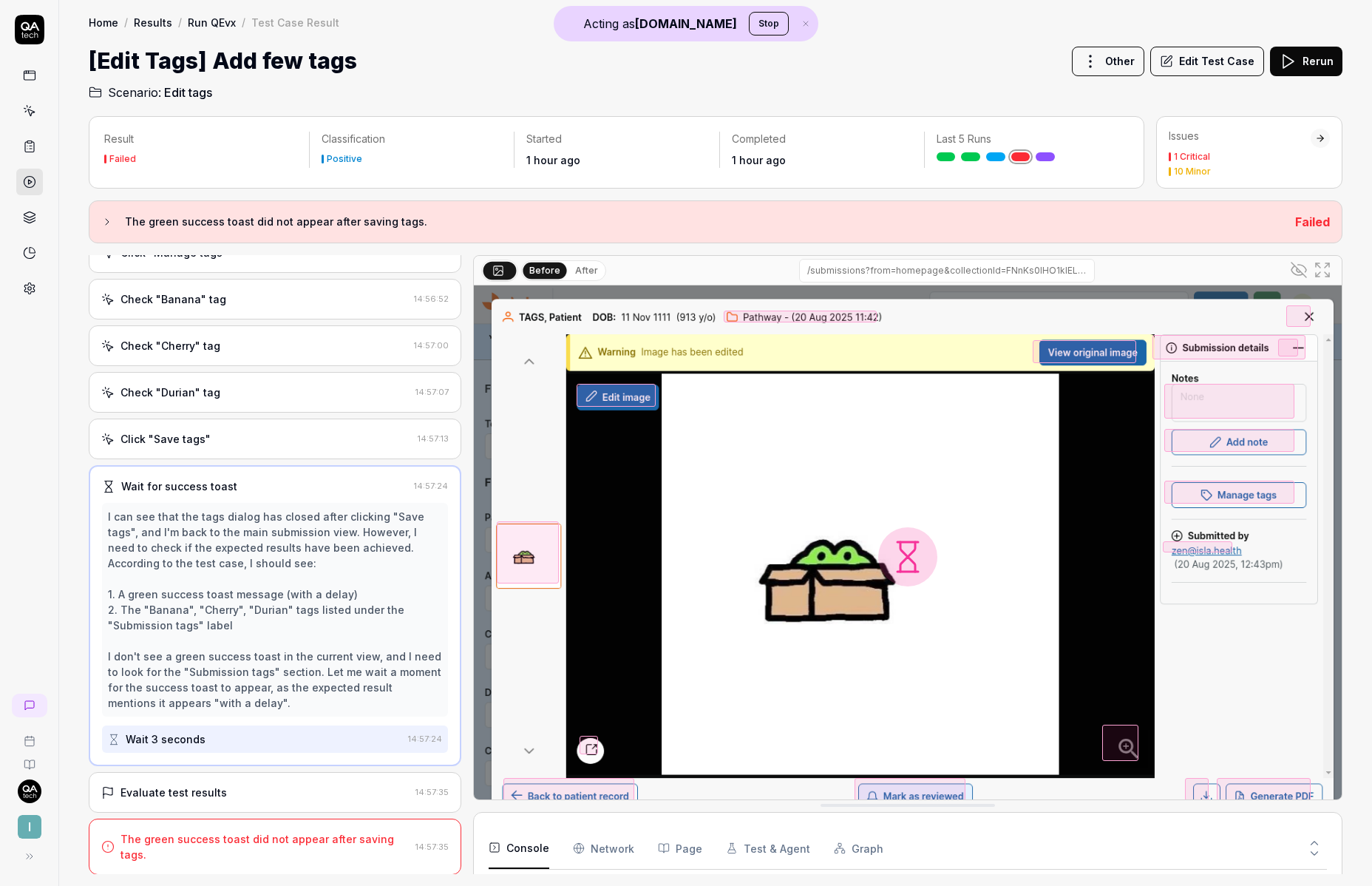
scroll to position [21, 0]
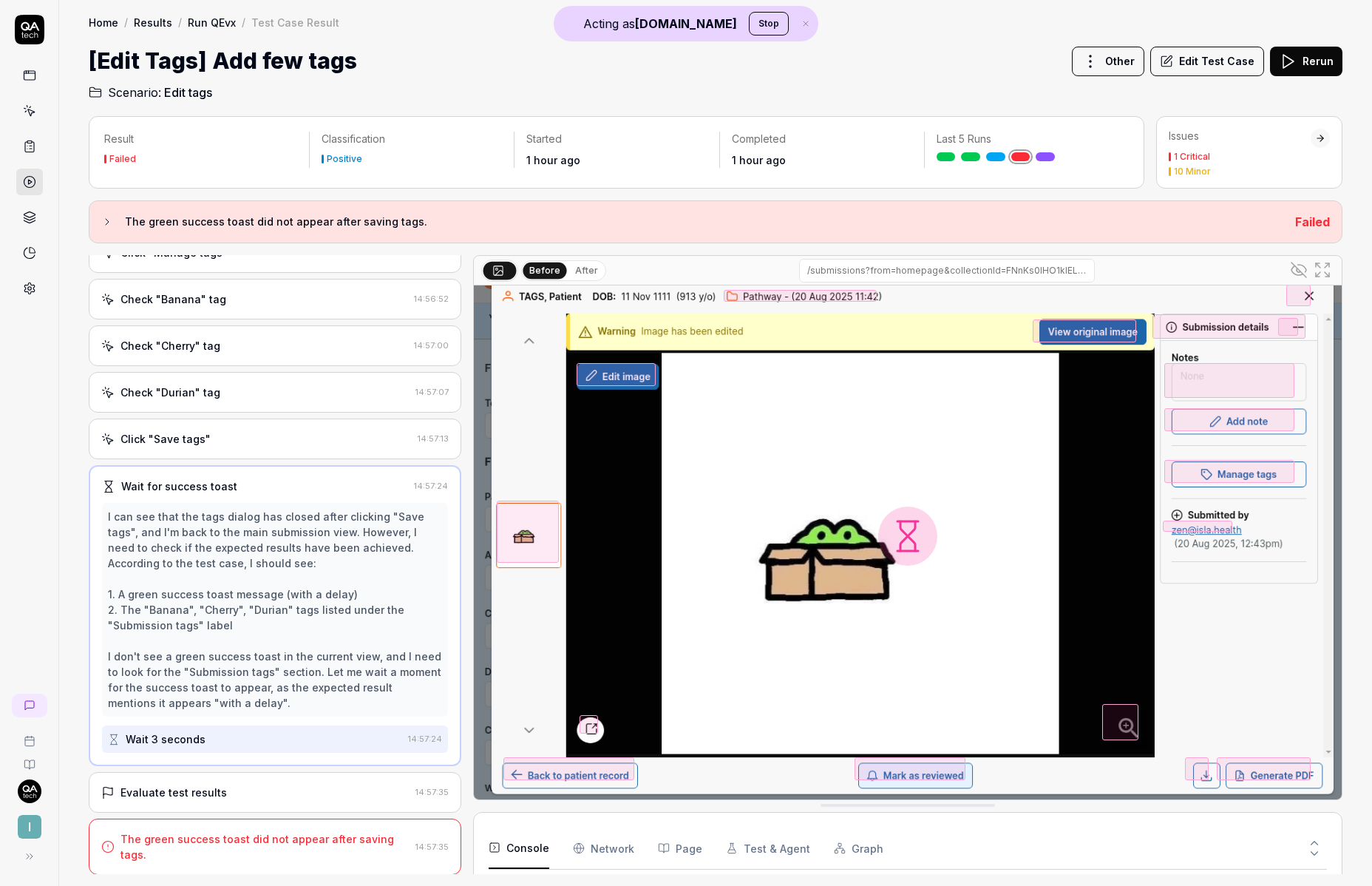
click at [580, 268] on button "After" at bounding box center [586, 271] width 35 height 17
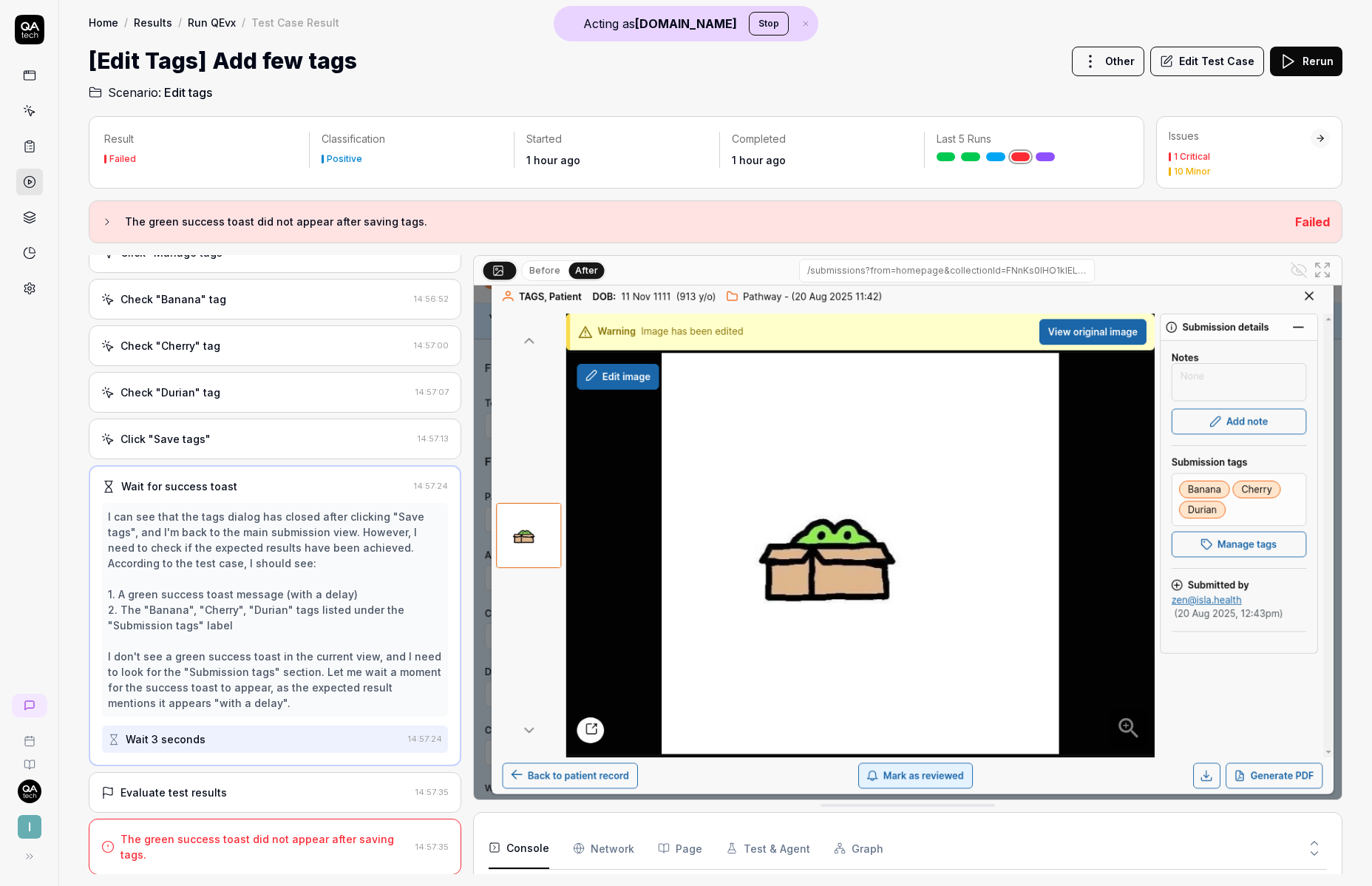
click at [859, 668] on img at bounding box center [907, 536] width 868 height 543
drag, startPoint x: 859, startPoint y: 668, endPoint x: 931, endPoint y: 146, distance: 526.9
click at [931, 146] on div "Result Failed Classification Positive Started 1 hour ago Completed 1 hour ago L…" at bounding box center [715, 495] width 1254 height 758
click at [1161, 574] on img at bounding box center [907, 536] width 868 height 543
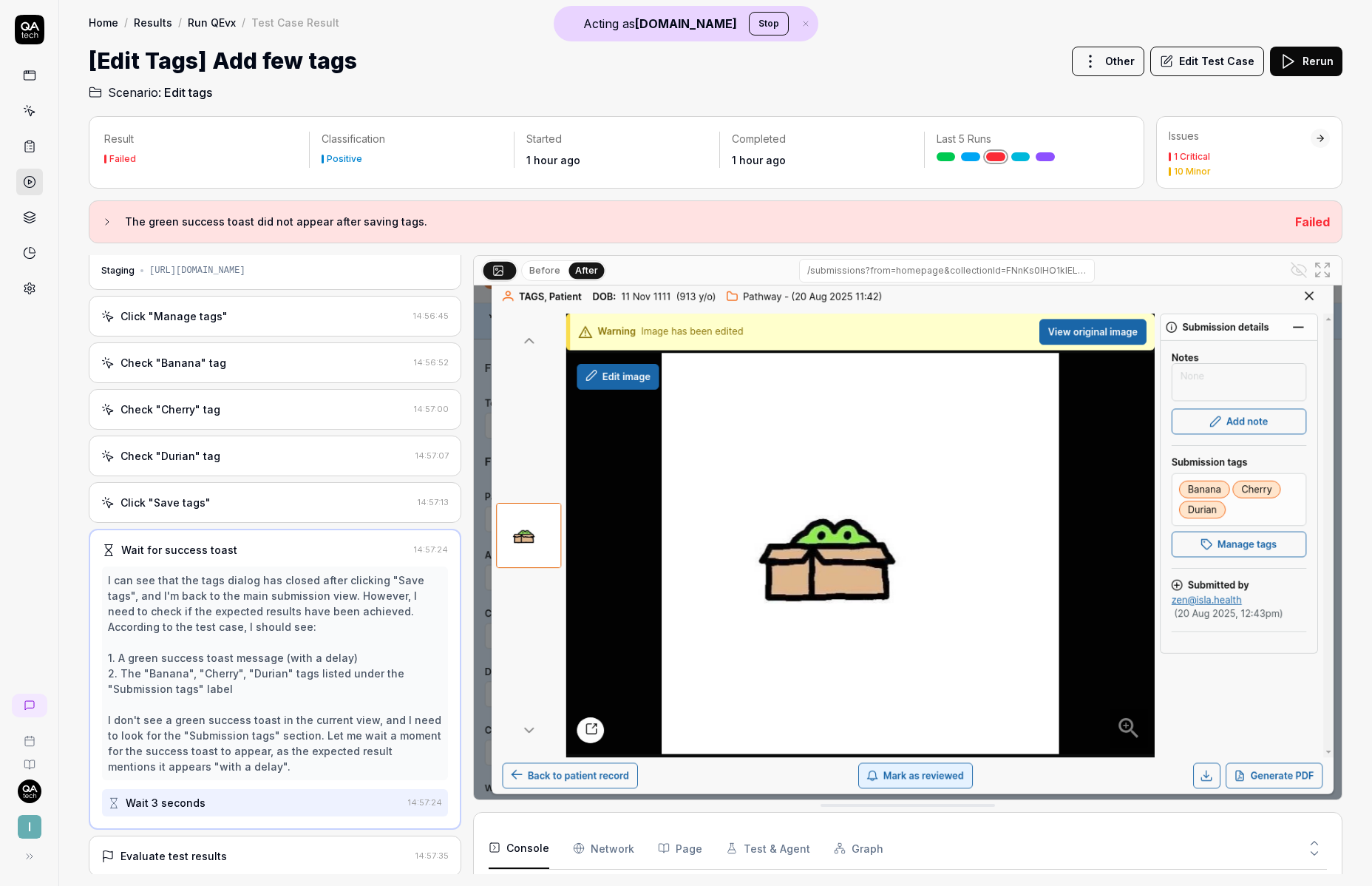
scroll to position [0, 0]
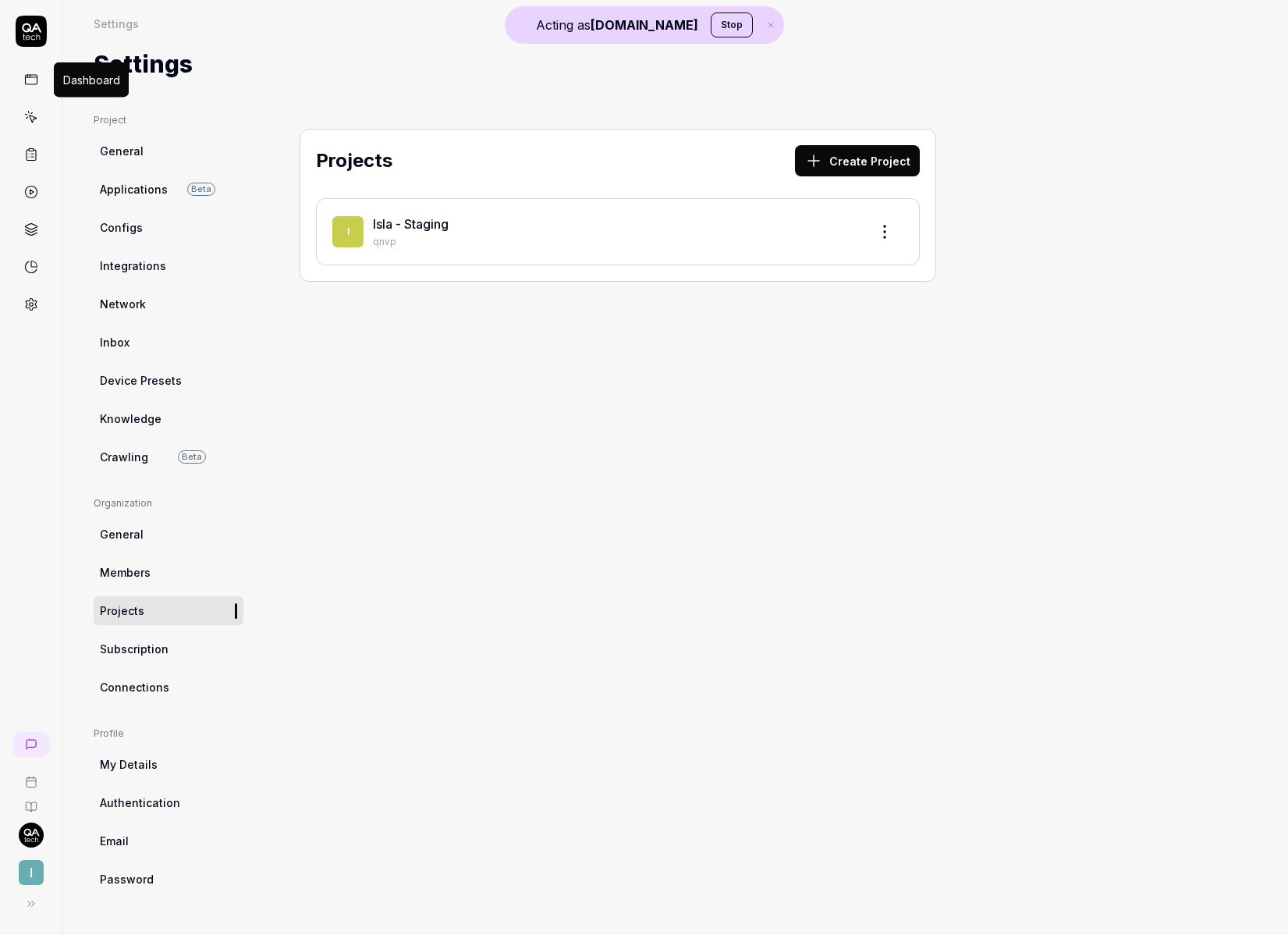
click at [40, 79] on link at bounding box center [31, 79] width 28 height 28
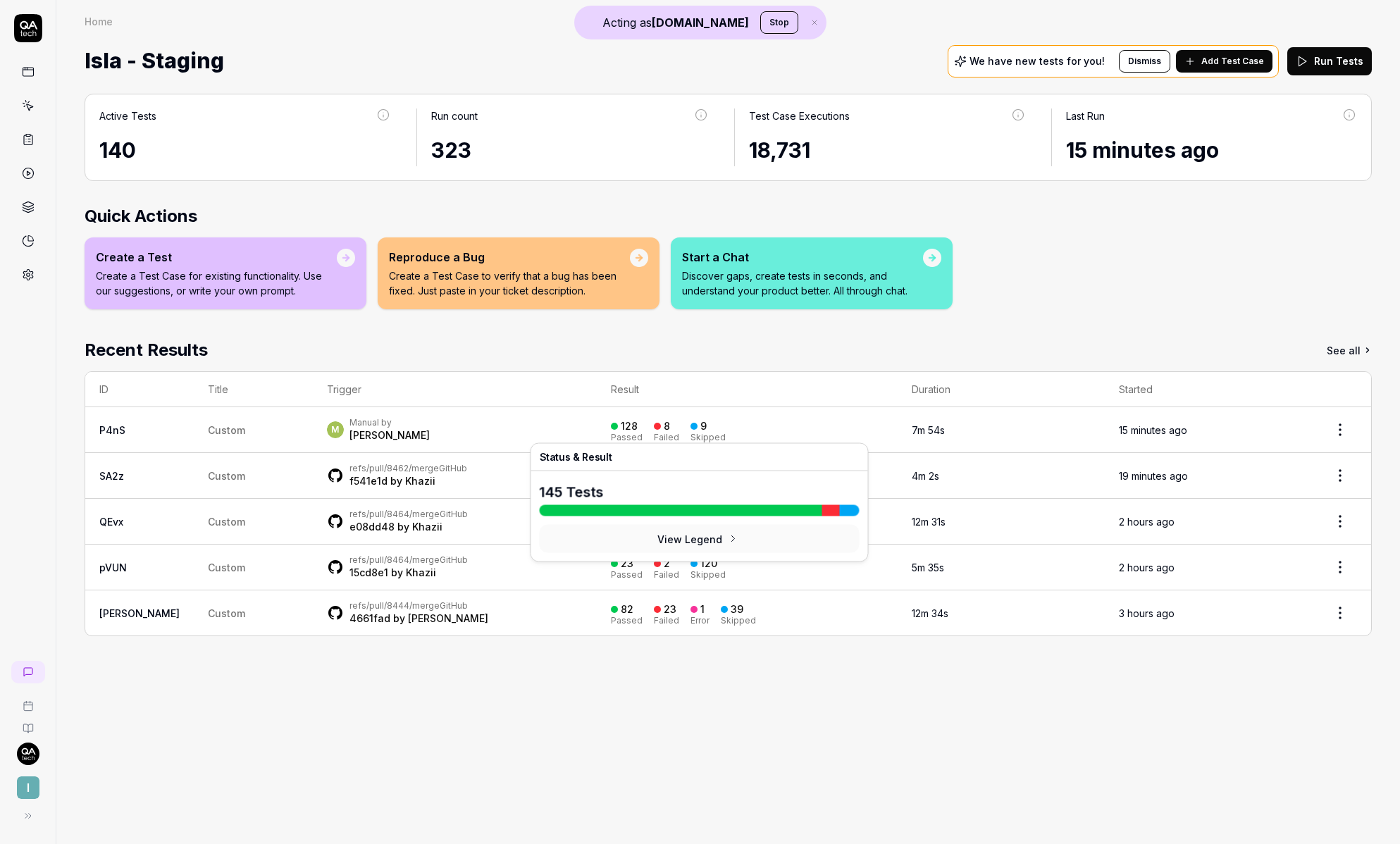
click at [654, 433] on div "Failed" at bounding box center [667, 437] width 25 height 9
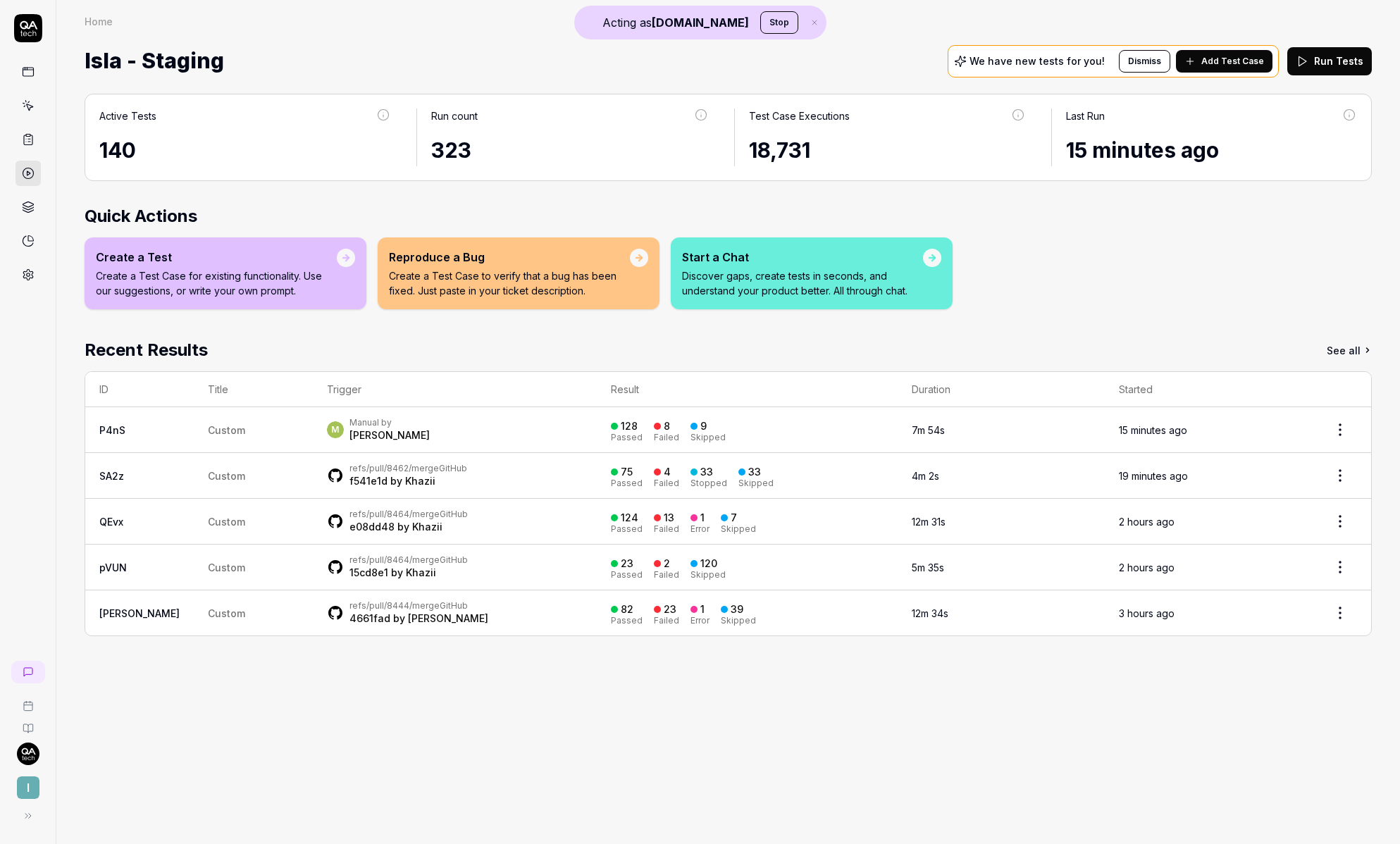
click at [347, 742] on div "Active Tests 140 Run count 323 Test Case Executions 18,731 Last Run 15 minutes …" at bounding box center [728, 462] width 1344 height 764
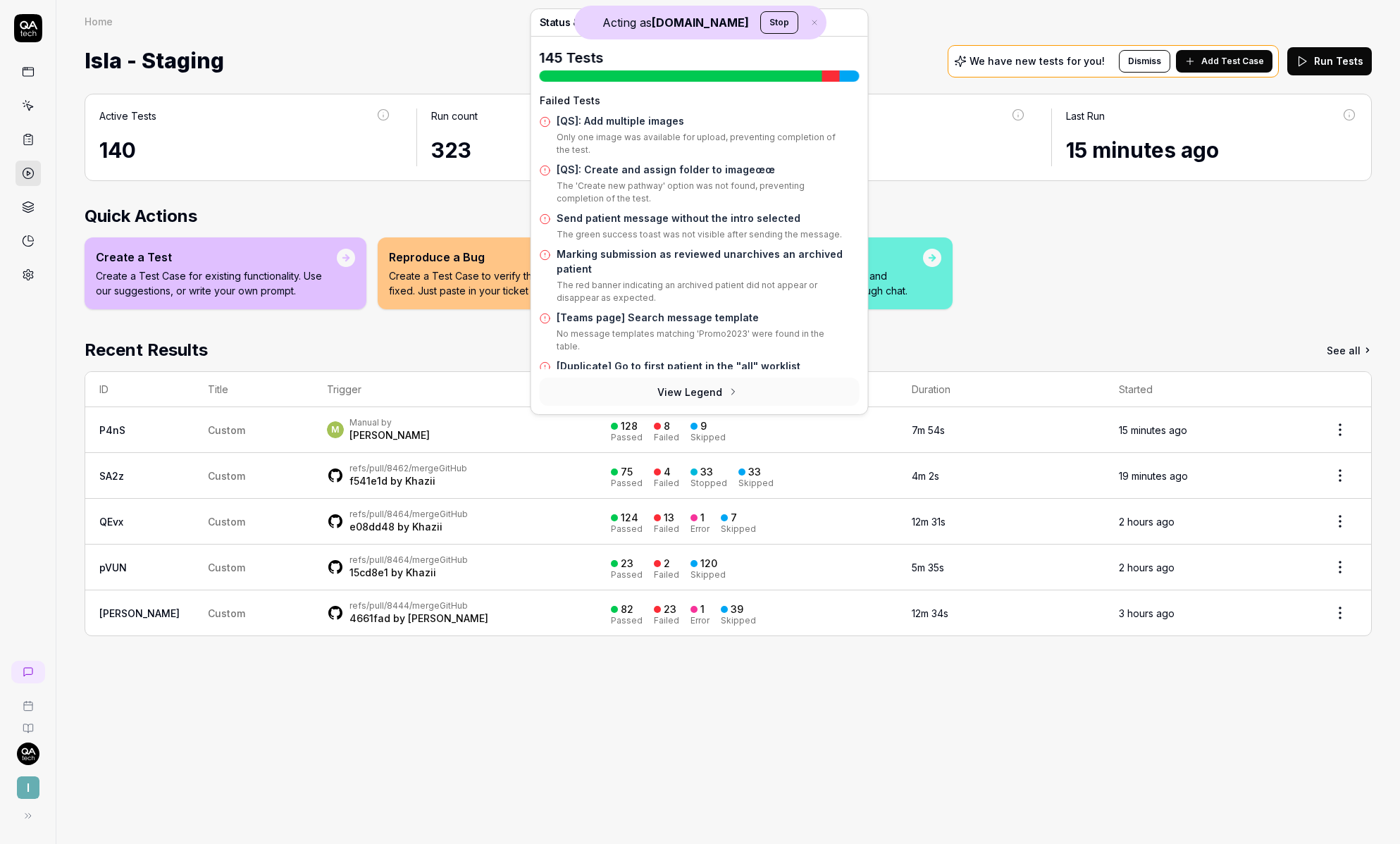
click at [611, 218] on link "Send patient message without the intro selected" at bounding box center [678, 218] width 244 height 12
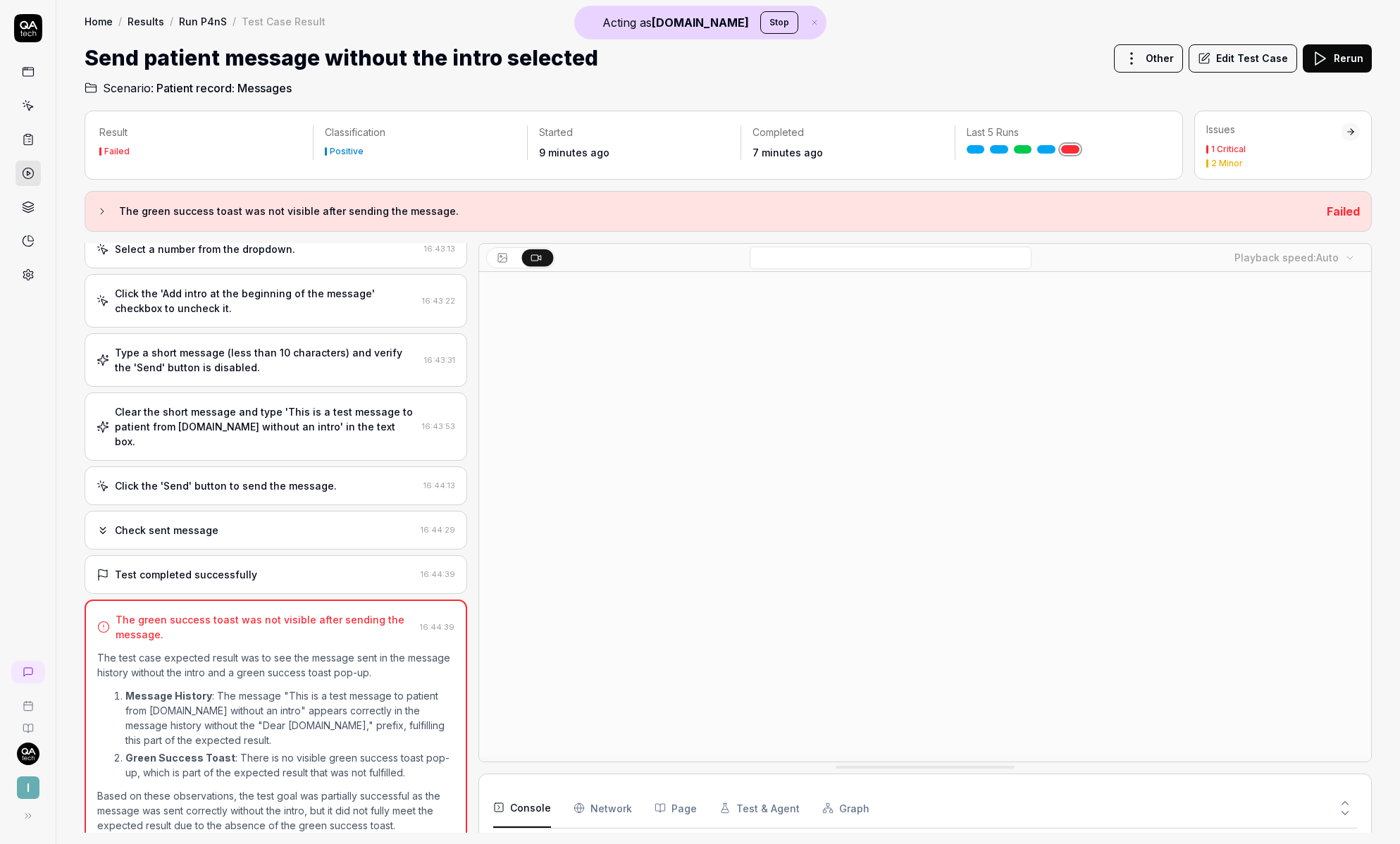
scroll to position [39, 0]
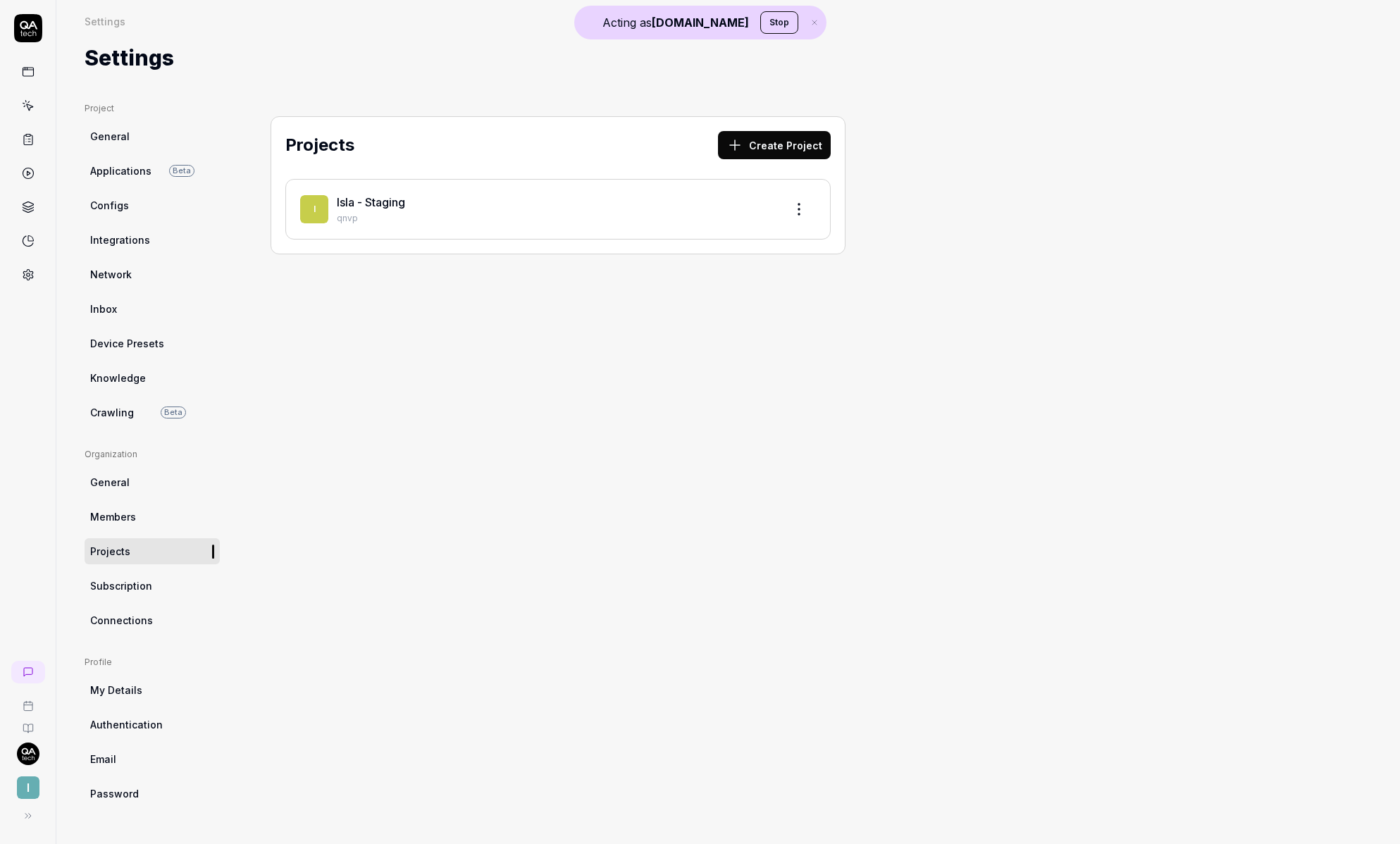
click at [141, 586] on span "Subscription" at bounding box center [121, 586] width 62 height 15
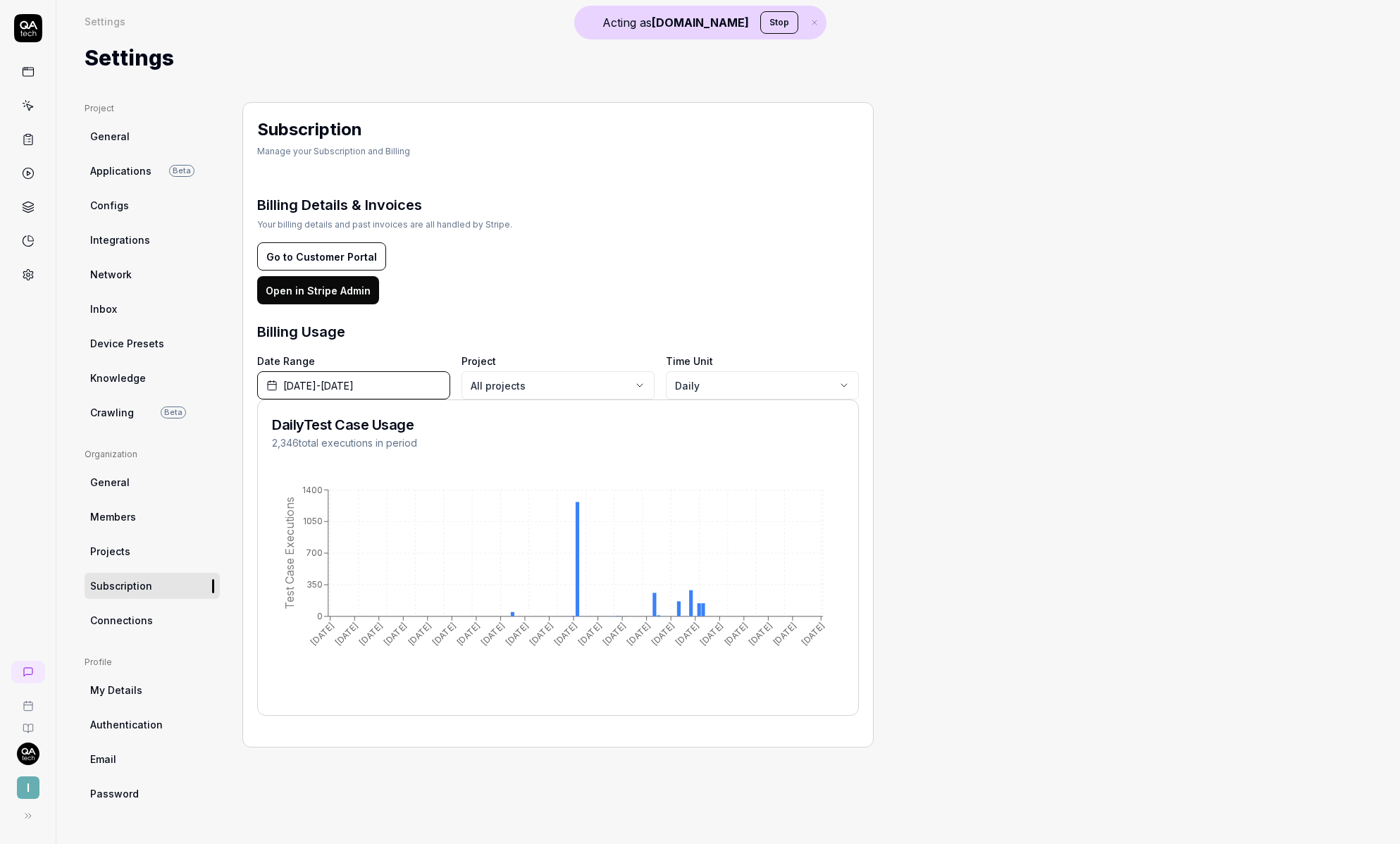
click at [808, 25] on icon "button" at bounding box center [814, 22] width 13 height 9
click at [354, 385] on span "[DATE] - [DATE]" at bounding box center [318, 385] width 70 height 15
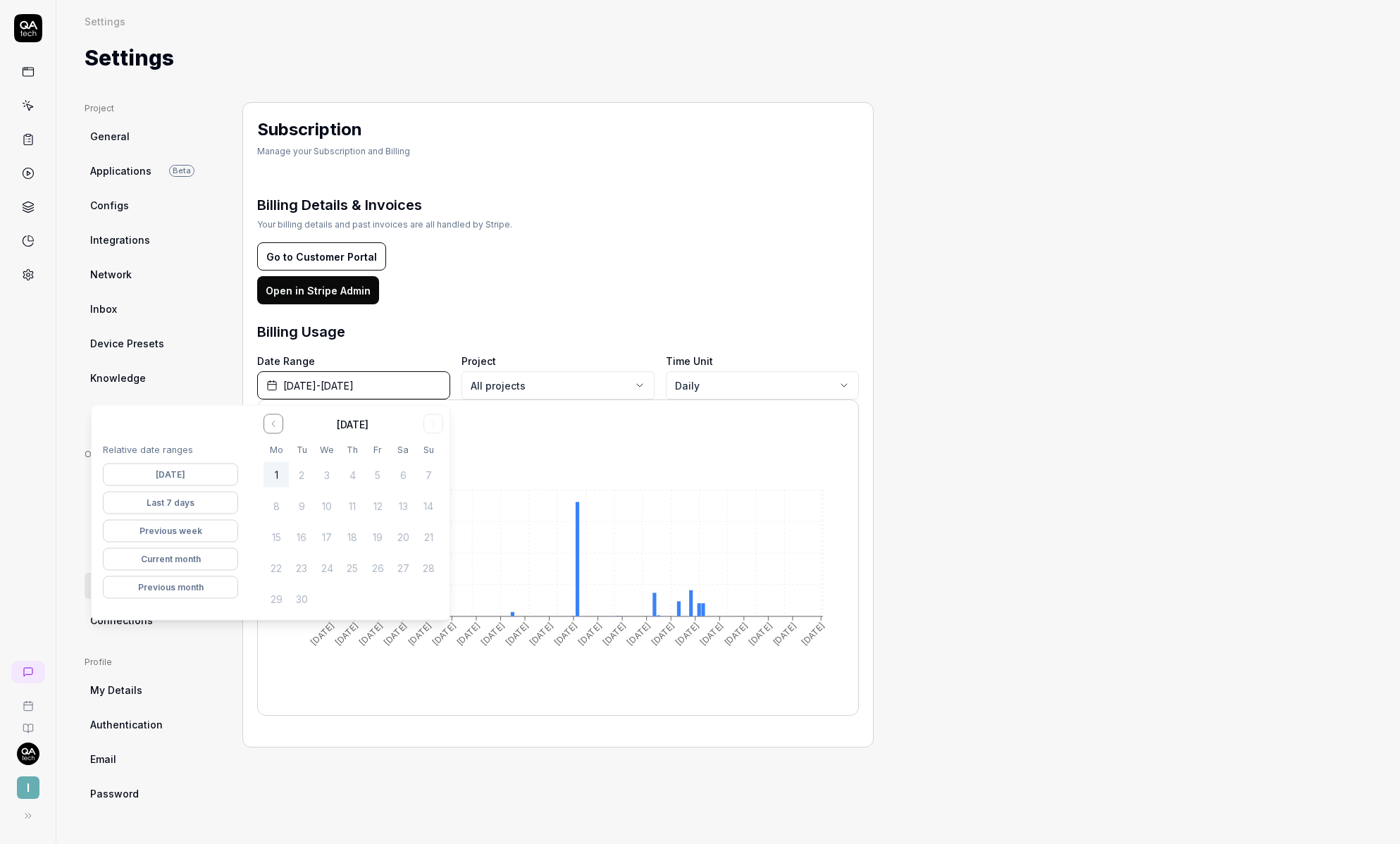
click at [200, 587] on button "Previous month" at bounding box center [171, 587] width 136 height 23
click at [438, 322] on div "Billing Usage" at bounding box center [557, 332] width 601 height 21
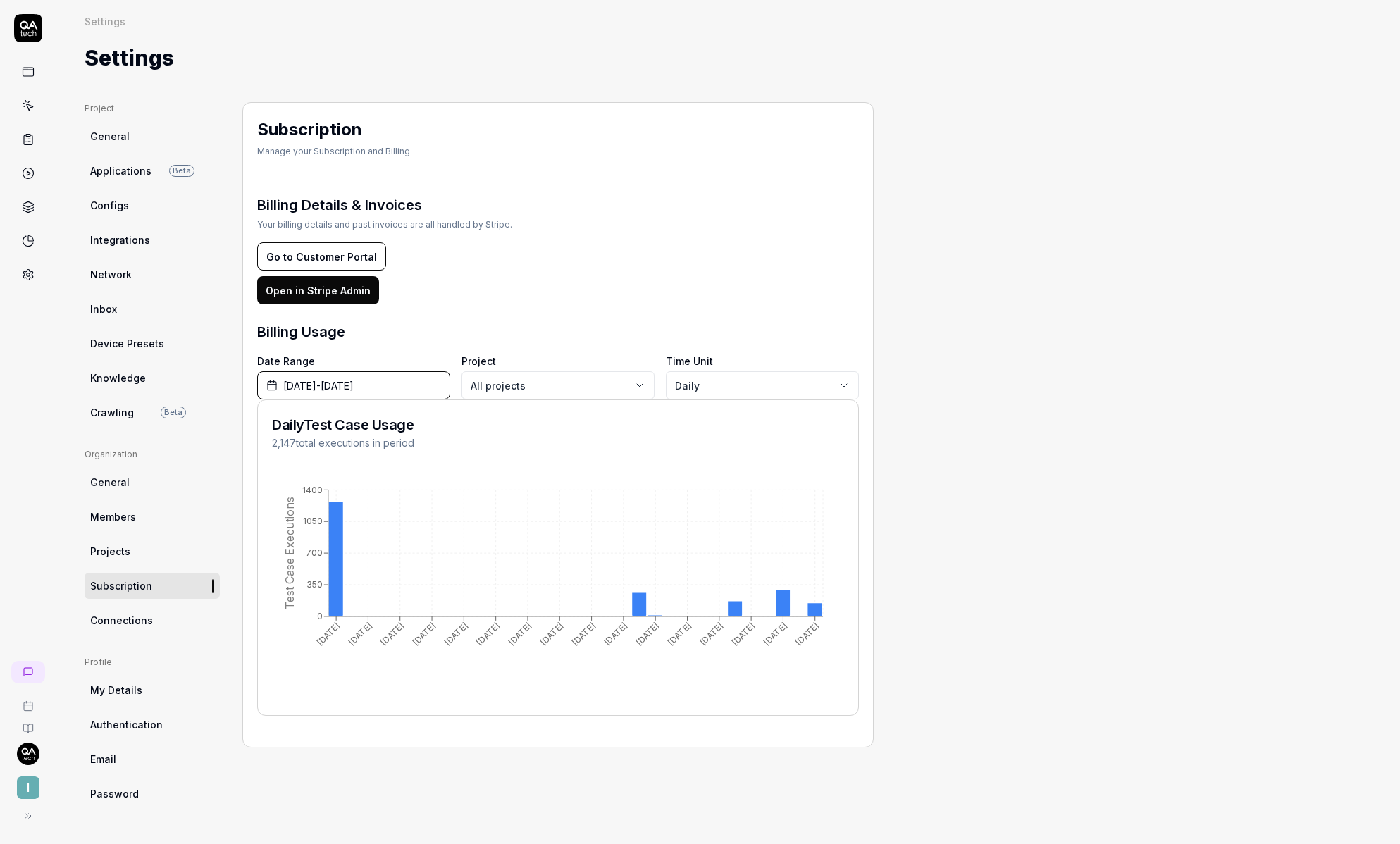
click at [382, 374] on button "[DATE] - [DATE]" at bounding box center [353, 385] width 193 height 28
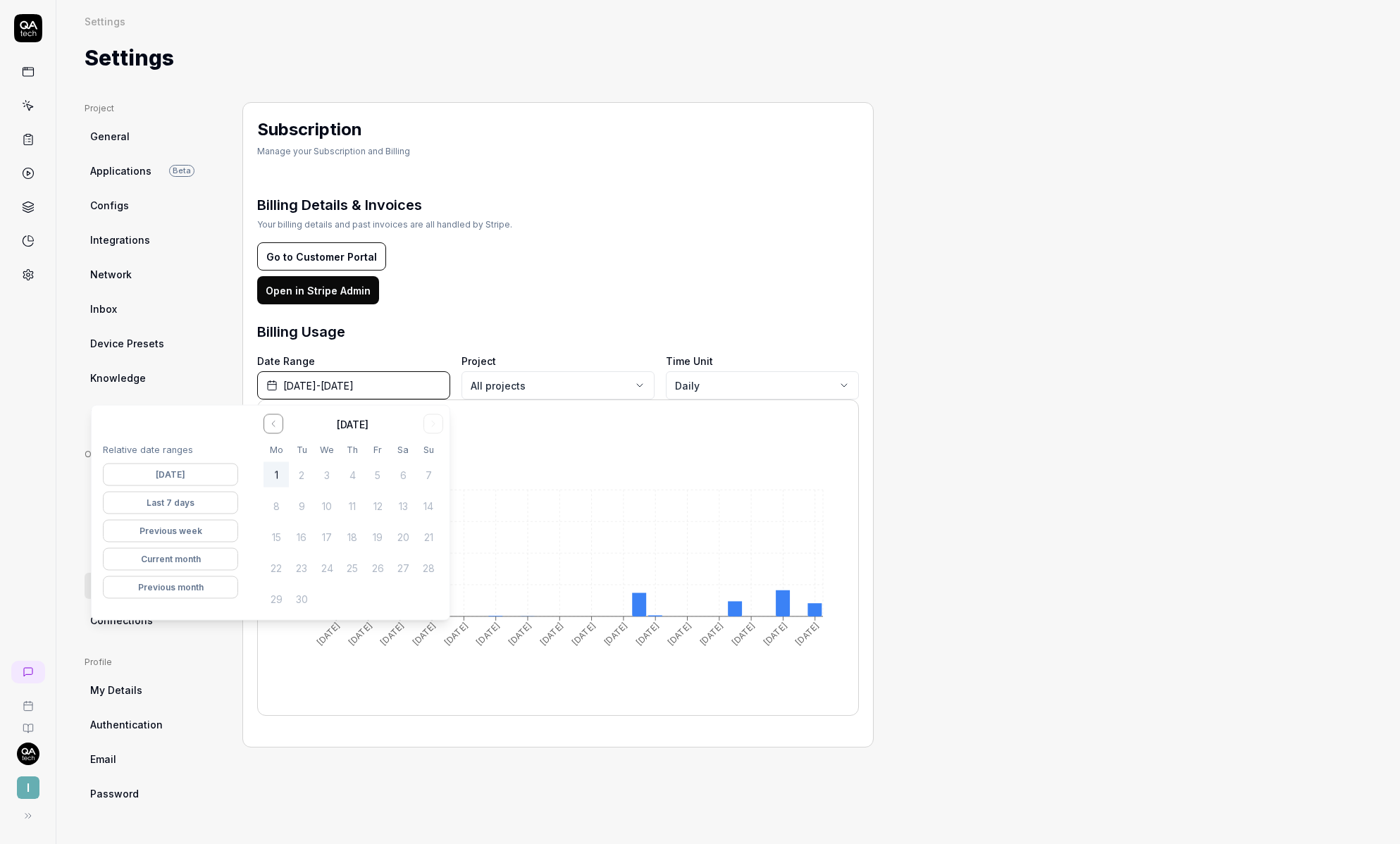
click at [379, 372] on button "August 1st, 2025 - August 31st, 2025" at bounding box center [353, 385] width 193 height 28
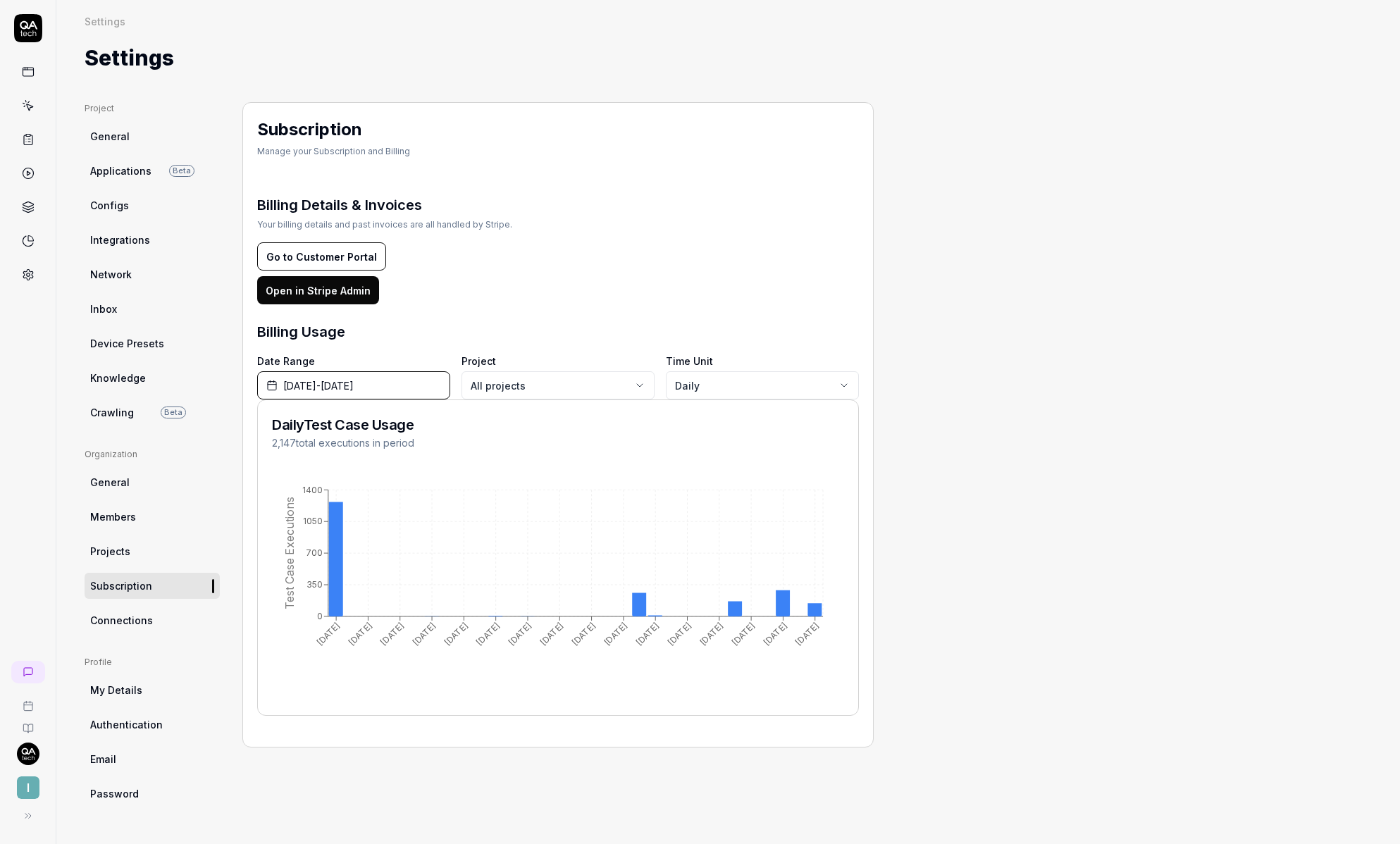
click at [354, 381] on span "August 1st, 2025 - August 31st, 2025" at bounding box center [318, 385] width 70 height 15
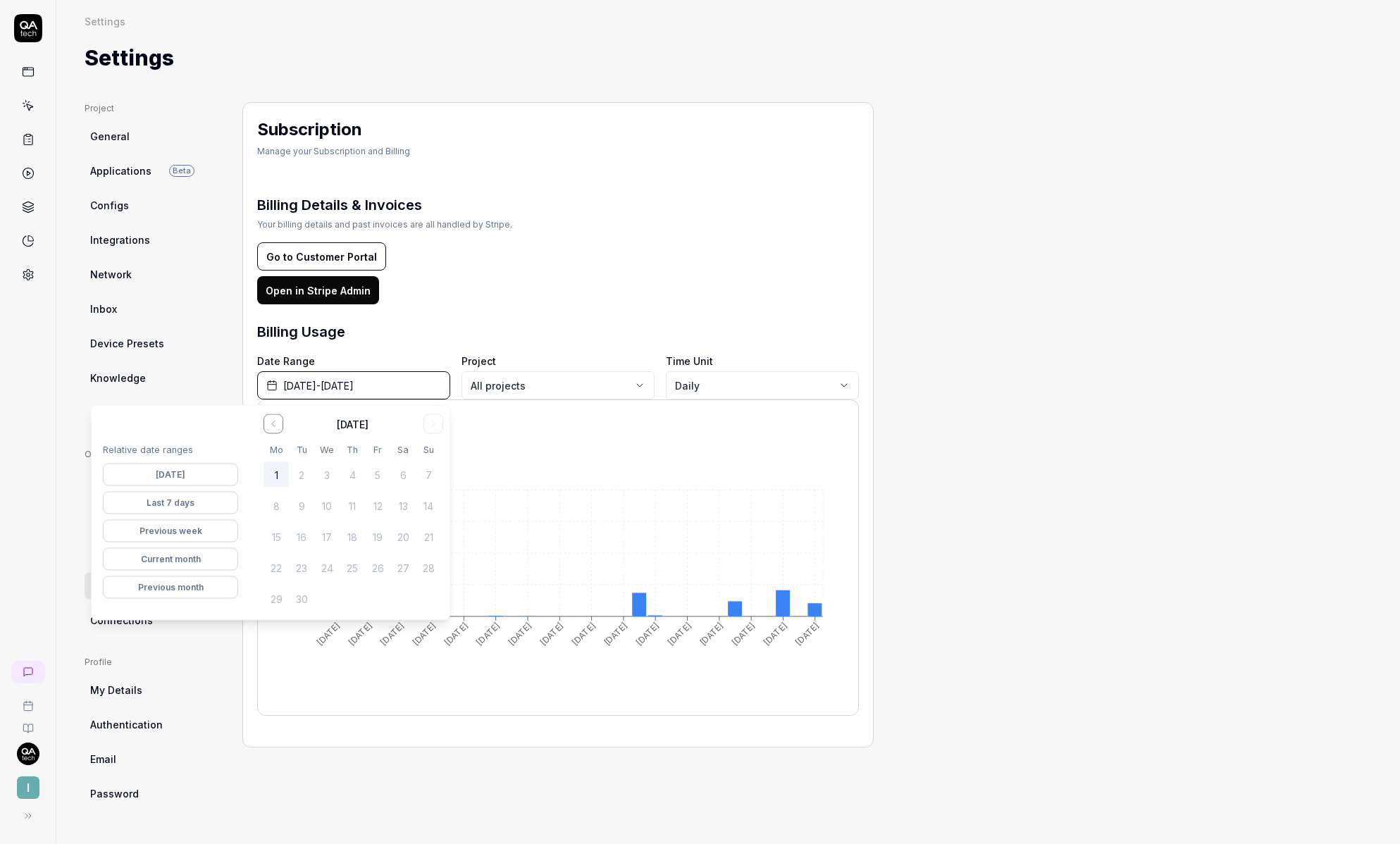
click at [279, 422] on button "Go to the Previous Month" at bounding box center [273, 424] width 20 height 20
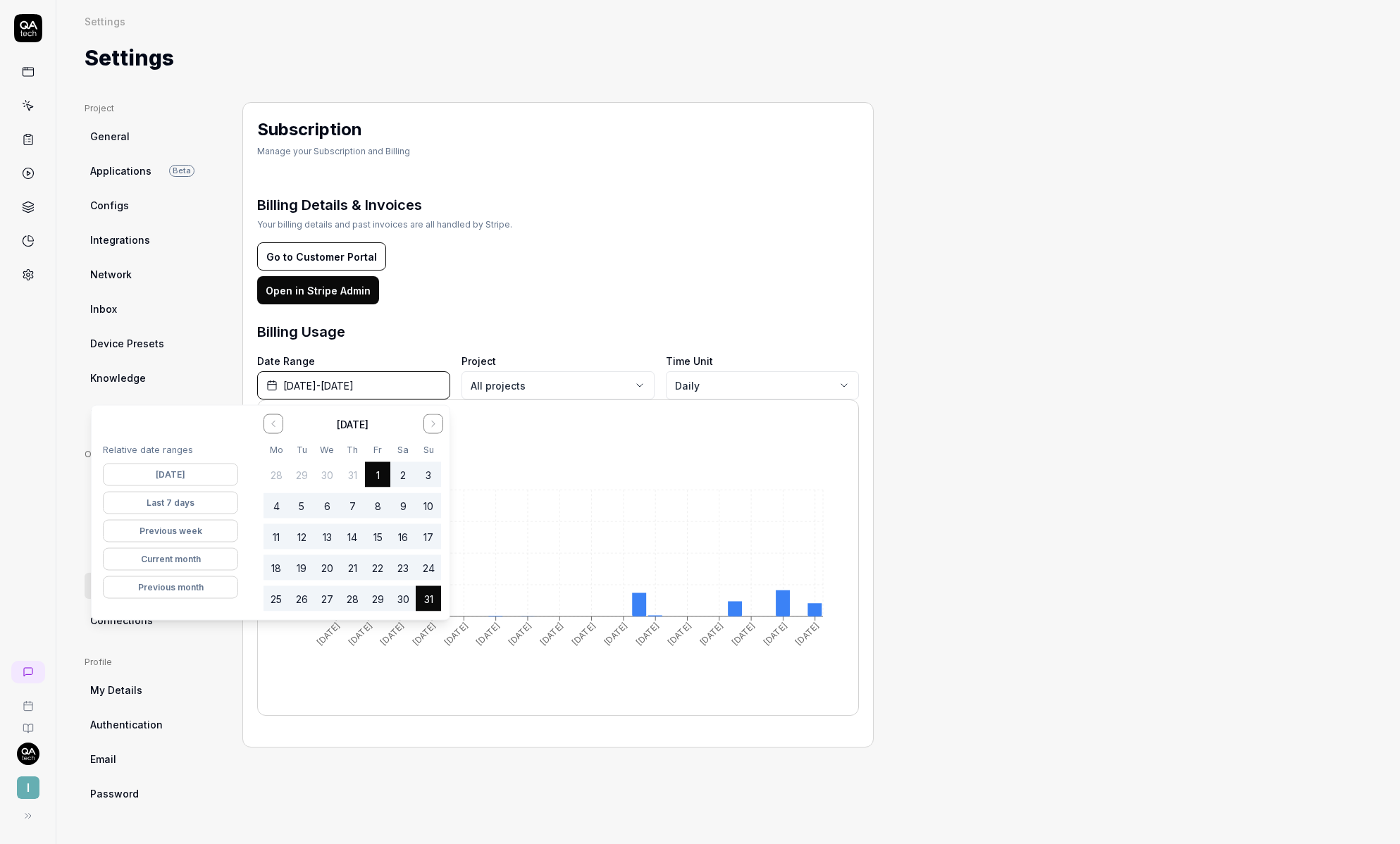
click at [279, 422] on button "Go to the Previous Month" at bounding box center [273, 424] width 20 height 20
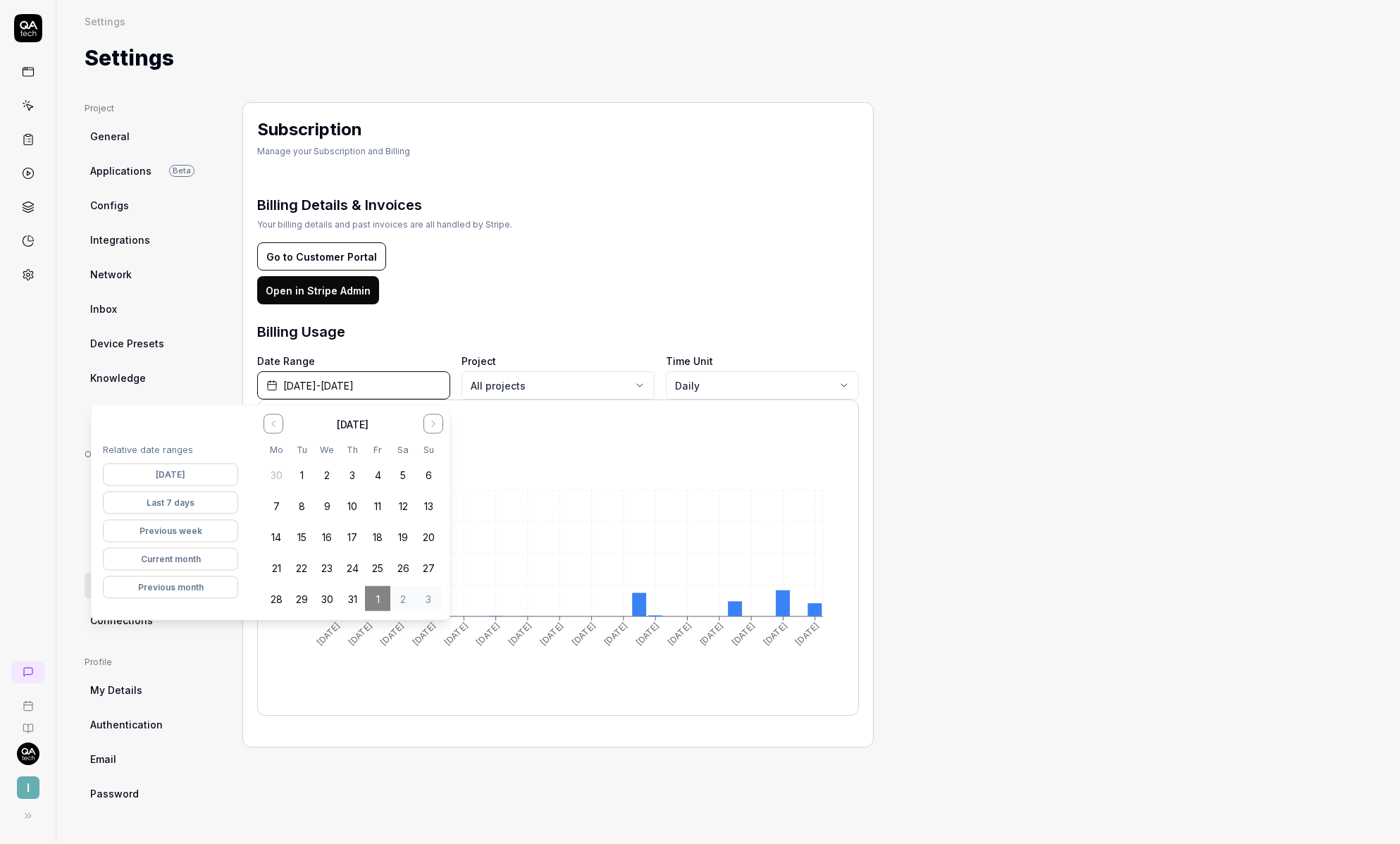
click at [279, 422] on button "Go to the Previous Month" at bounding box center [273, 424] width 20 height 20
click at [355, 472] on button "1" at bounding box center [352, 474] width 25 height 25
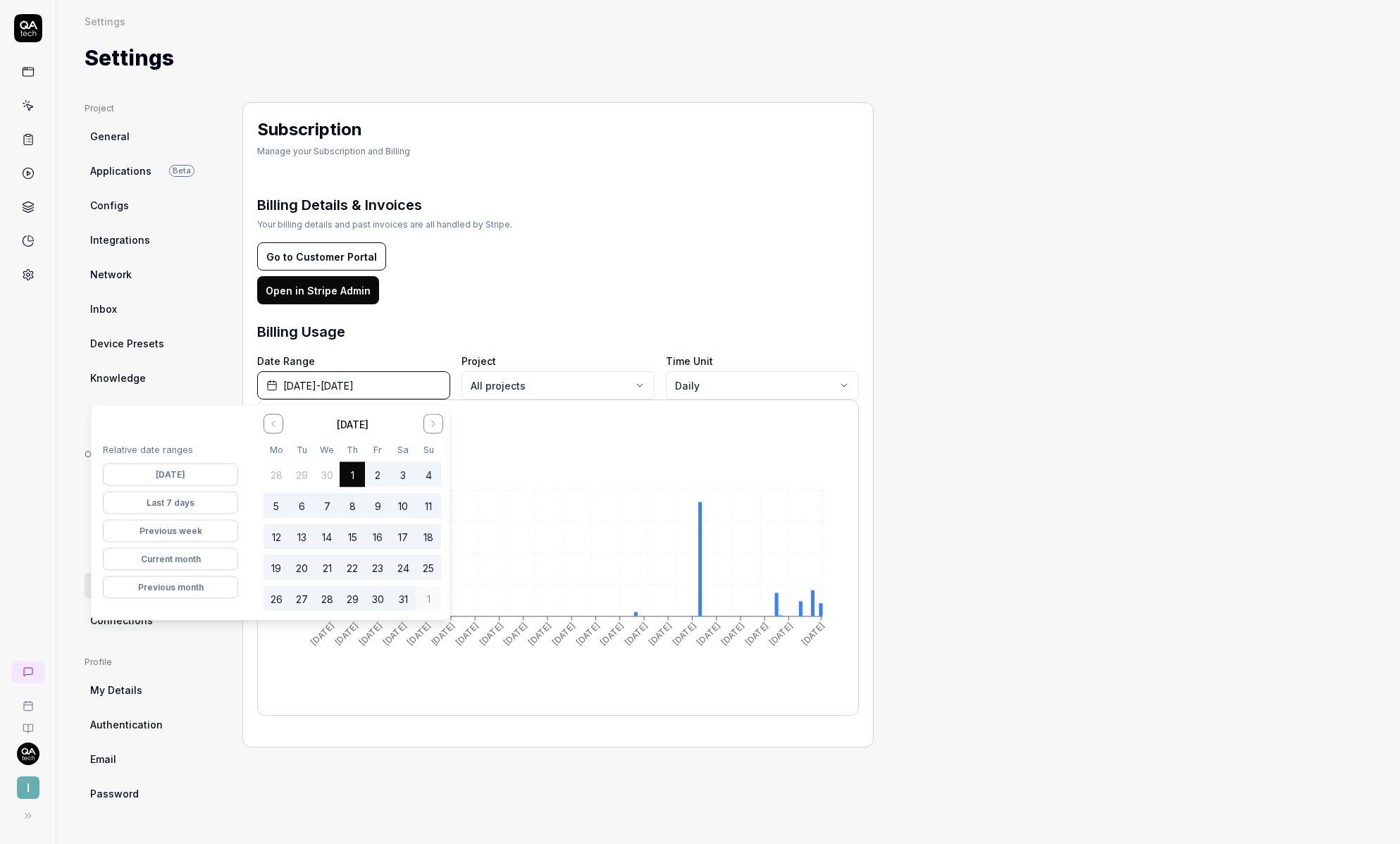
click at [435, 422] on icon "Go to the Next Month" at bounding box center [434, 424] width 11 height 11
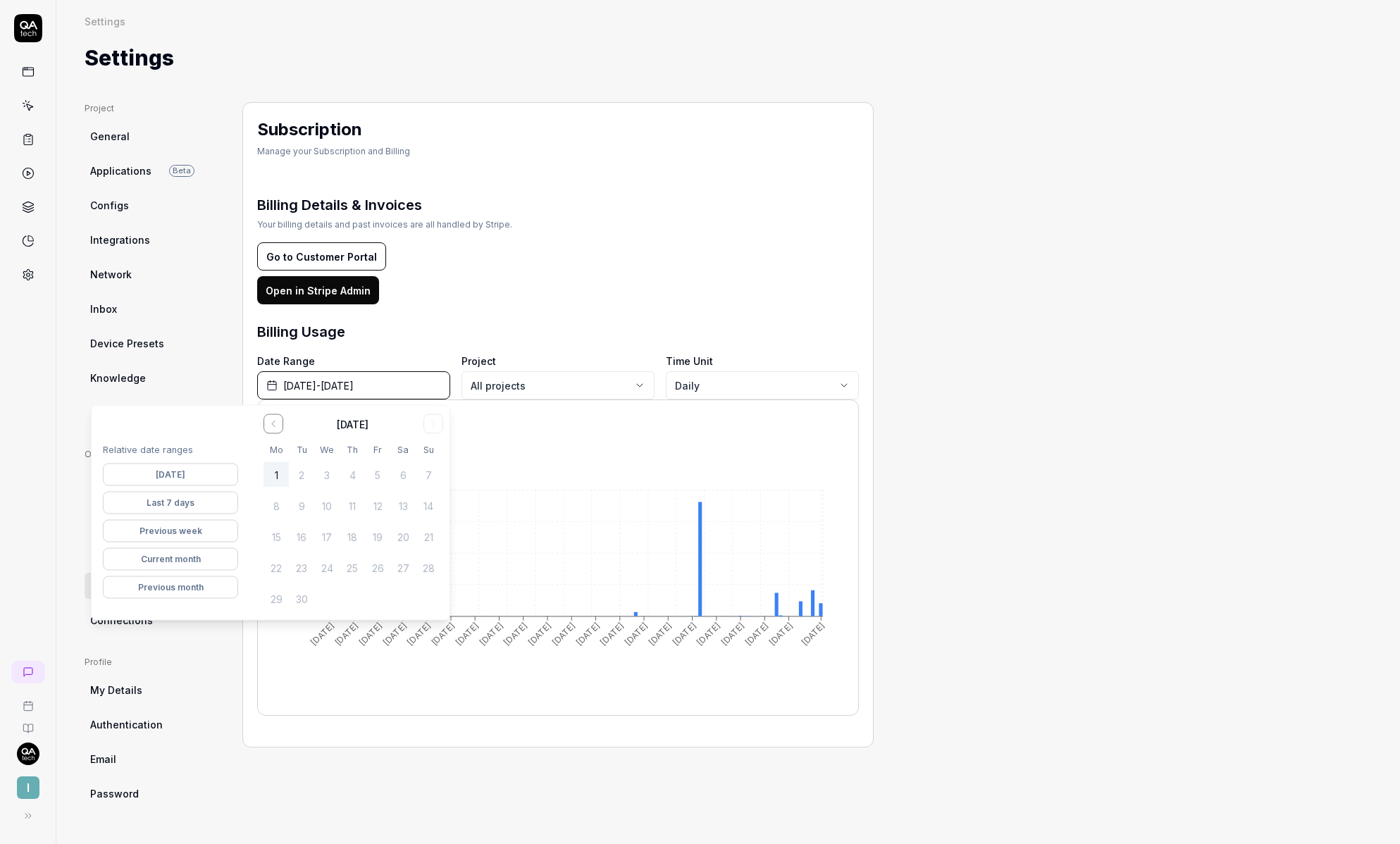
click at [276, 478] on button "1" at bounding box center [276, 474] width 25 height 25
click at [593, 276] on div "Open in Stripe Admin" at bounding box center [557, 290] width 601 height 28
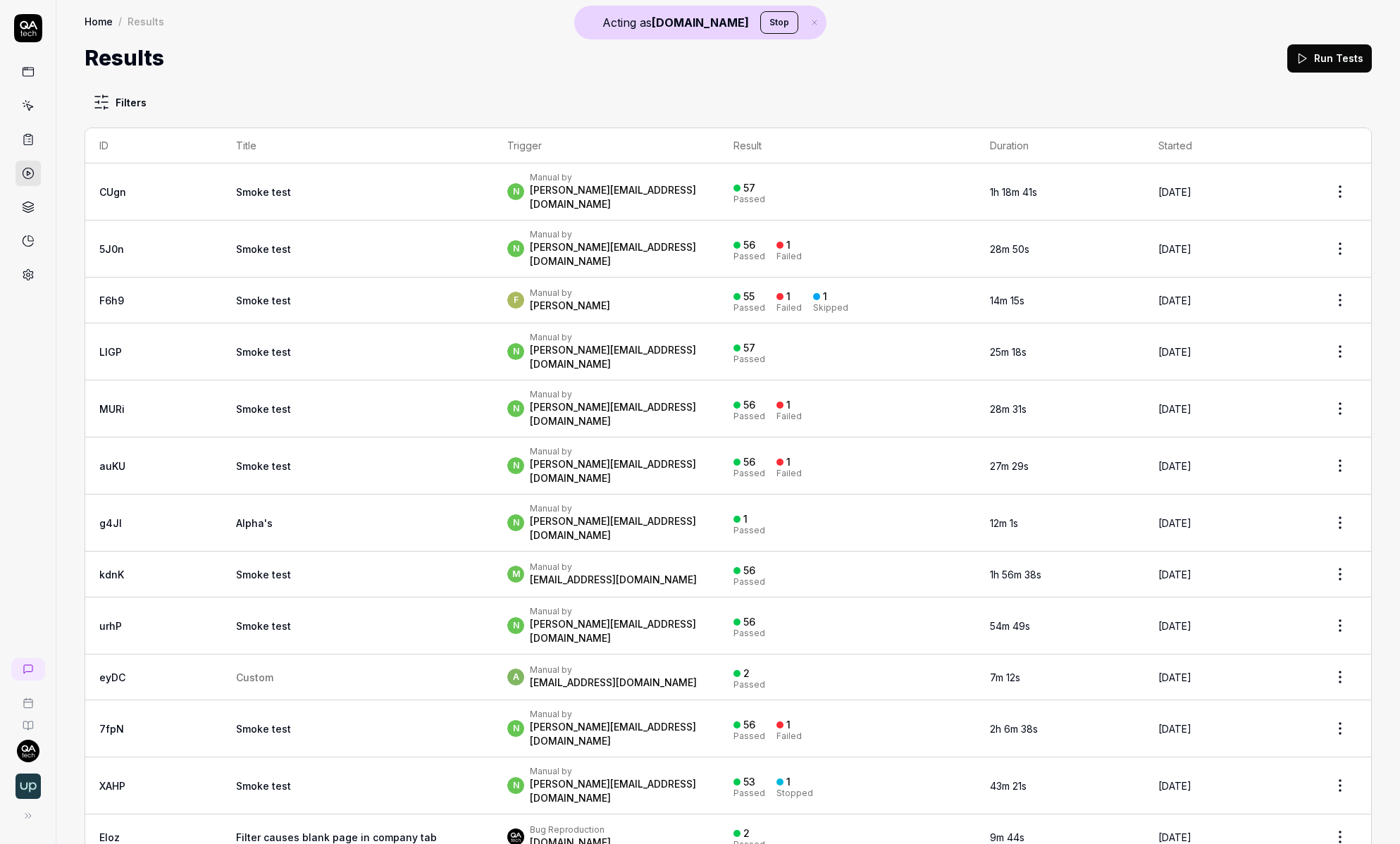
click at [329, 495] on td "Alpha's" at bounding box center [358, 523] width 271 height 57
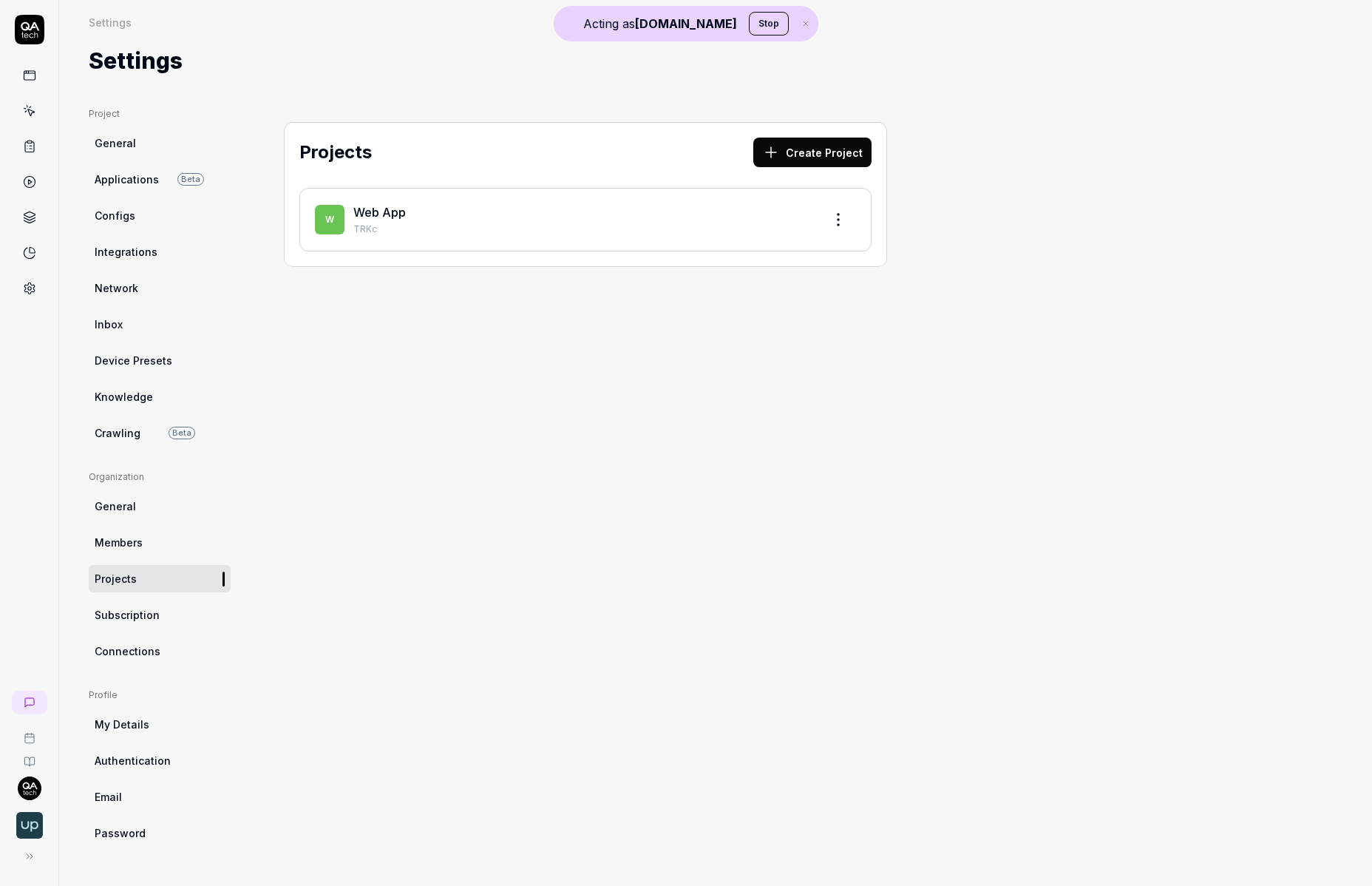
click at [41, 67] on link at bounding box center [30, 75] width 26 height 26
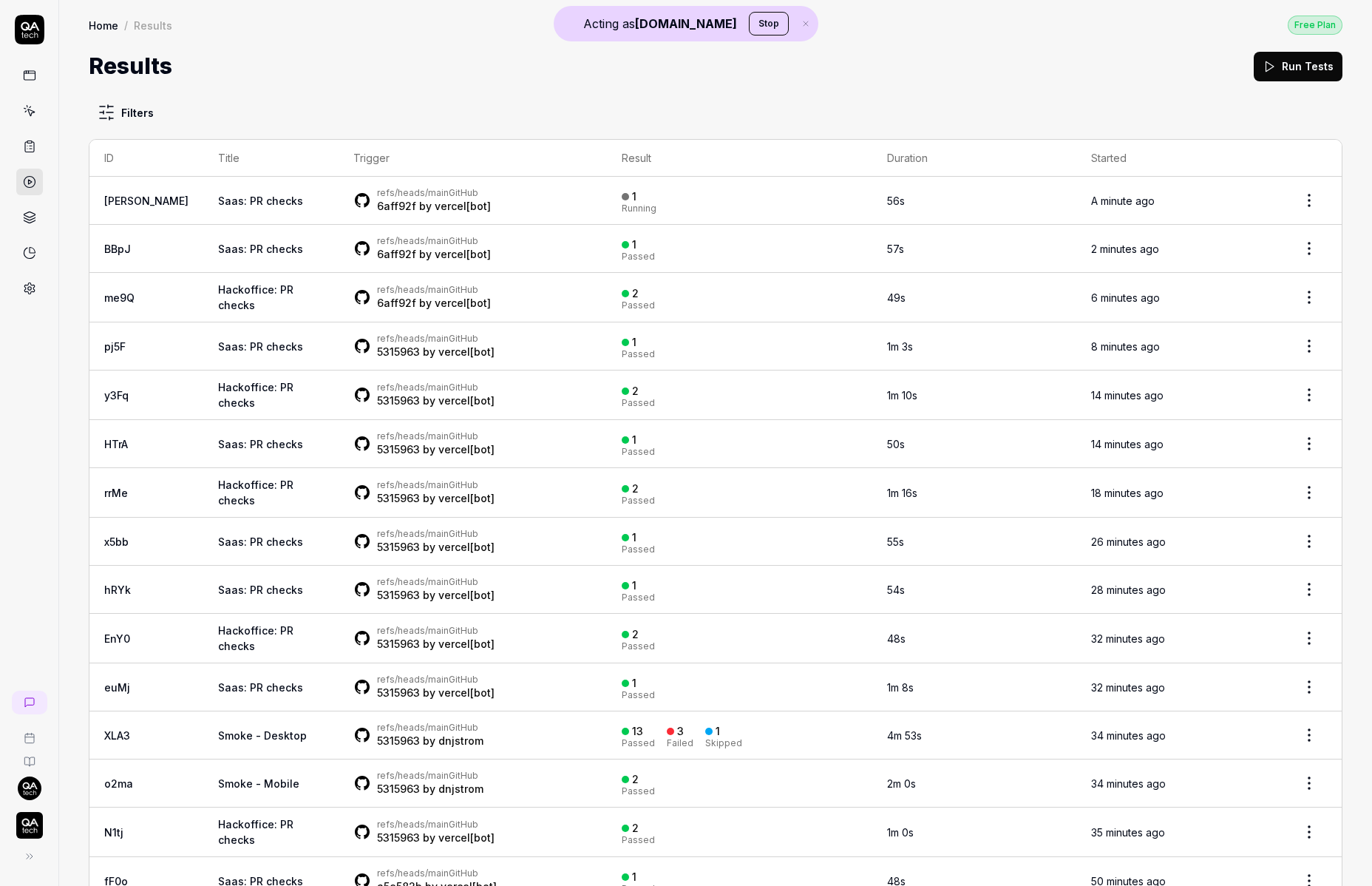
click at [495, 226] on td "refs/heads/main GitHub 6aff92f by vercel[bot]" at bounding box center [472, 249] width 269 height 48
